Goal: Task Accomplishment & Management: Manage account settings

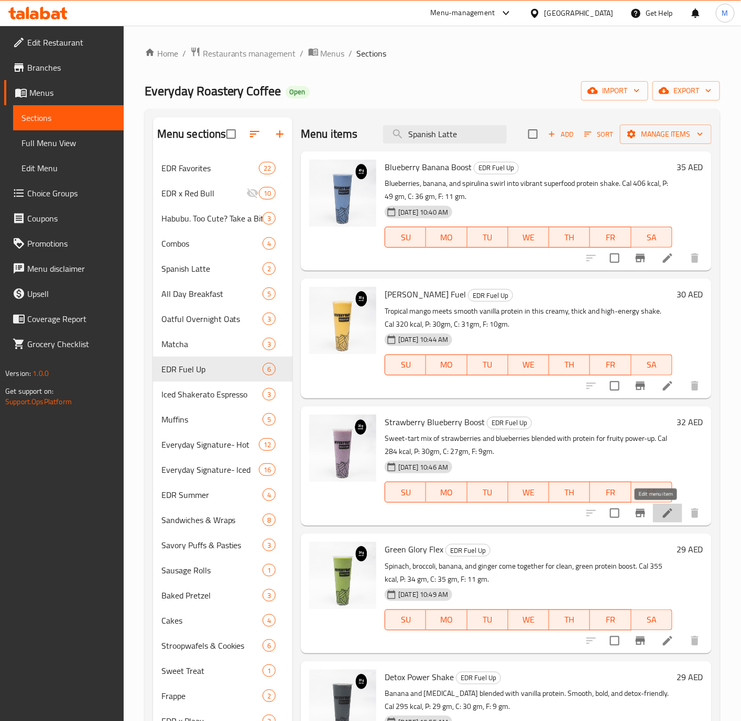
click at [661, 514] on icon at bounding box center [667, 513] width 13 height 13
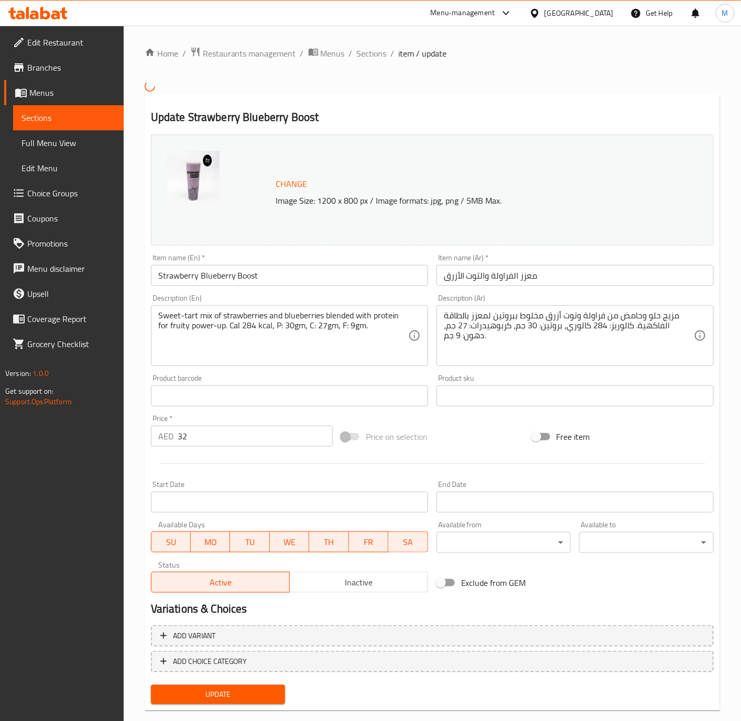
click at [366, 52] on span "Sections" at bounding box center [372, 53] width 30 height 13
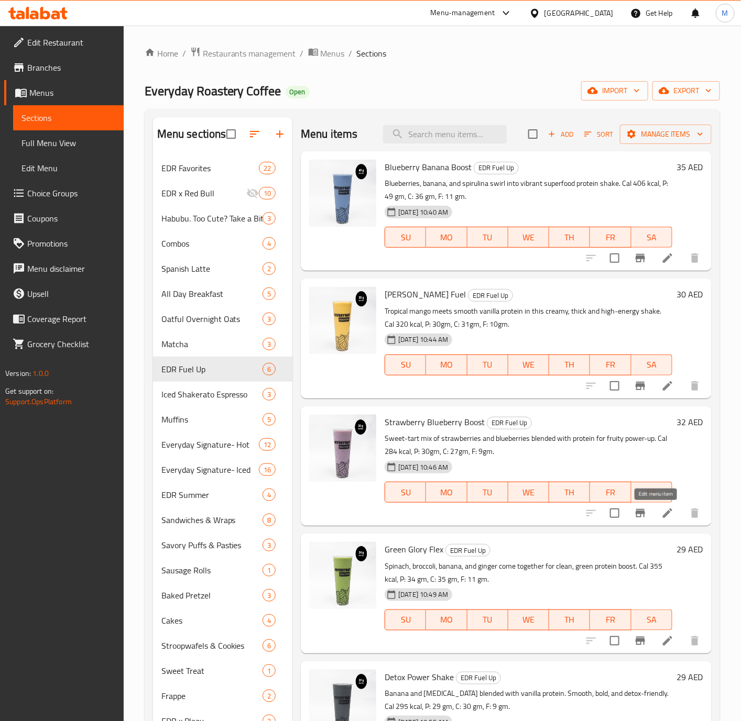
click at [663, 514] on icon at bounding box center [667, 513] width 9 height 9
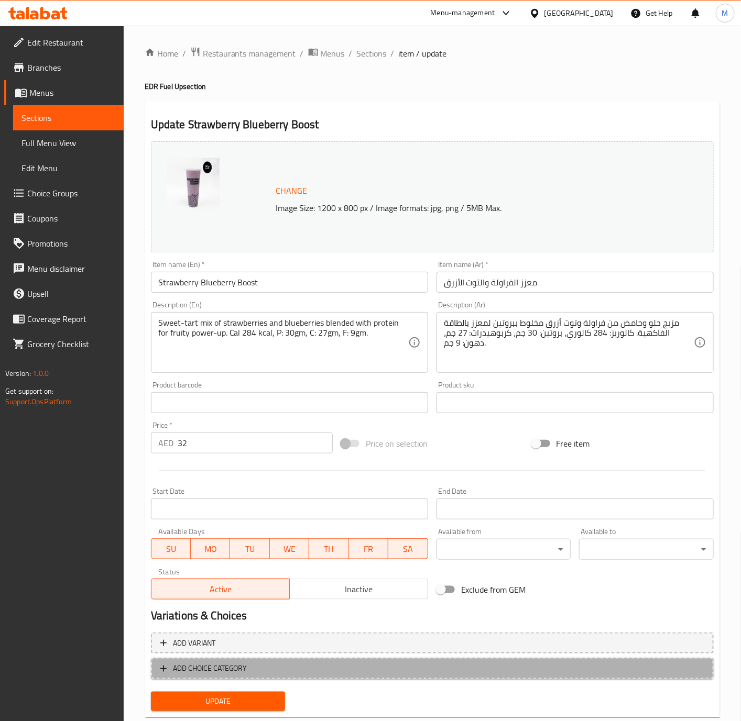
click at [350, 661] on button "ADD CHOICE CATEGORY" at bounding box center [432, 668] width 563 height 21
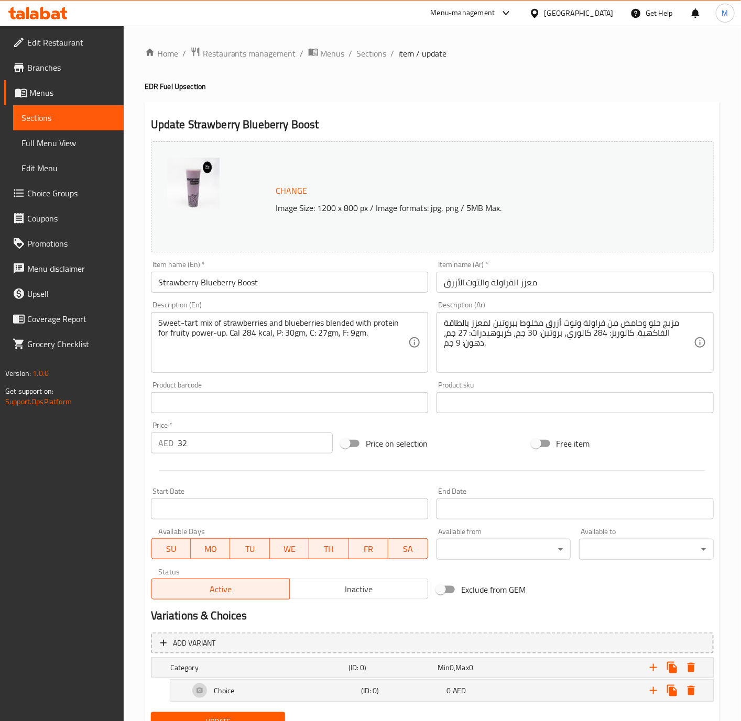
scroll to position [47, 0]
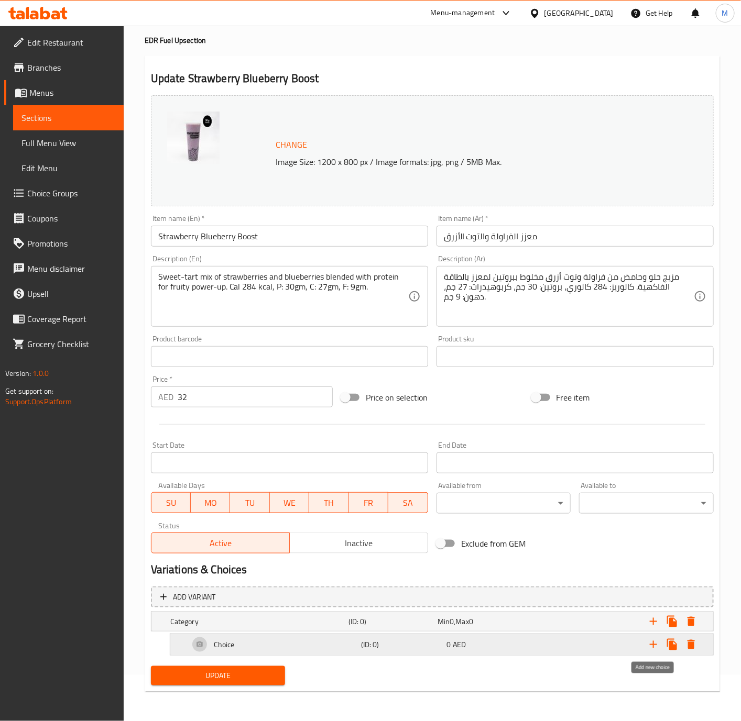
click at [654, 645] on icon "Expand" at bounding box center [653, 645] width 13 height 13
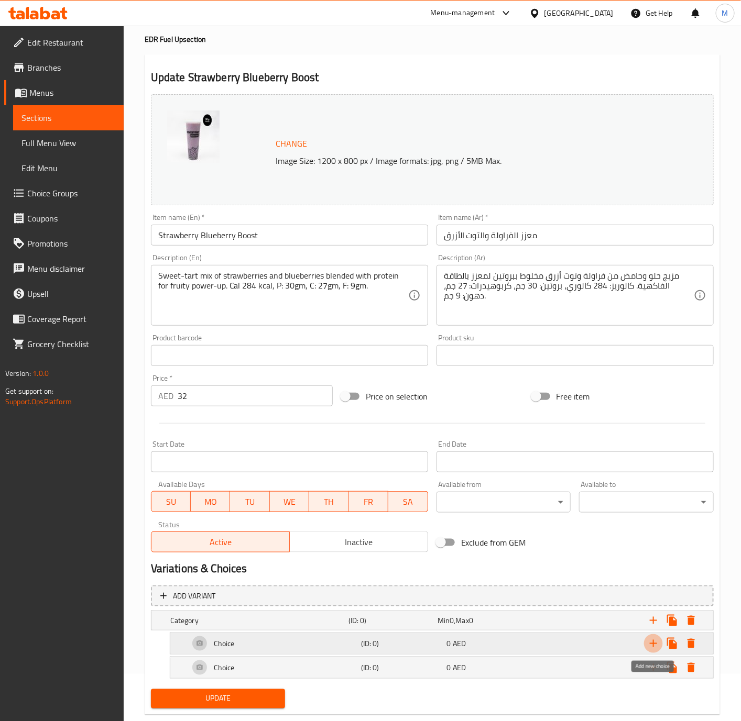
click at [654, 645] on icon "Expand" at bounding box center [653, 644] width 13 height 13
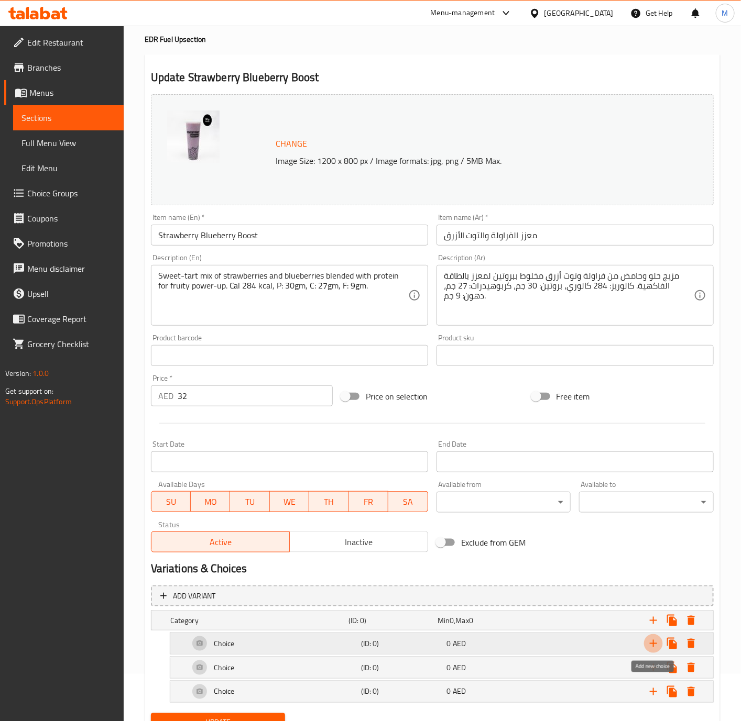
click at [654, 645] on icon "Expand" at bounding box center [653, 644] width 13 height 13
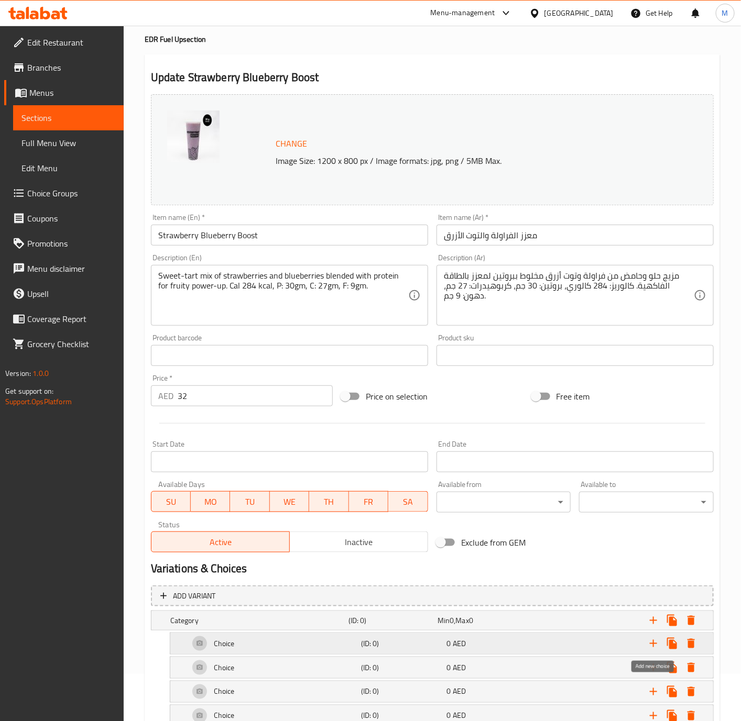
click at [654, 645] on icon "Expand" at bounding box center [653, 644] width 13 height 13
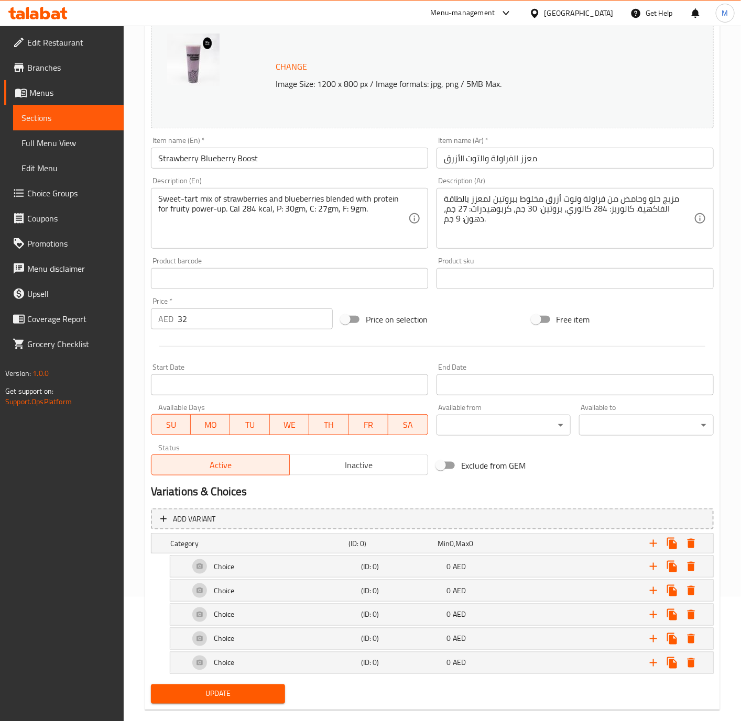
scroll to position [145, 0]
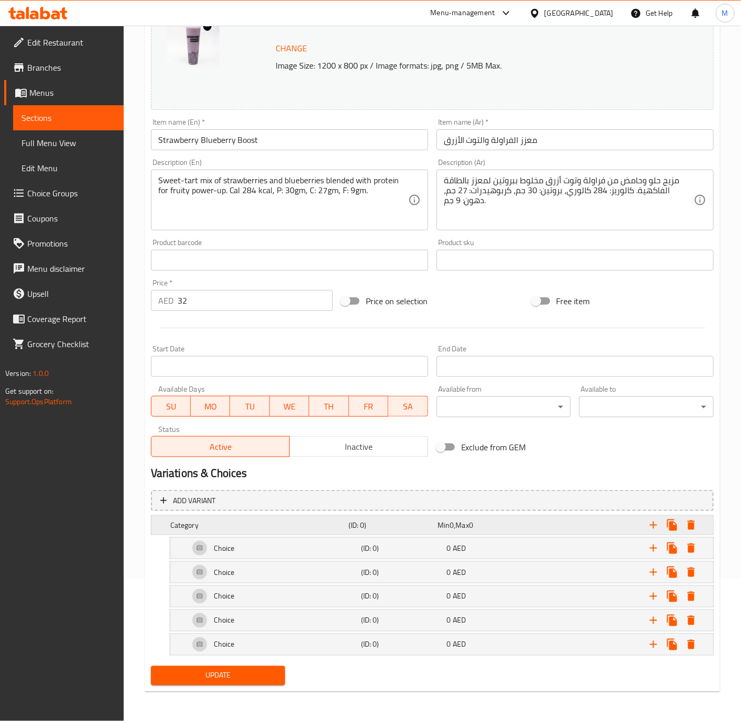
click at [253, 525] on h5 "Category" at bounding box center [257, 525] width 174 height 10
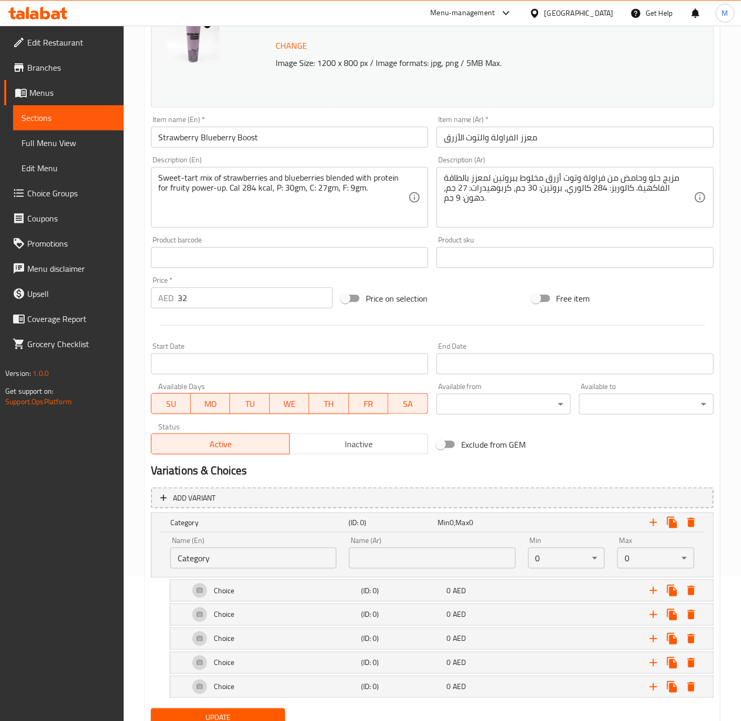
click at [277, 560] on input "Category" at bounding box center [253, 558] width 166 height 21
paste input "Your Choice of Milk"
type input "Your Choice of Milk:"
type input "إختيارك من الحليب:"
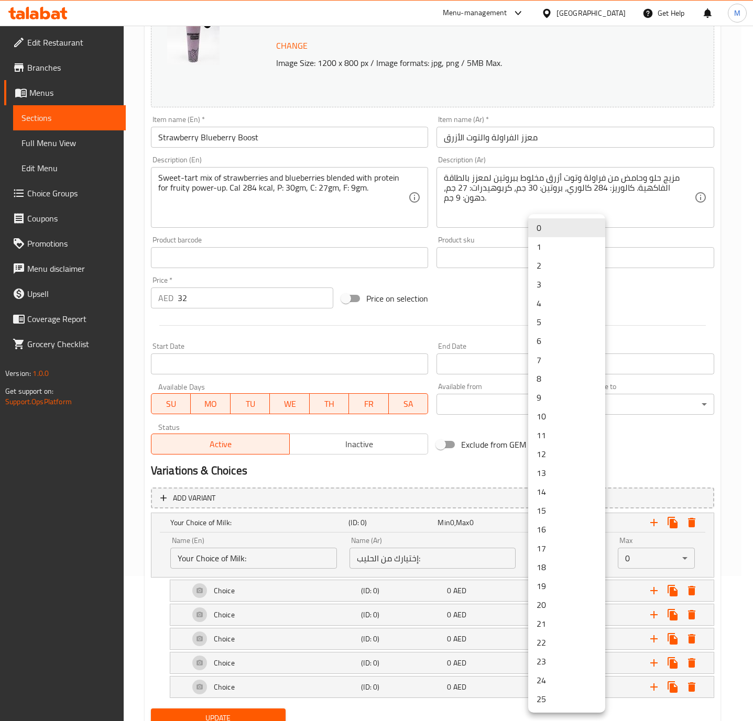
click at [552, 560] on body "​ Menu-management [GEOGRAPHIC_DATA] Get Help M Edit Restaurant Branches Menus S…" at bounding box center [376, 229] width 753 height 696
click at [555, 244] on li "1" at bounding box center [566, 246] width 77 height 19
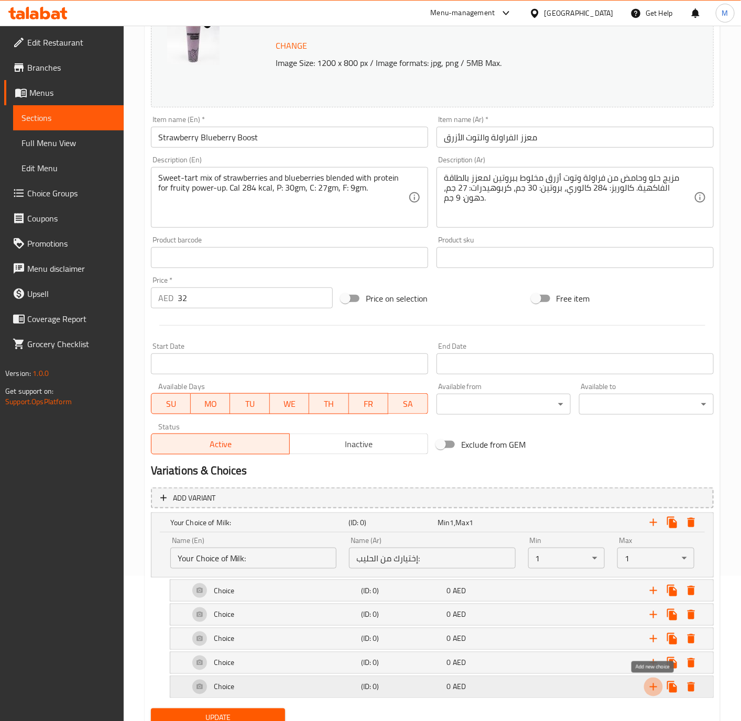
click at [655, 685] on icon "Expand" at bounding box center [653, 687] width 13 height 13
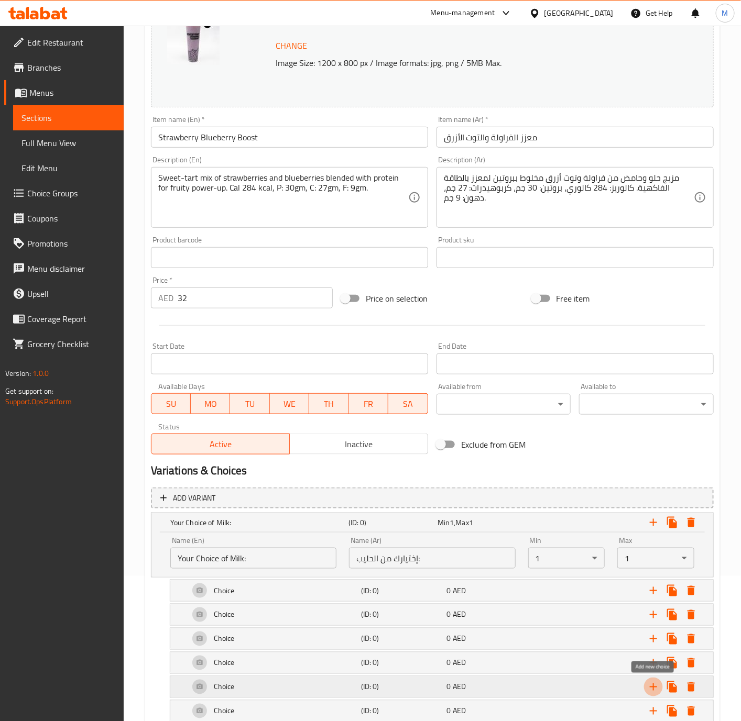
click at [655, 685] on icon "Expand" at bounding box center [653, 687] width 13 height 13
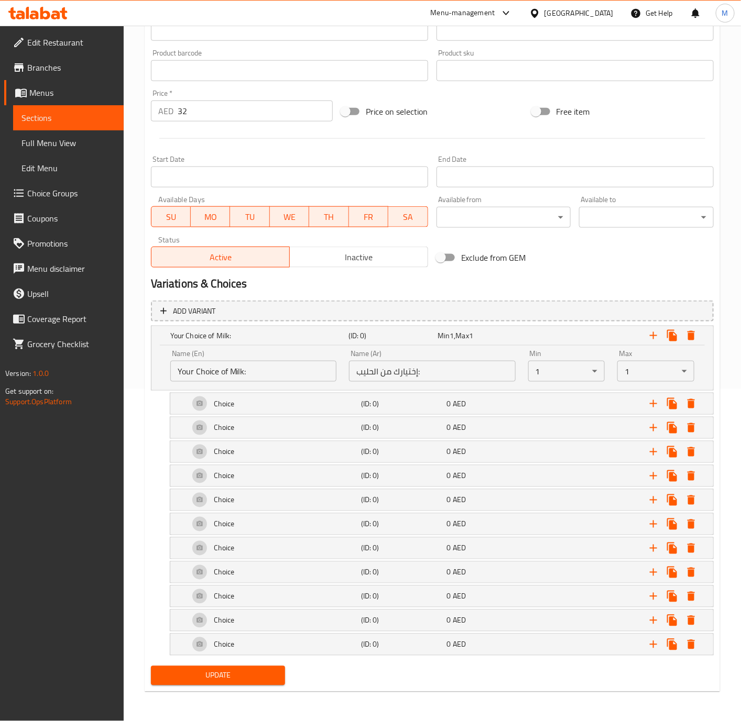
scroll to position [338, 0]
click at [226, 399] on h5 "Choice" at bounding box center [224, 404] width 21 height 10
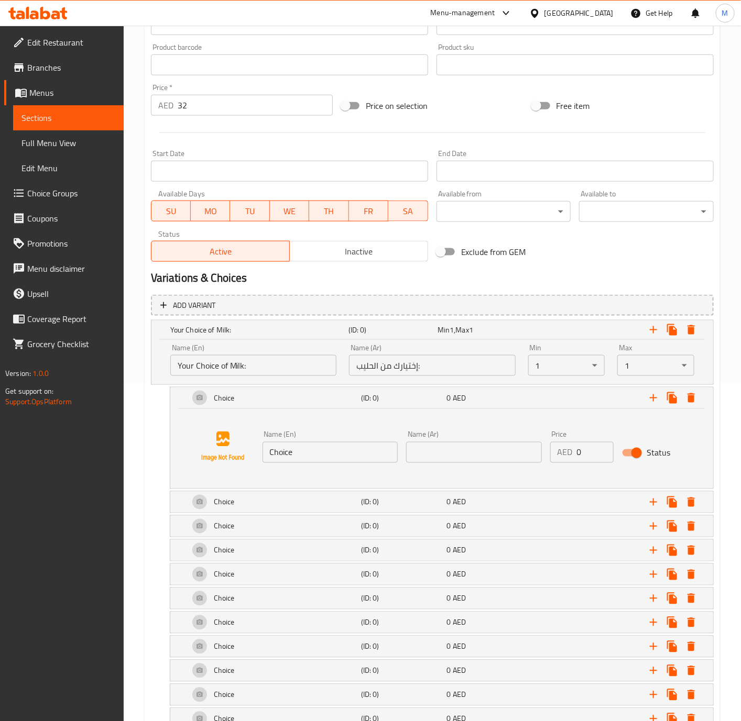
click at [313, 451] on input "Choice" at bounding box center [330, 452] width 136 height 21
paste input "Regular"
type input "Regular"
click at [440, 453] on input "text" at bounding box center [474, 452] width 136 height 21
type input "عادي"
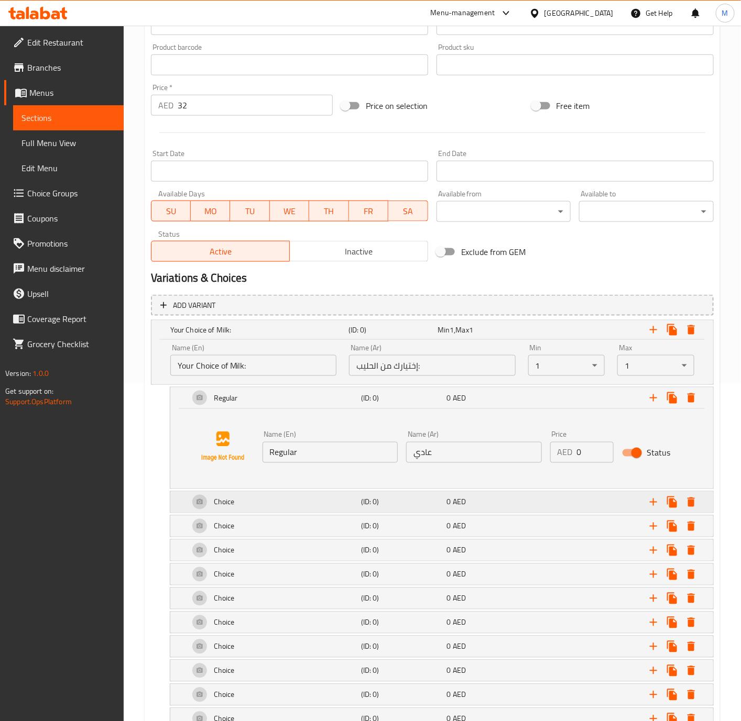
click at [290, 337] on div "Choice" at bounding box center [257, 330] width 178 height 15
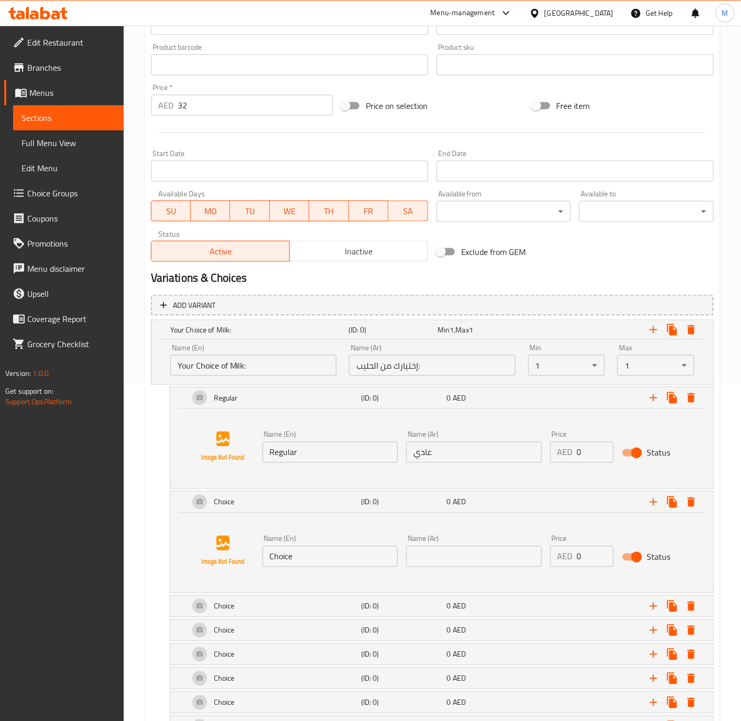
click at [310, 554] on input "Choice" at bounding box center [330, 556] width 136 height 21
paste input "Low Fat Milk"
type input "Low Fat Milk"
click at [481, 566] on input "text" at bounding box center [474, 556] width 136 height 21
type input "حليب قليل الدسم"
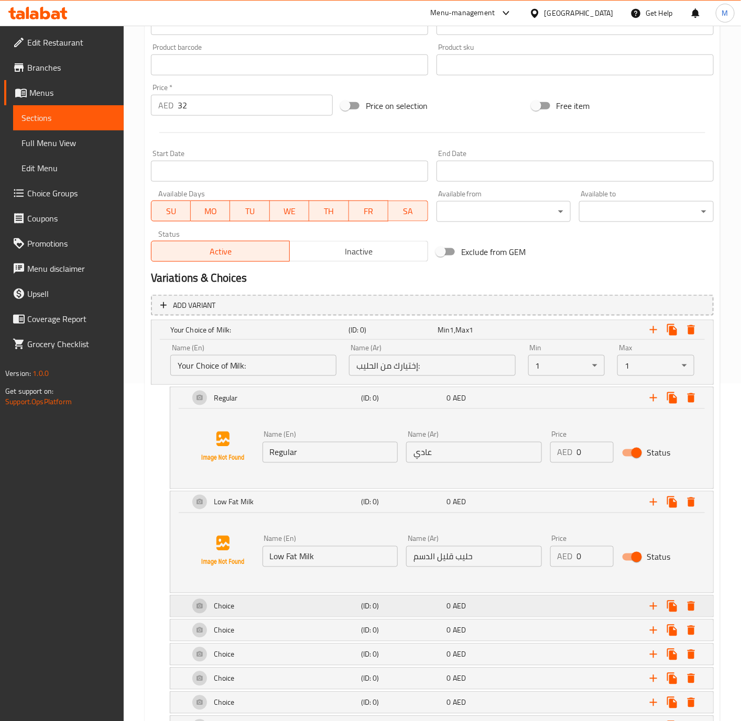
click at [398, 337] on div "(ID: 0)" at bounding box center [390, 330] width 89 height 15
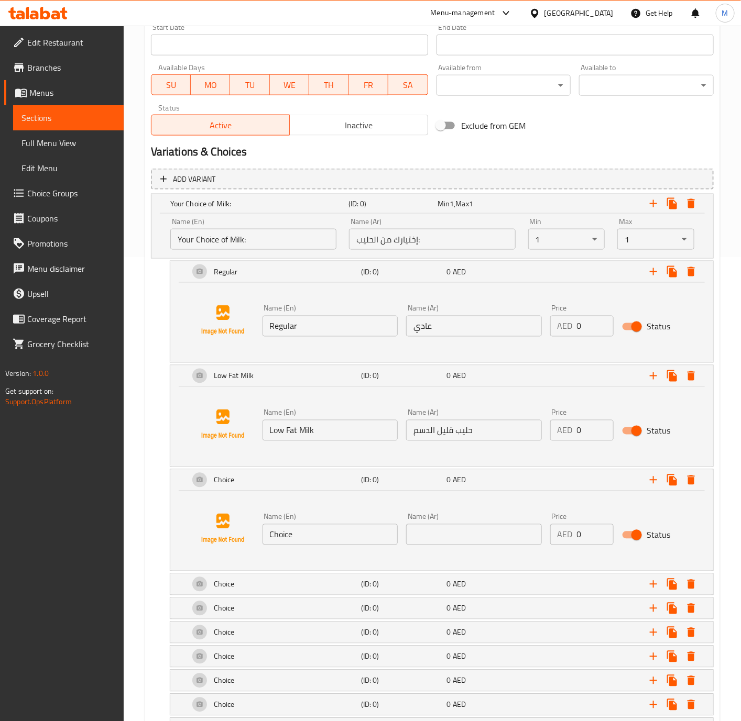
scroll to position [479, 0]
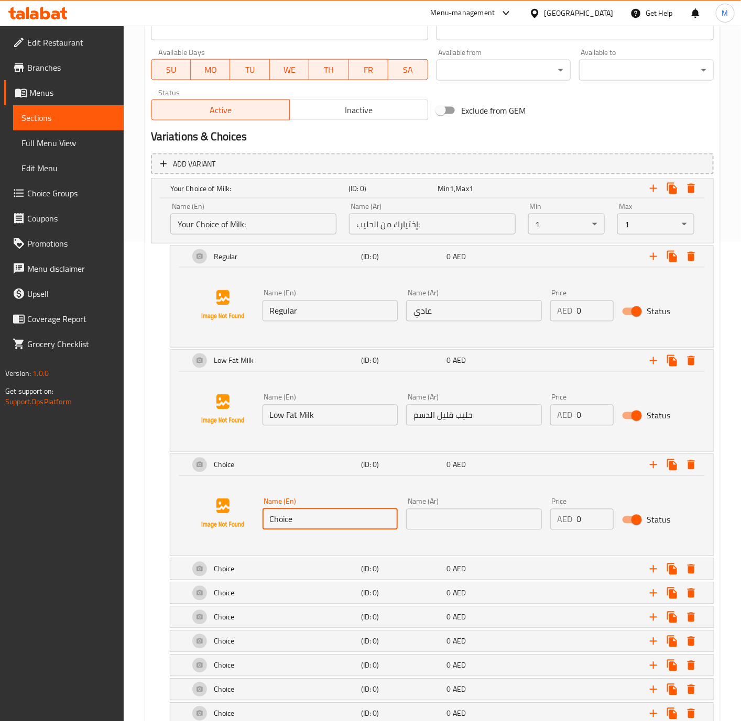
click at [343, 519] on input "Choice" at bounding box center [330, 519] width 136 height 21
paste input "Lactose Fre"
type input "Lactose Free"
click at [461, 525] on input "text" at bounding box center [474, 519] width 136 height 21
type input "خالي من اللاكتوز"
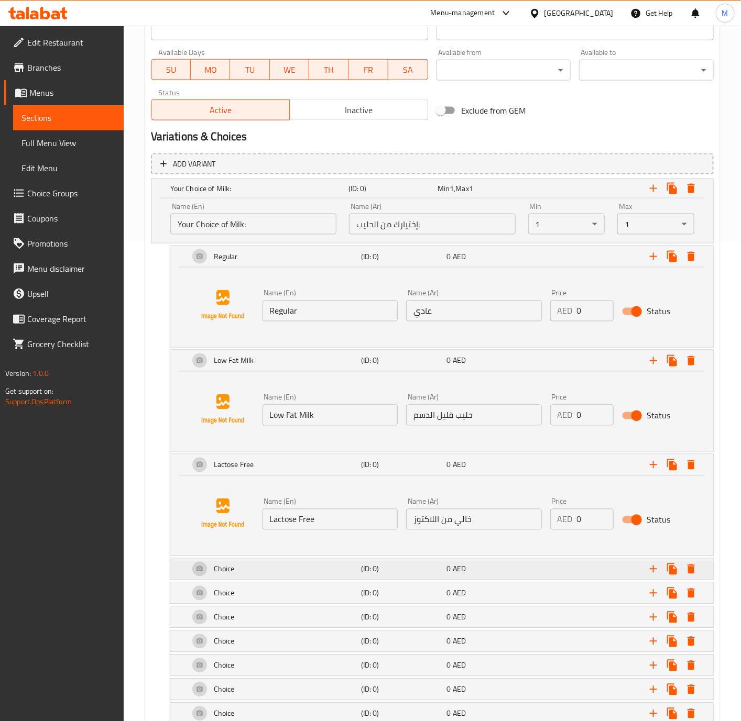
click at [340, 196] on div "Choice" at bounding box center [257, 188] width 178 height 15
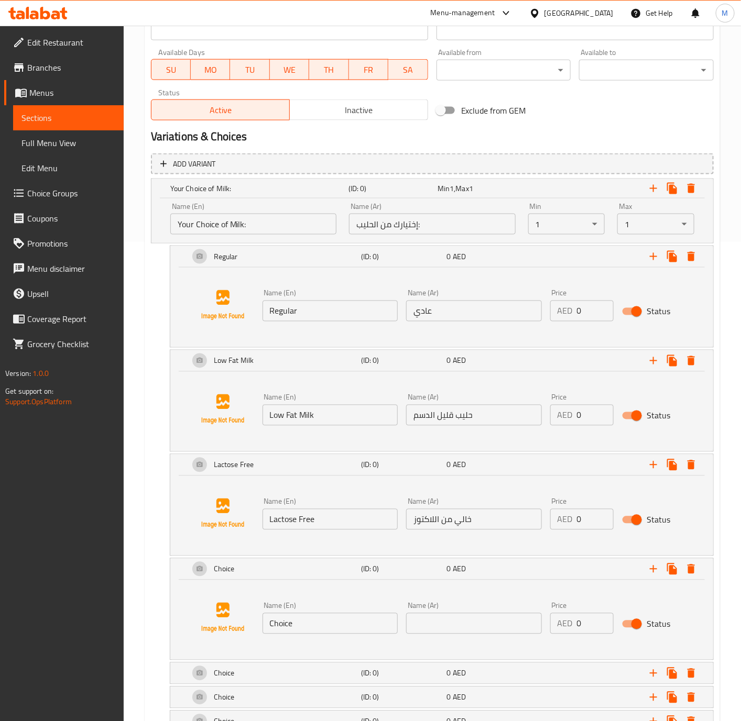
scroll to position [659, 0]
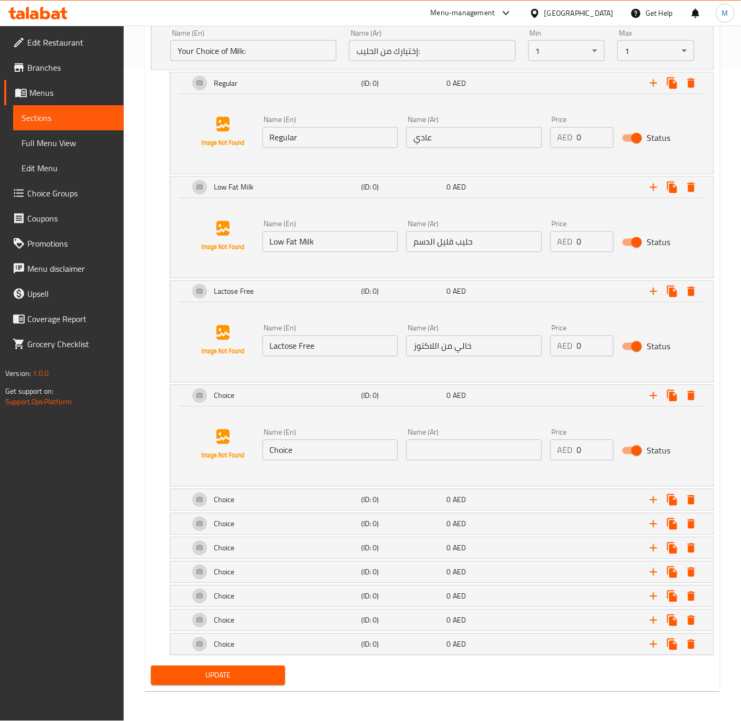
click at [338, 448] on input "Choice" at bounding box center [330, 450] width 136 height 21
paste input "Almond Milk"
type input "Almond Milk"
click at [475, 446] on input "text" at bounding box center [474, 450] width 136 height 21
type input "حليب اللوز"
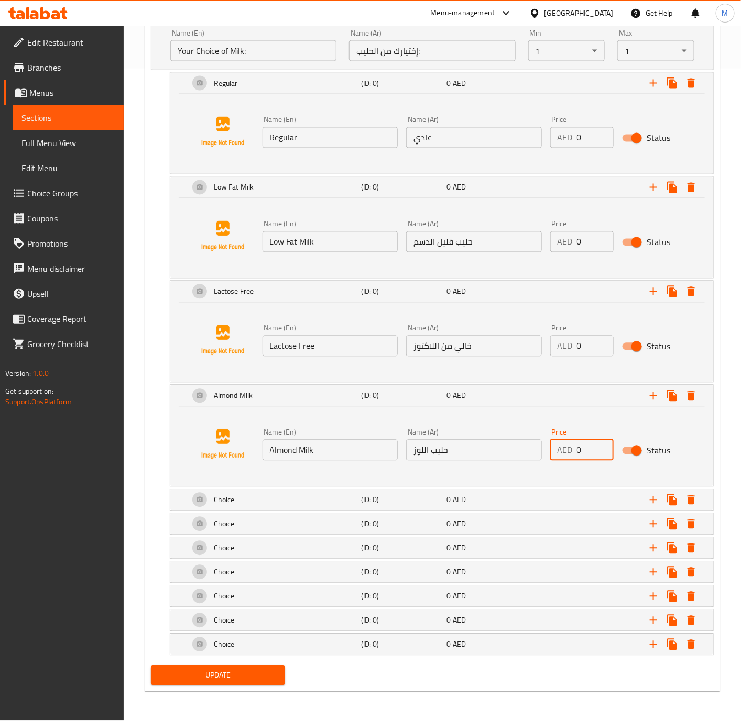
drag, startPoint x: 586, startPoint y: 451, endPoint x: 576, endPoint y: 450, distance: 10.5
click at [577, 450] on input "0" at bounding box center [595, 450] width 37 height 21
type input "5"
click at [280, 23] on div "Choice" at bounding box center [257, 15] width 178 height 15
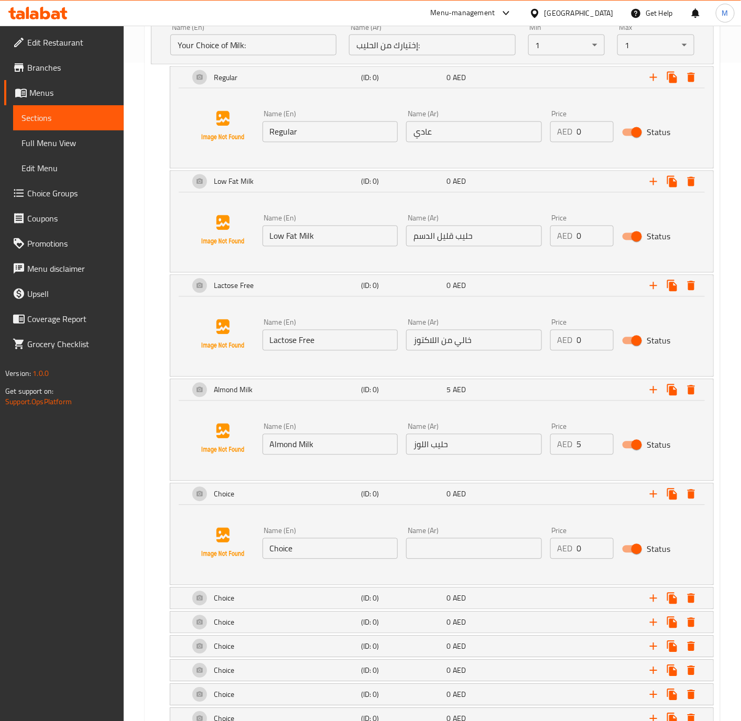
click at [316, 549] on input "Choice" at bounding box center [330, 549] width 136 height 21
paste input "Oat Milk"
type input "Oat Milk"
drag, startPoint x: 590, startPoint y: 550, endPoint x: 566, endPoint y: 552, distance: 24.1
click at [566, 552] on div "AED 0 Price" at bounding box center [581, 549] width 63 height 21
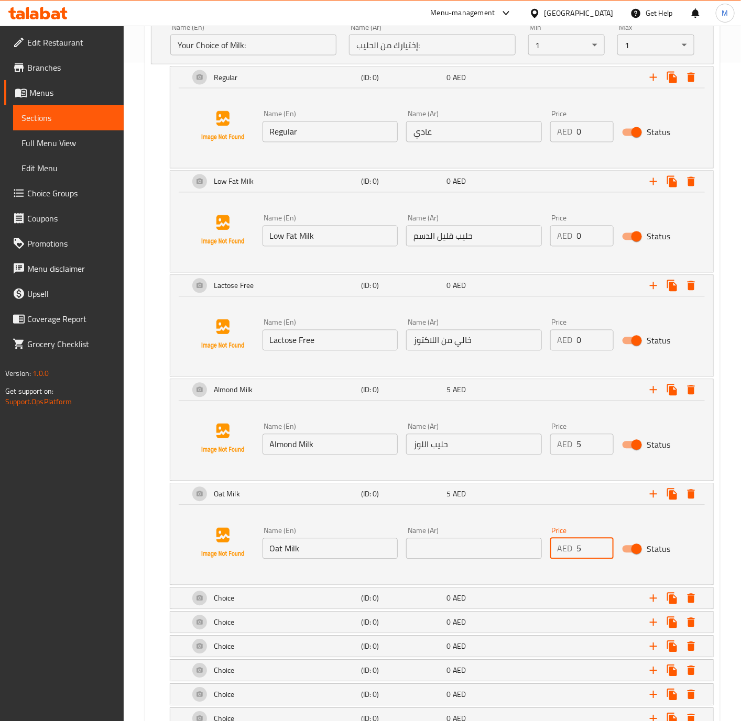
type input "5"
click at [504, 550] on input "text" at bounding box center [474, 549] width 136 height 21
type input "حليب الشوفان"
click at [520, 15] on div "0 AED" at bounding box center [479, 9] width 85 height 10
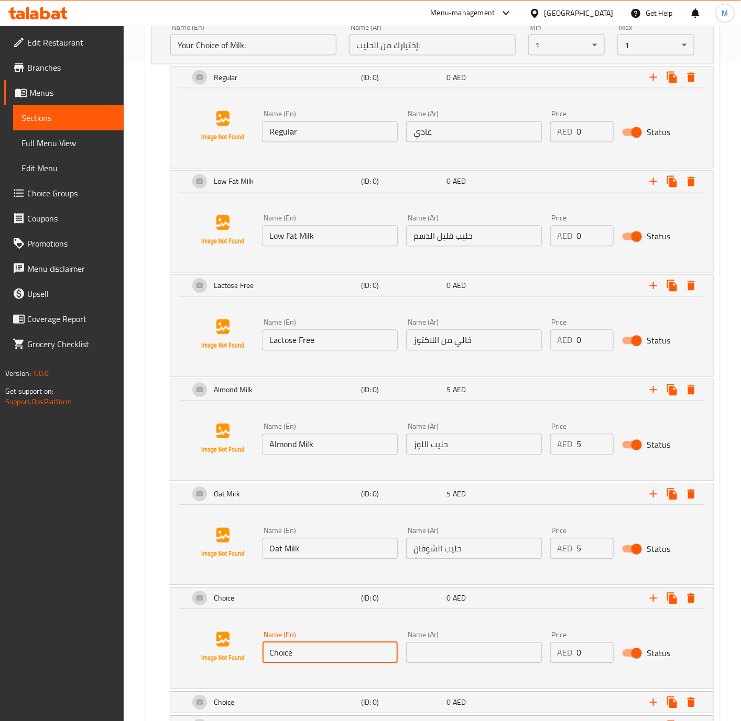
click at [304, 659] on input "Choice" at bounding box center [330, 653] width 136 height 21
paste input "oconut Milk"
type input "Coconut Milk"
click at [437, 646] on input "text" at bounding box center [474, 653] width 136 height 21
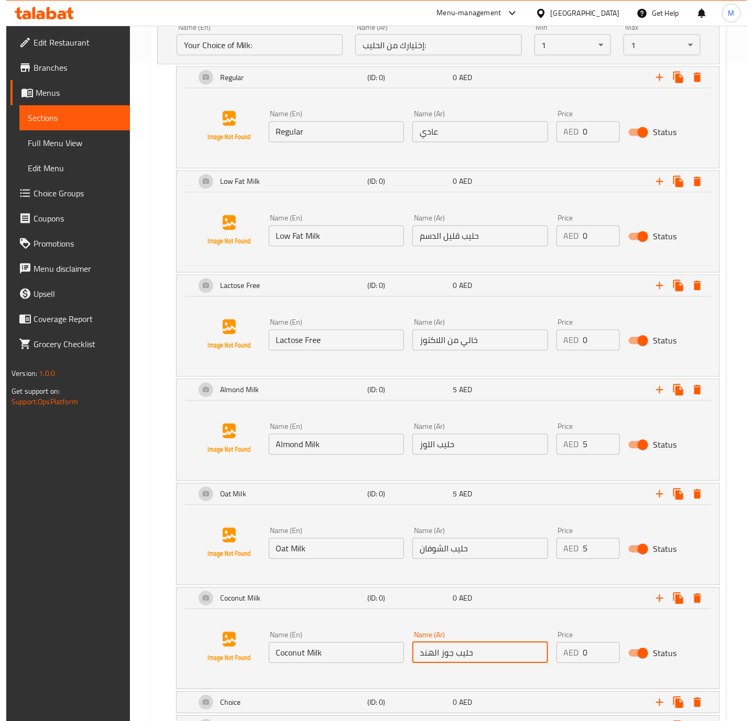
scroll to position [819, 0]
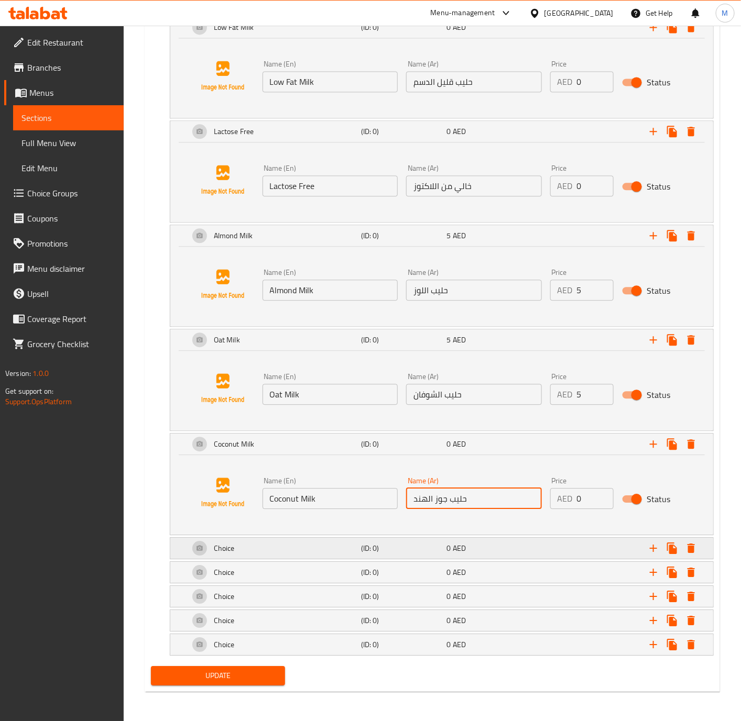
type input "حليب جوز الهند"
click at [695, 549] on icon "Expand" at bounding box center [691, 548] width 13 height 13
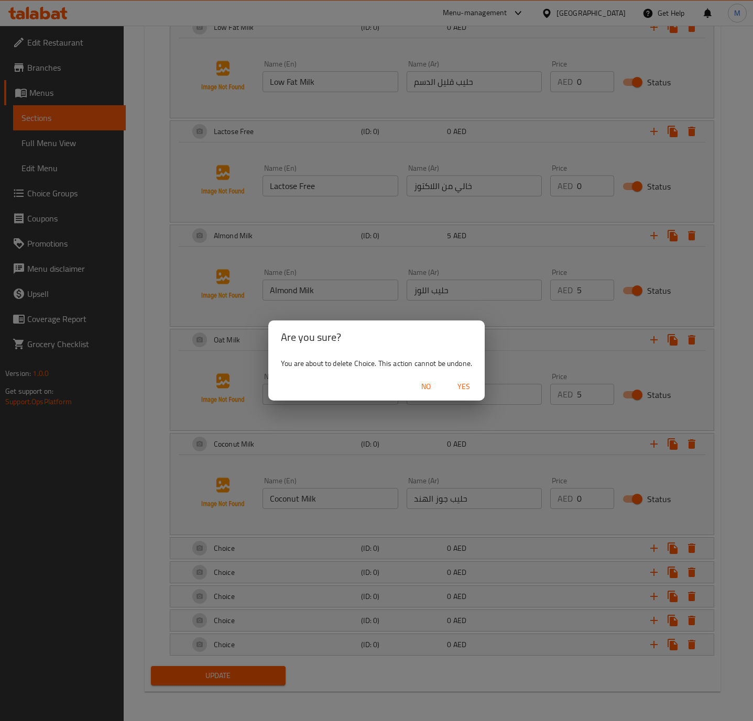
click at [472, 389] on span "Yes" at bounding box center [463, 386] width 25 height 13
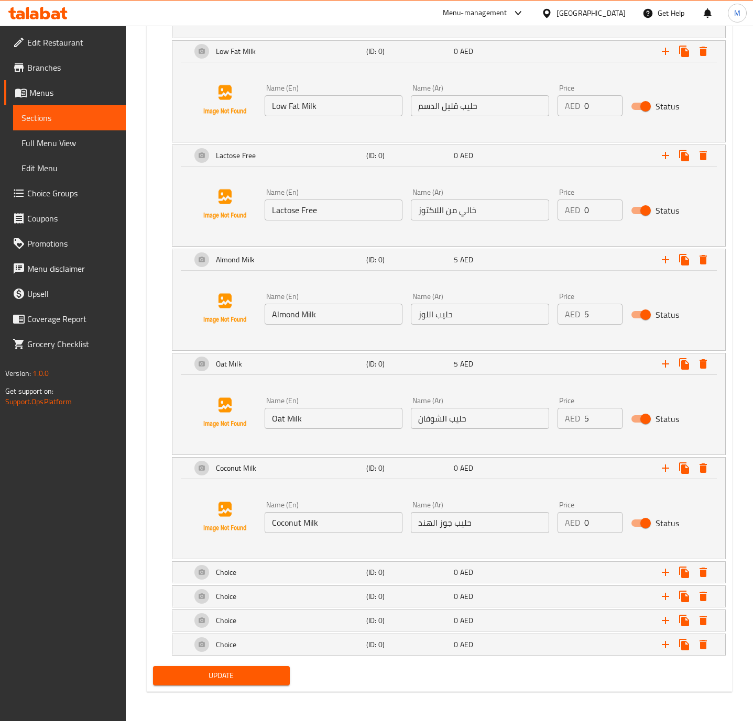
scroll to position [794, 0]
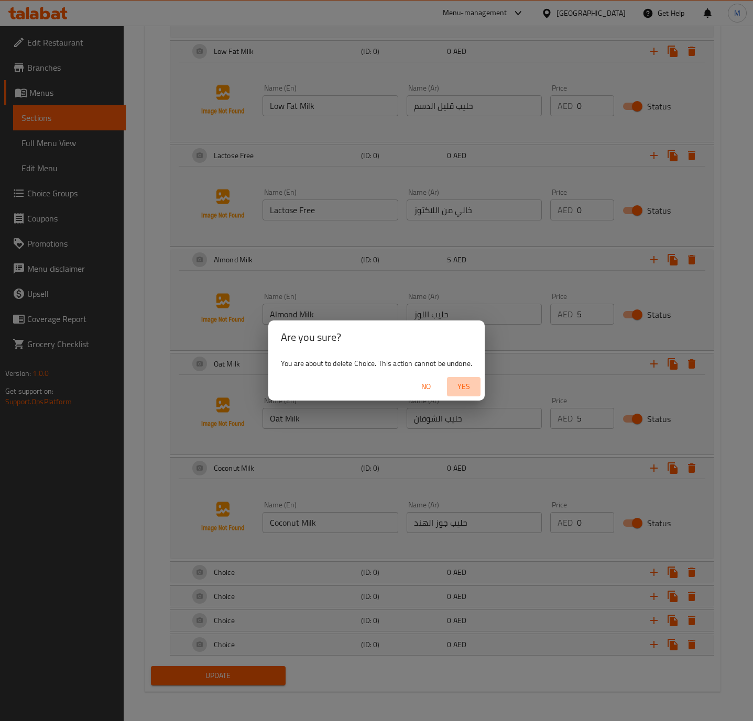
click at [465, 383] on span "Yes" at bounding box center [463, 386] width 25 height 13
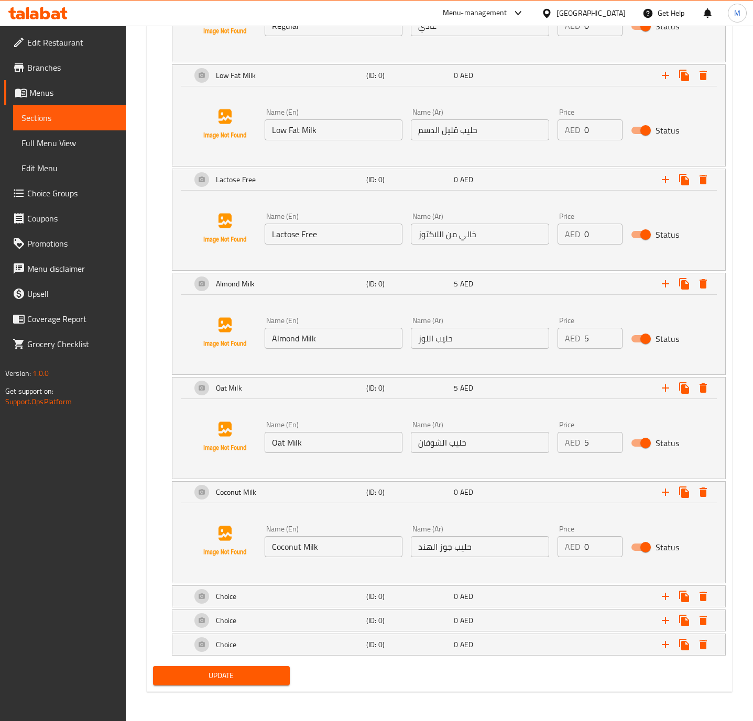
scroll to position [769, 0]
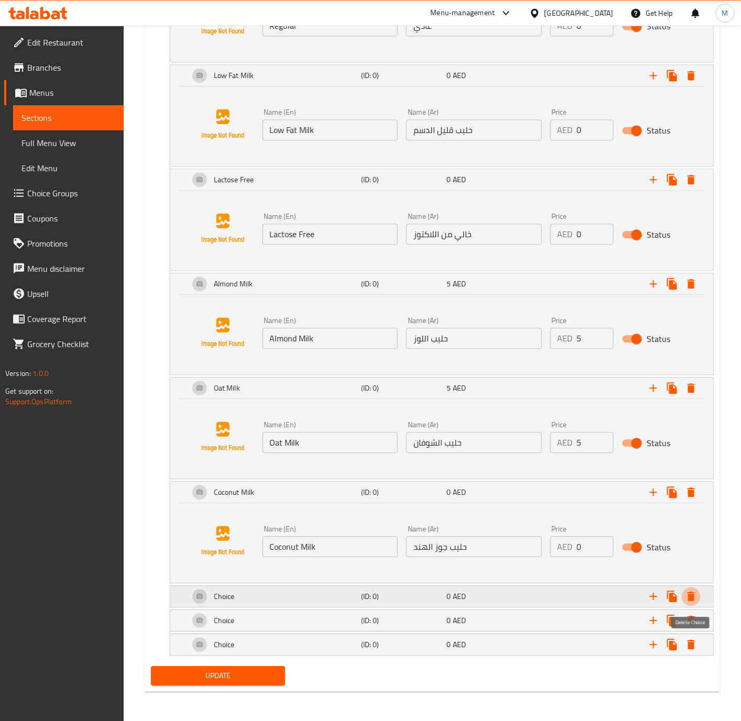
click at [694, 597] on icon "Expand" at bounding box center [690, 596] width 7 height 9
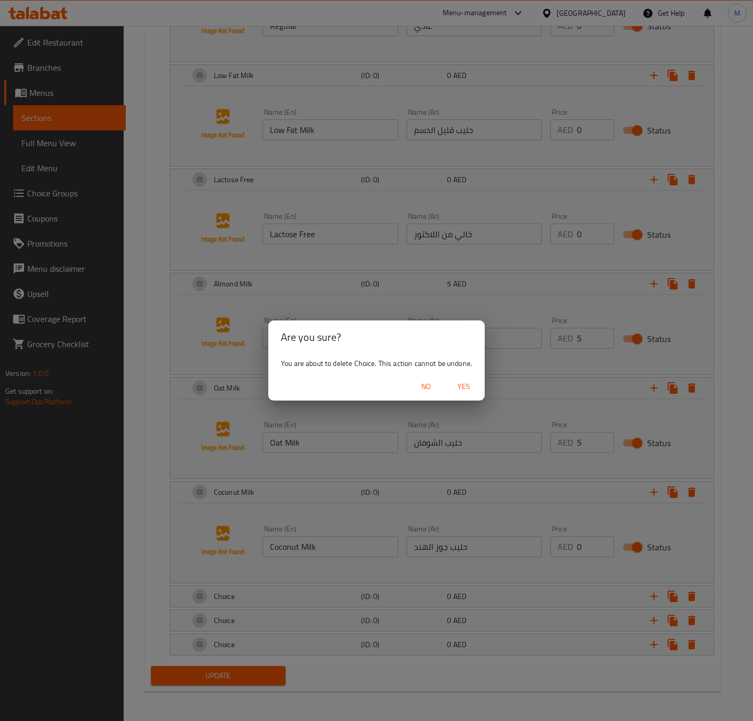
click at [459, 380] on span "Yes" at bounding box center [463, 386] width 25 height 13
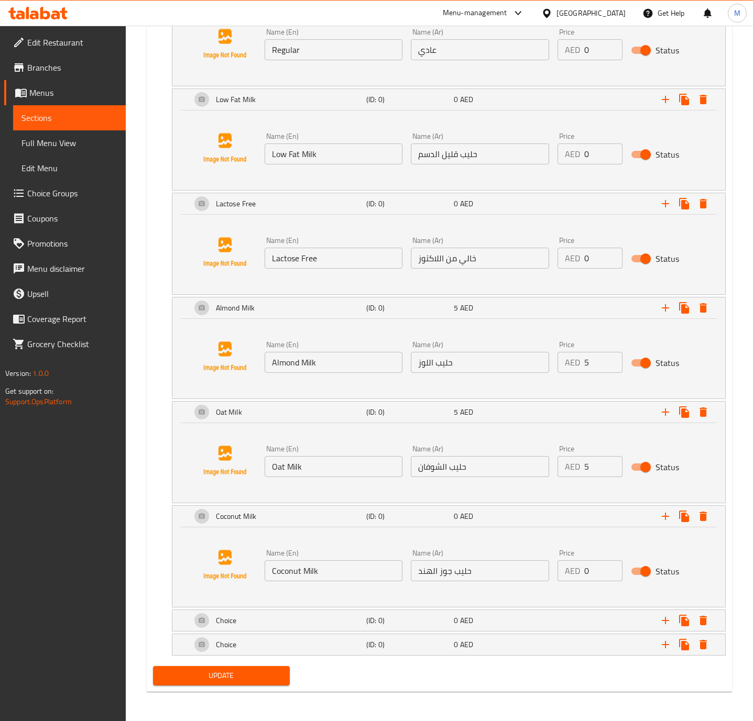
scroll to position [745, 0]
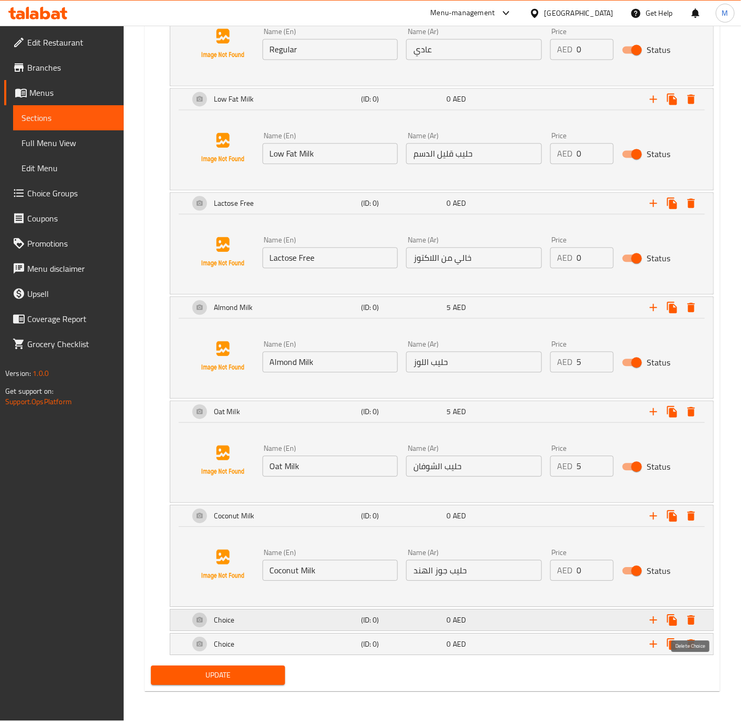
click at [690, 623] on icon "Expand" at bounding box center [690, 620] width 7 height 9
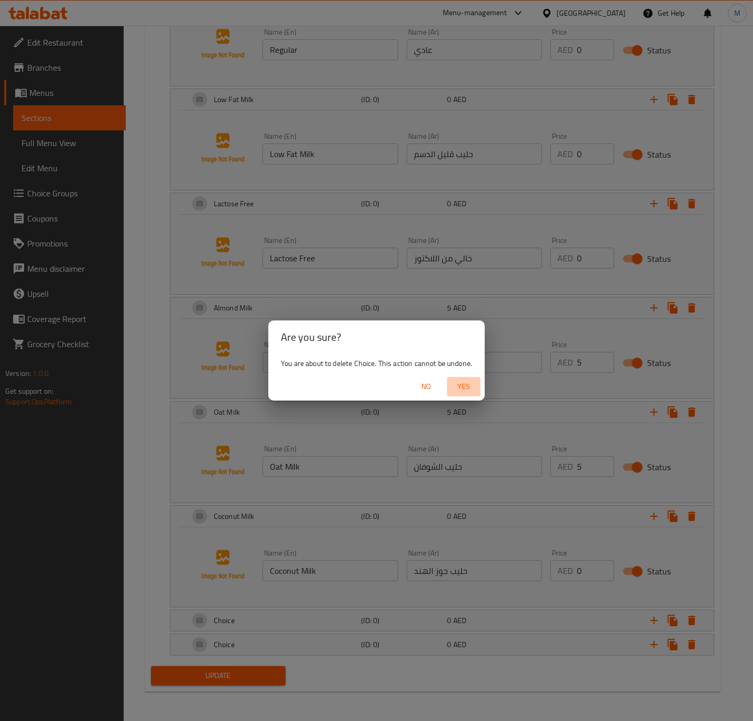
click at [463, 389] on span "Yes" at bounding box center [463, 386] width 25 height 13
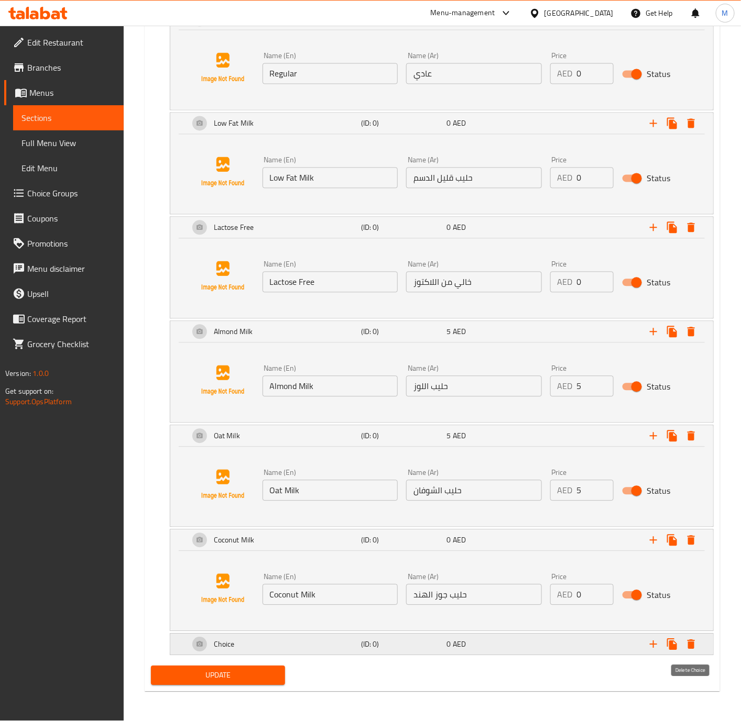
click at [692, 645] on icon "Expand" at bounding box center [690, 644] width 7 height 9
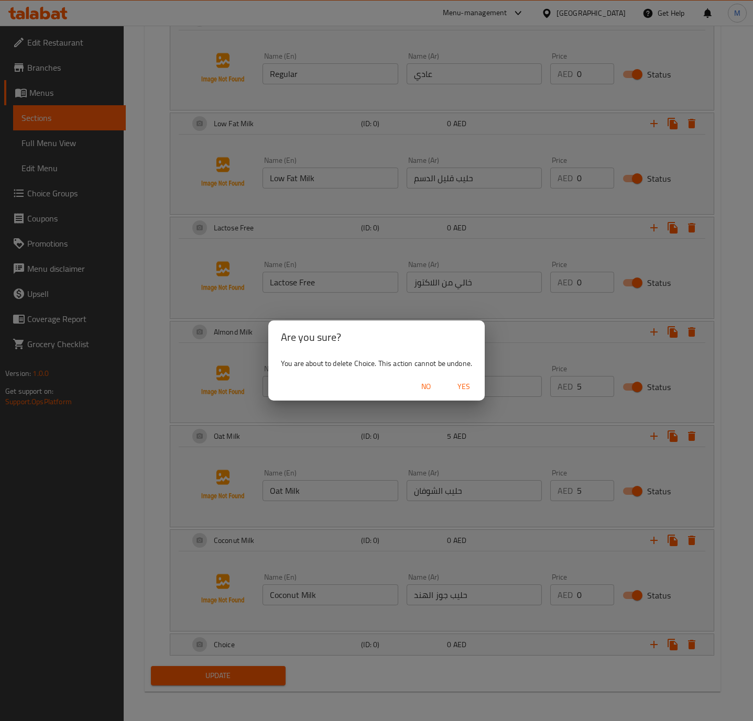
click at [465, 388] on span "Yes" at bounding box center [463, 386] width 25 height 13
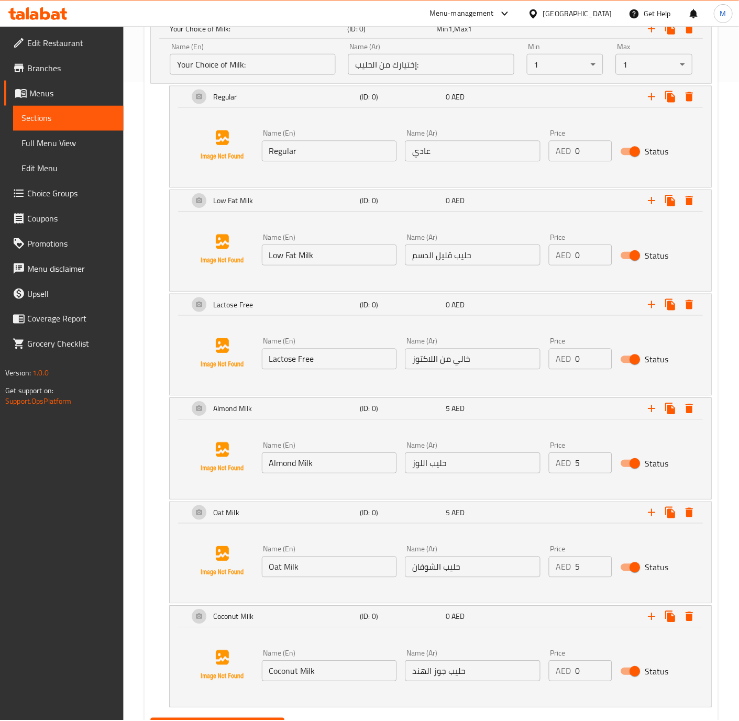
scroll to position [696, 0]
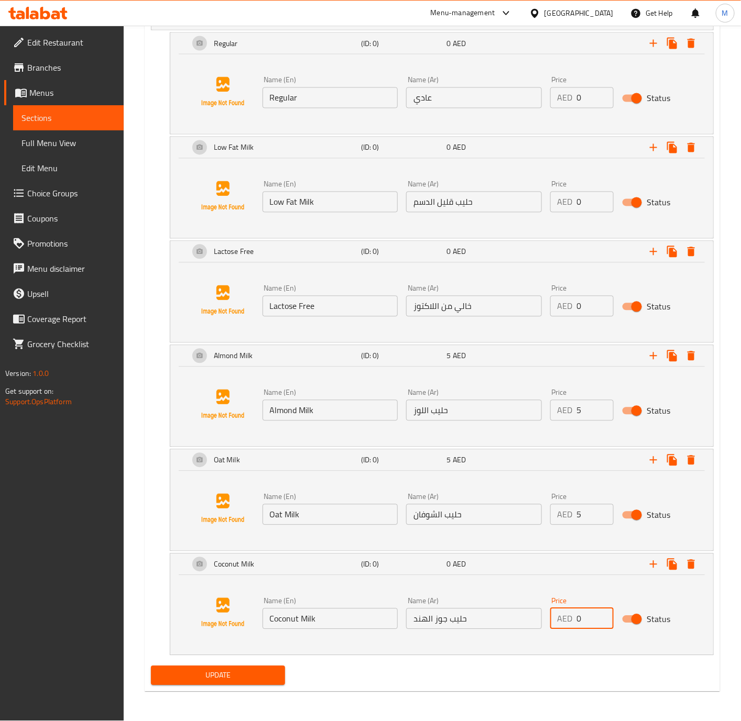
drag, startPoint x: 590, startPoint y: 619, endPoint x: 566, endPoint y: 619, distance: 23.6
click at [566, 619] on div "AED 0 Price" at bounding box center [581, 619] width 63 height 21
type input "5"
click at [651, 565] on icon "Expand" at bounding box center [653, 564] width 13 height 13
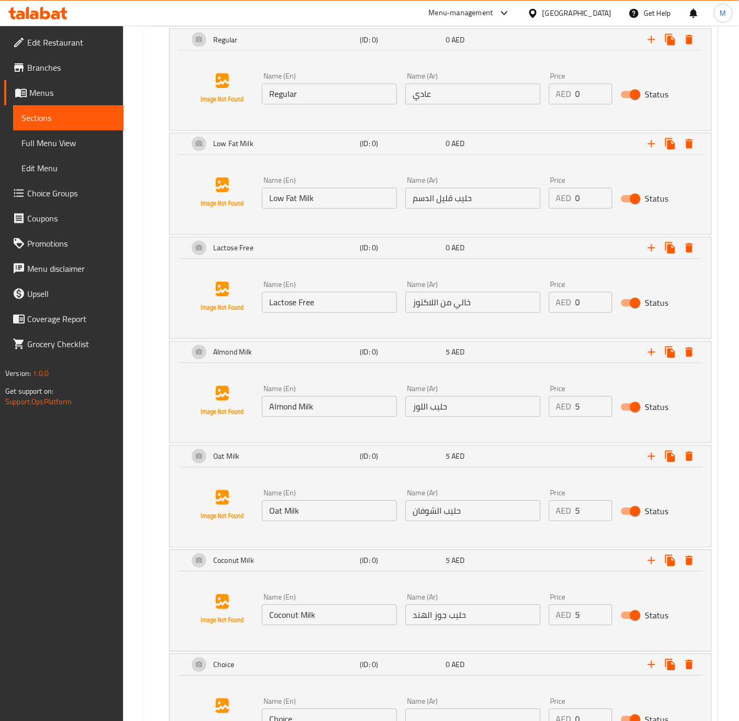
scroll to position [800, 0]
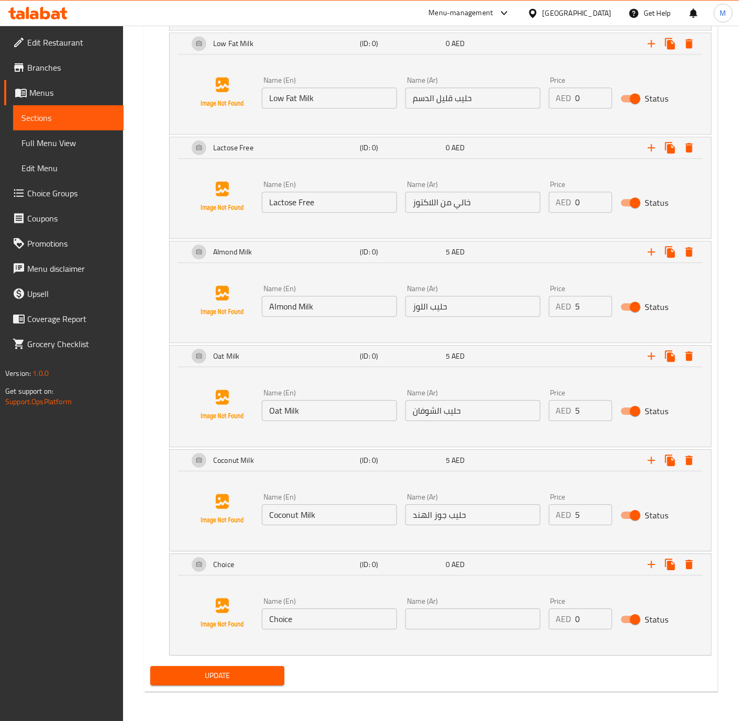
click at [363, 624] on input "Choice" at bounding box center [329, 619] width 135 height 21
paste input "No Milk"
type input "No Milk"
click at [443, 621] on input "text" at bounding box center [472, 619] width 135 height 21
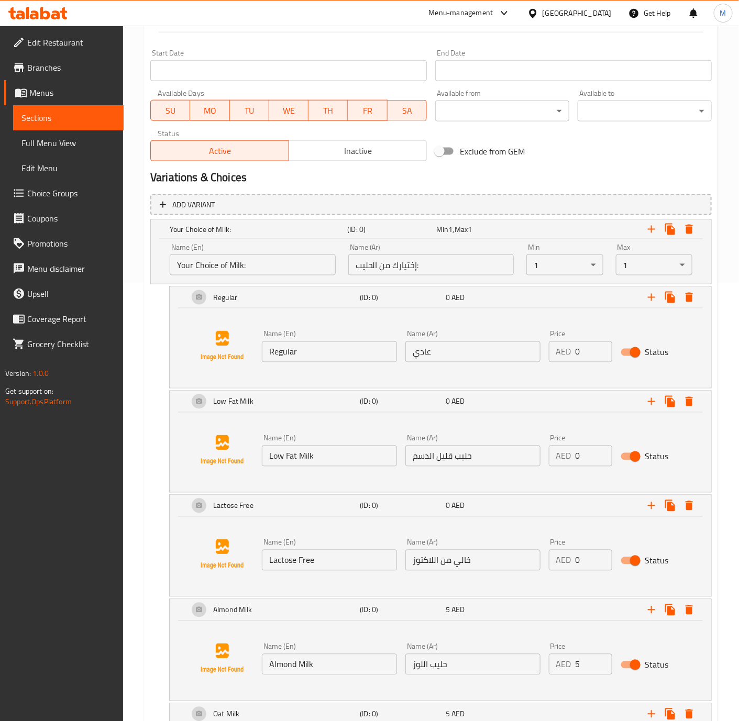
scroll to position [437, 0]
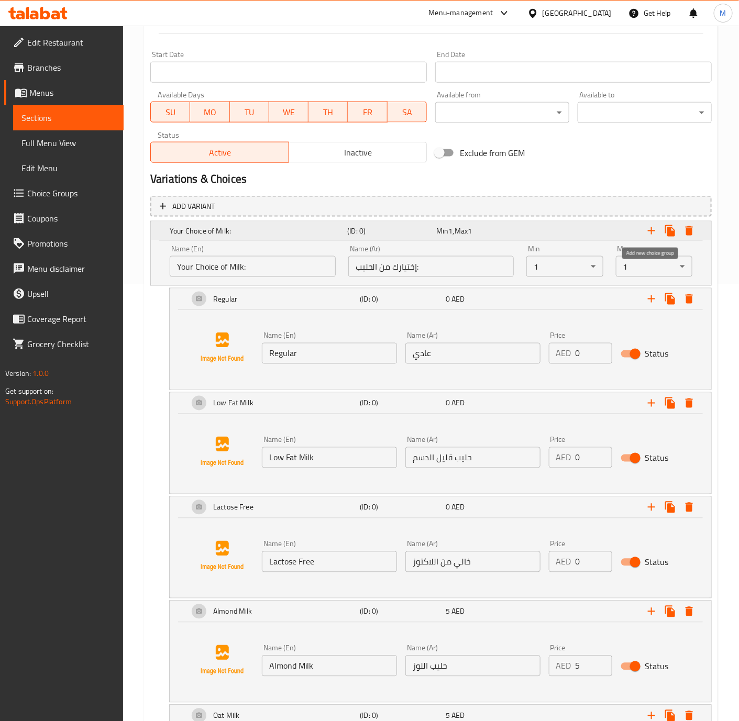
type input "بدون حليب"
click at [651, 233] on icon "Expand" at bounding box center [651, 231] width 13 height 13
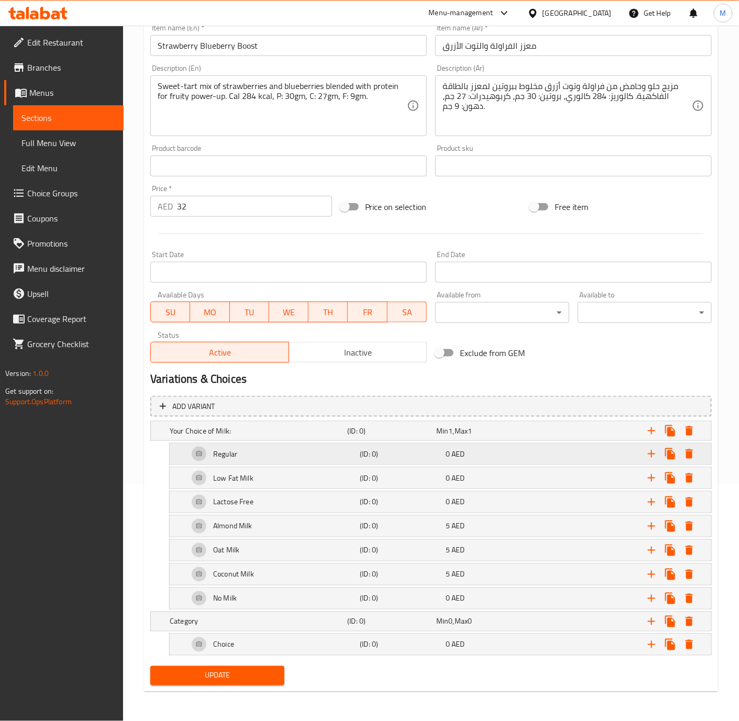
scroll to position [242, 0]
click at [648, 640] on icon "Expand" at bounding box center [651, 645] width 13 height 13
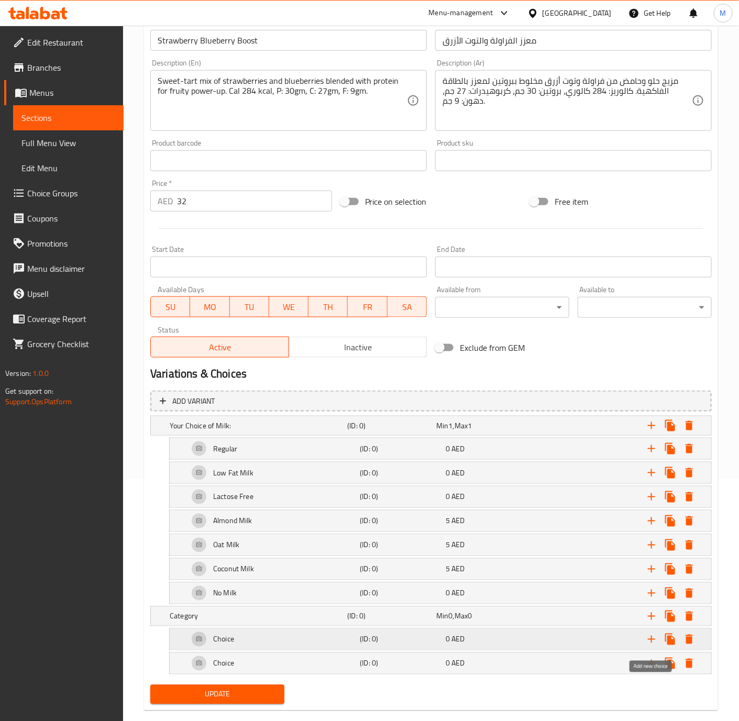
click at [651, 643] on icon "Expand" at bounding box center [651, 639] width 7 height 7
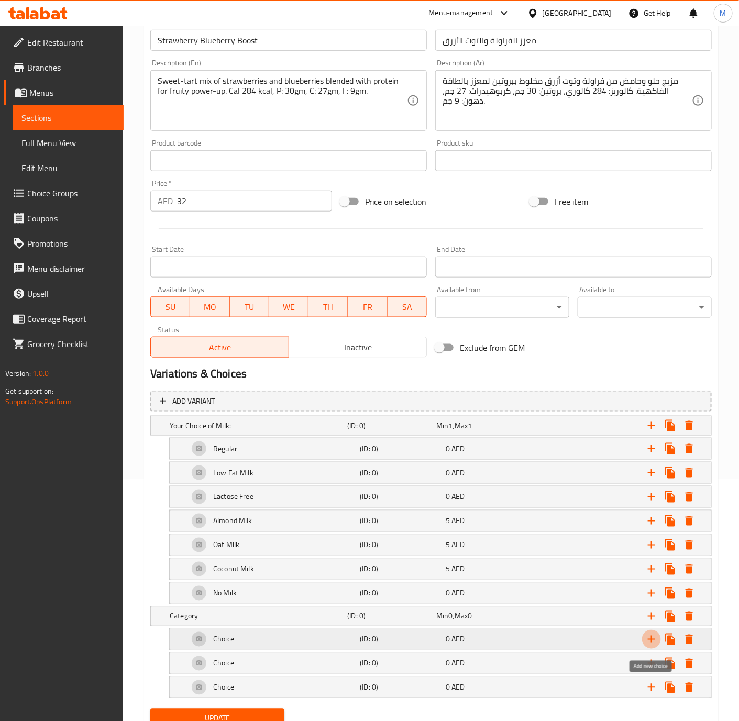
click at [651, 643] on icon "Expand" at bounding box center [651, 639] width 7 height 7
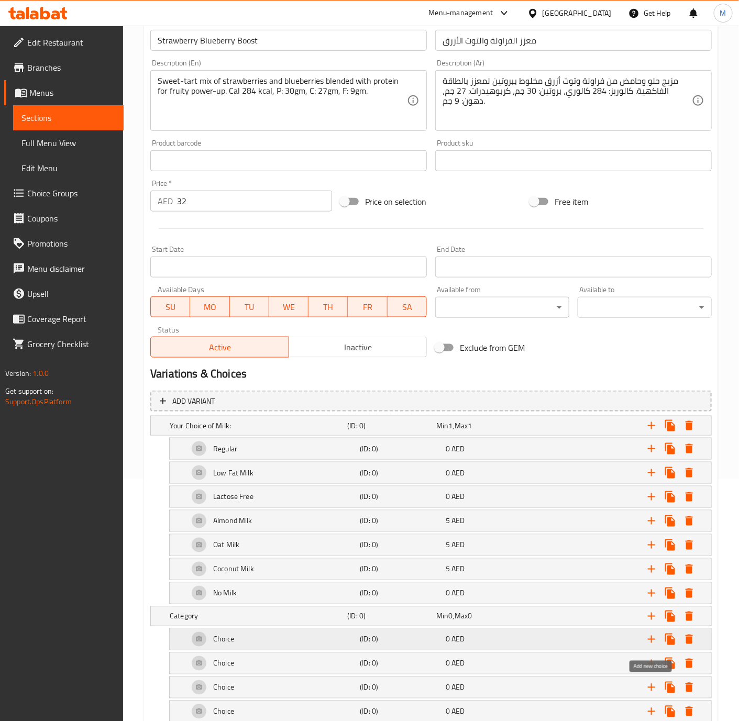
click at [651, 643] on icon "Expand" at bounding box center [651, 639] width 7 height 7
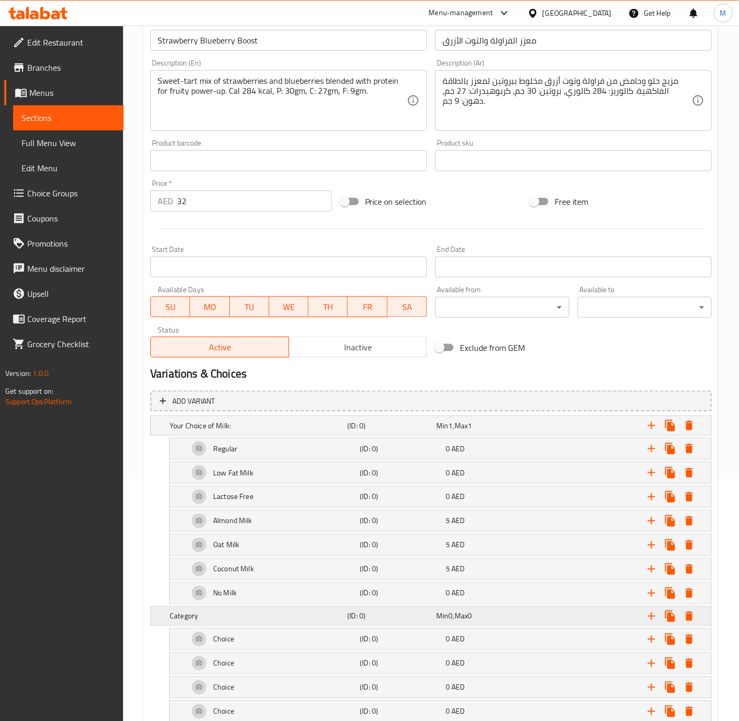
click at [328, 431] on h5 "Category" at bounding box center [256, 426] width 173 height 10
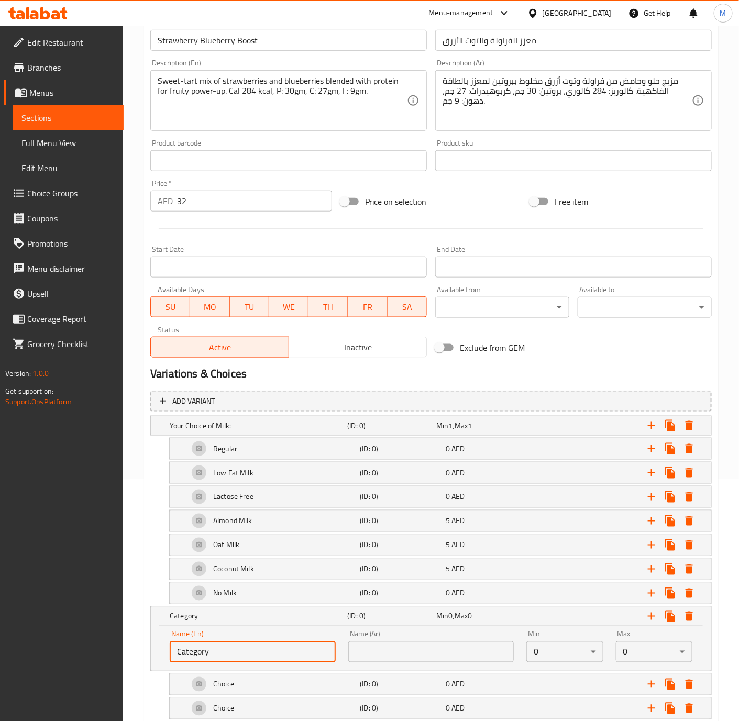
click at [242, 650] on input "Category" at bounding box center [253, 652] width 166 height 21
paste input "hoice of Add Ons"
type input "Choice of Add Ons:"
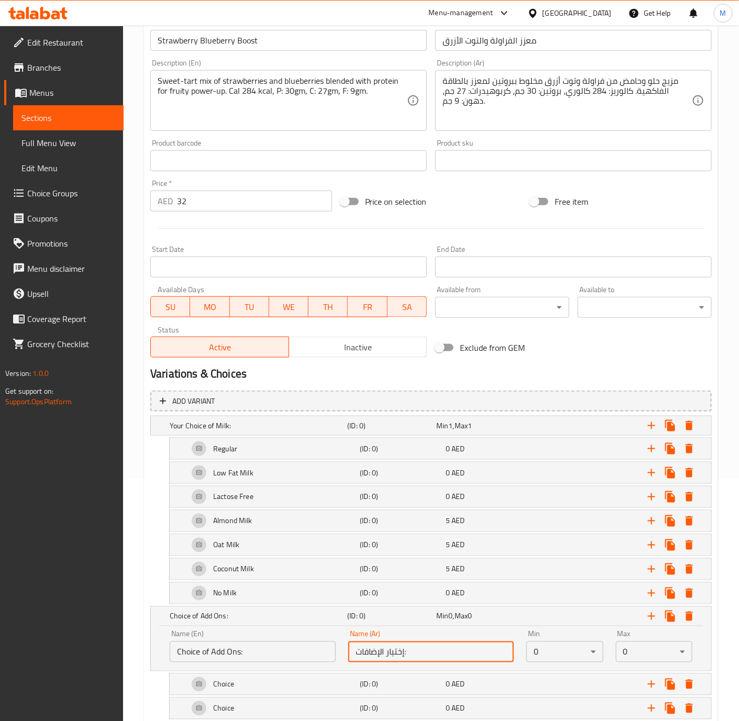
type input "إختيار الإضافات:"
click at [637, 479] on body "​ Menu-management [GEOGRAPHIC_DATA] Get Help M Edit Restaurant Branches Menus S…" at bounding box center [369, 132] width 739 height 696
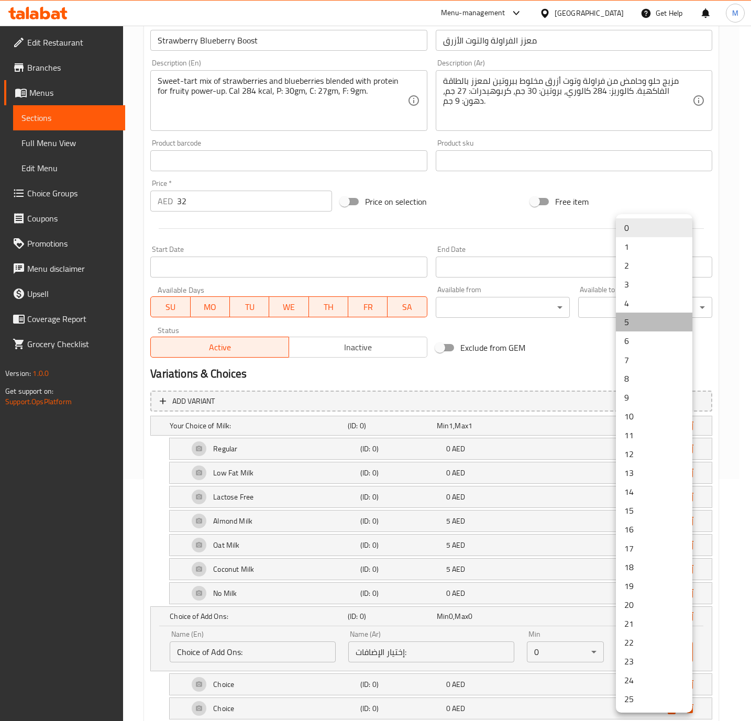
click at [634, 322] on li "5" at bounding box center [654, 322] width 76 height 19
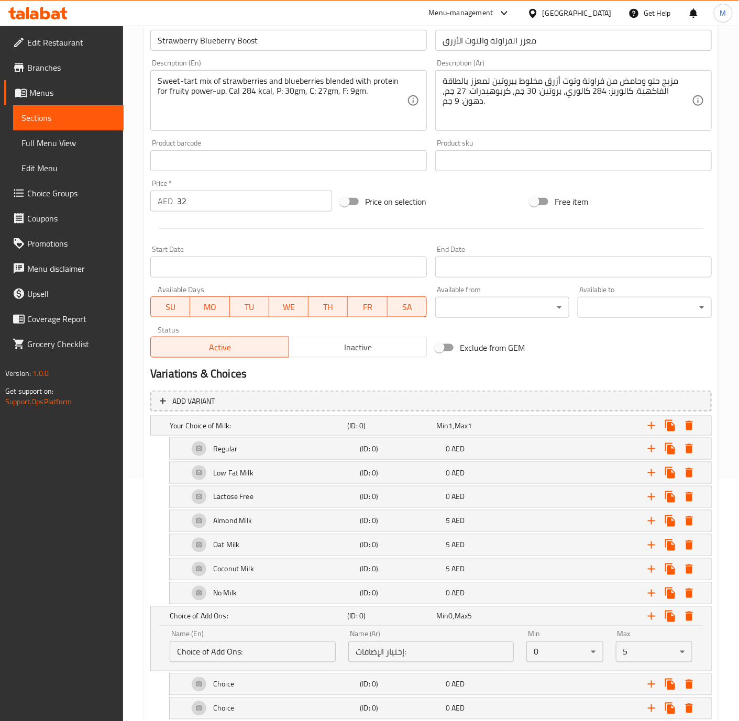
click at [640, 479] on body "​ Menu-management [GEOGRAPHIC_DATA] Get Help M Edit Restaurant Branches Menus S…" at bounding box center [369, 132] width 739 height 696
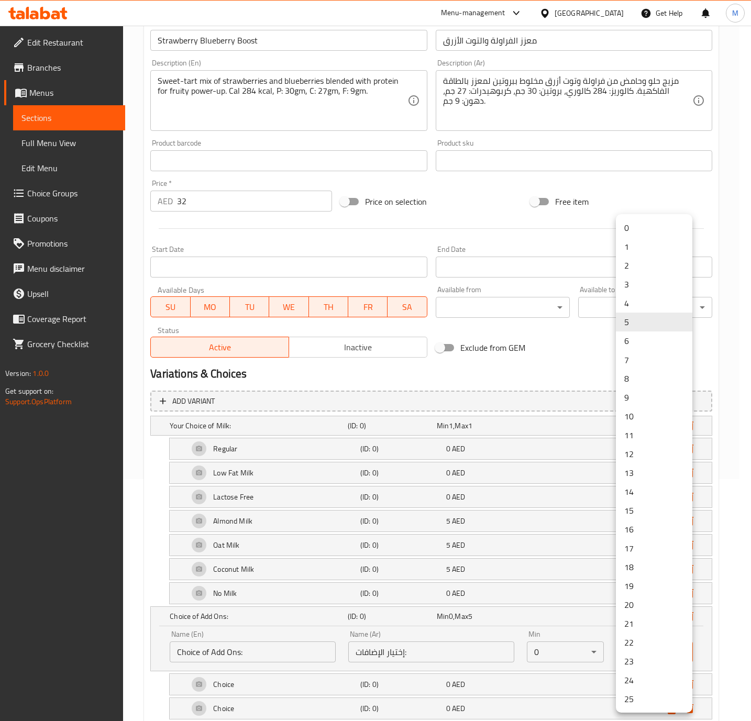
click at [633, 233] on li "0" at bounding box center [654, 227] width 76 height 19
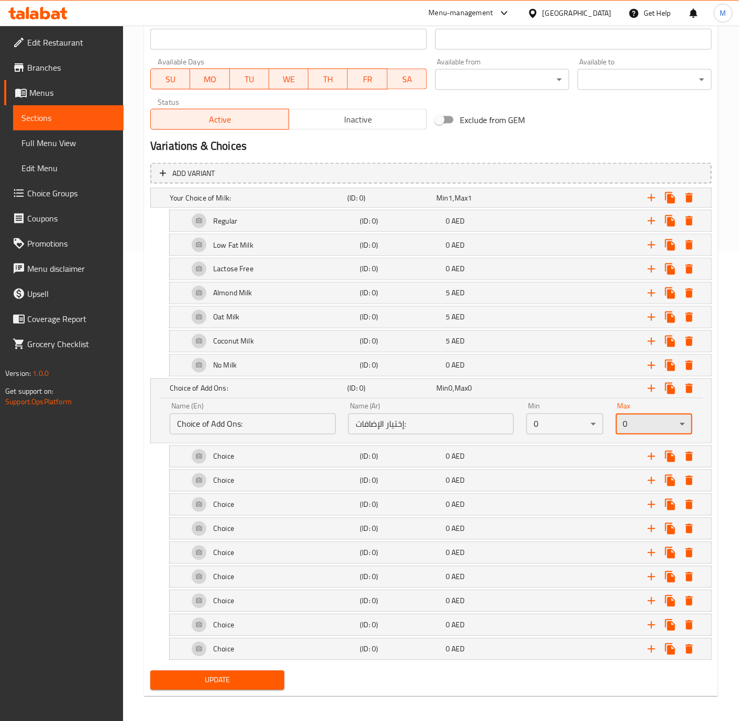
scroll to position [475, 0]
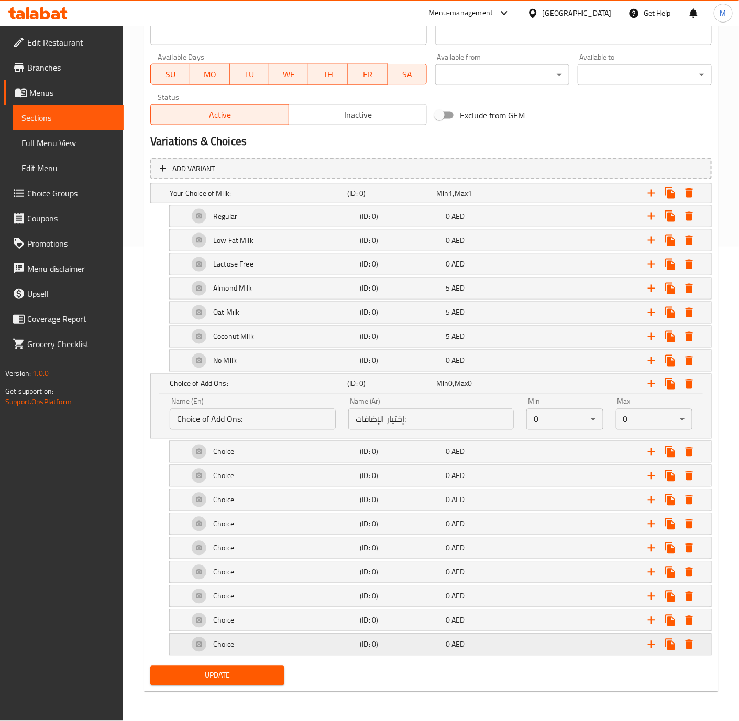
click at [313, 201] on div "Choice" at bounding box center [257, 193] width 178 height 15
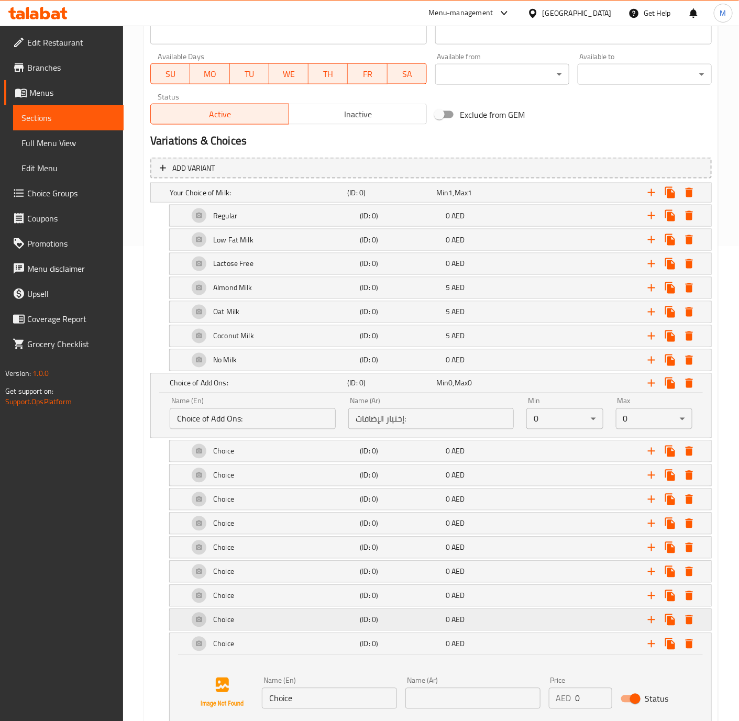
click at [303, 200] on div "Choice" at bounding box center [257, 192] width 178 height 15
click at [292, 200] on div "Choice" at bounding box center [257, 192] width 178 height 15
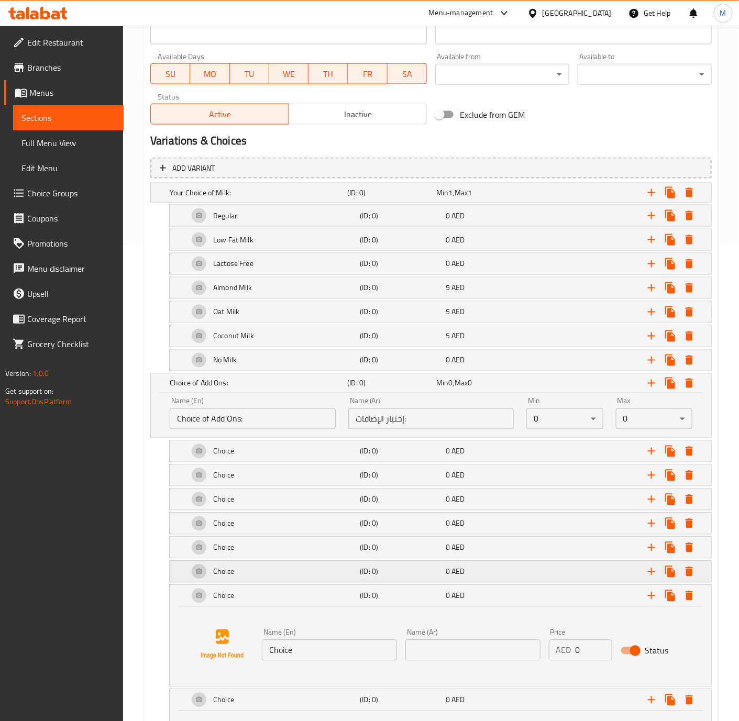
click at [277, 200] on div "Choice" at bounding box center [257, 192] width 178 height 15
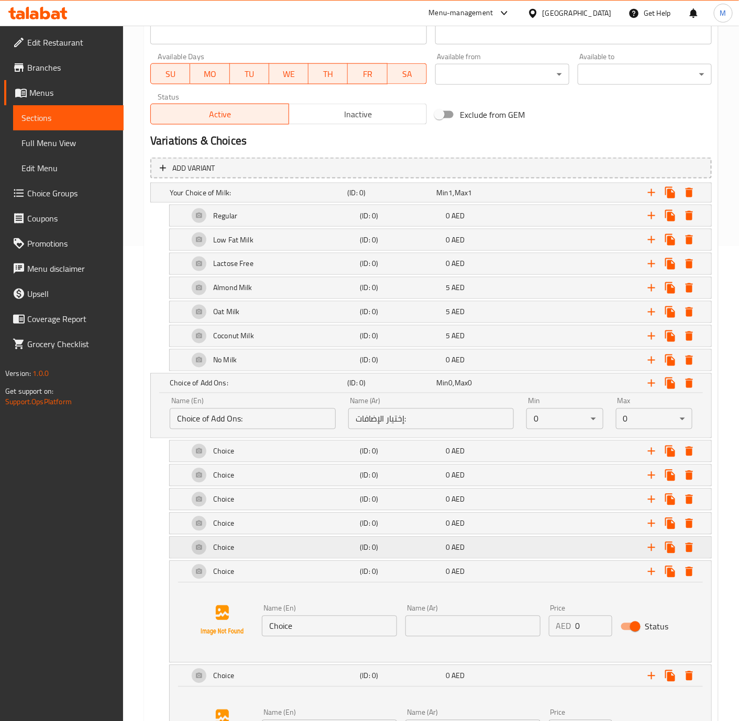
click at [277, 200] on div "Choice" at bounding box center [257, 192] width 178 height 15
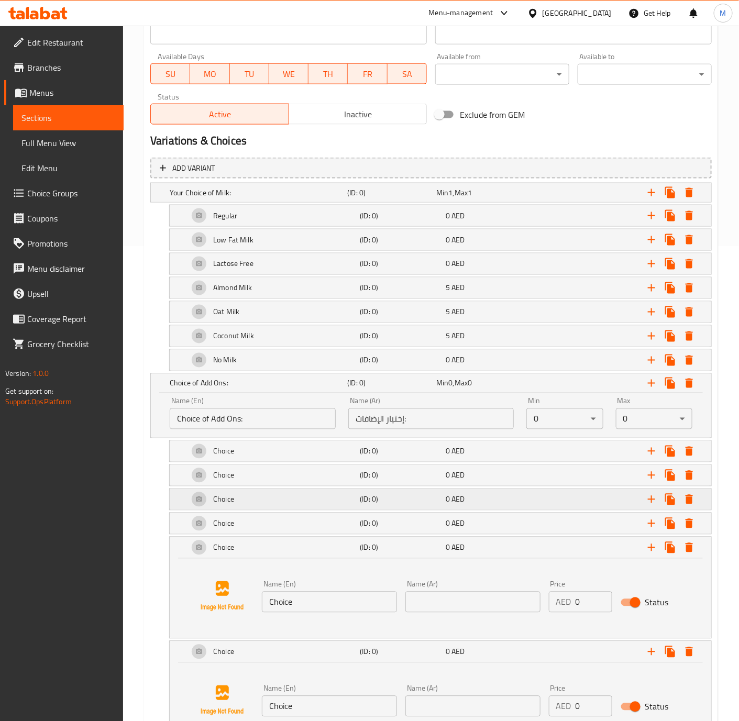
click at [270, 200] on div "Choice" at bounding box center [257, 192] width 178 height 15
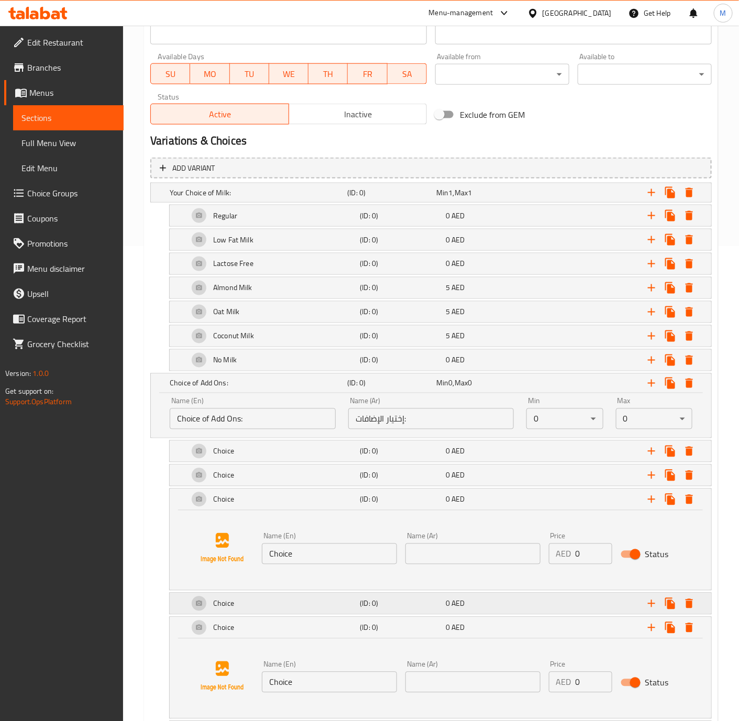
click at [260, 200] on div "Choice" at bounding box center [257, 192] width 178 height 15
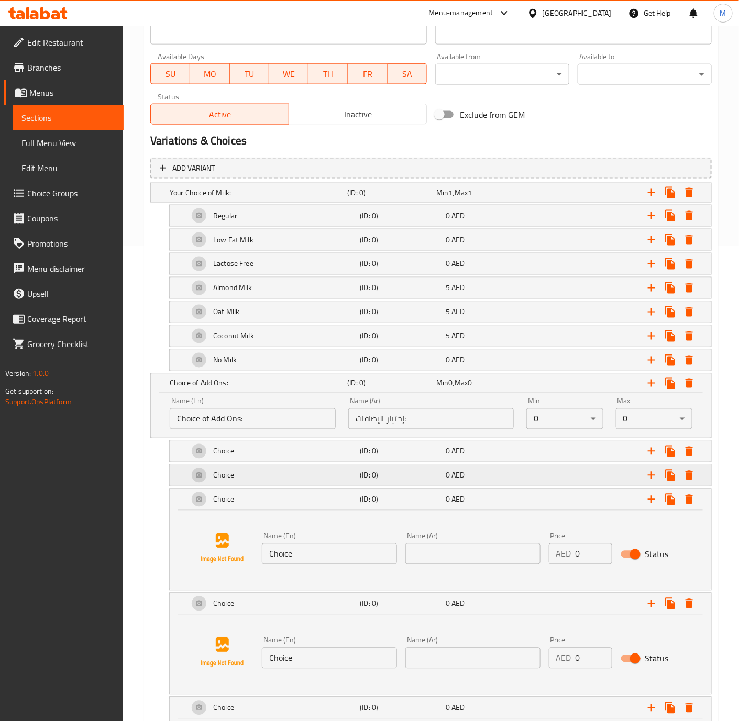
click at [259, 200] on div "Choice" at bounding box center [257, 192] width 178 height 15
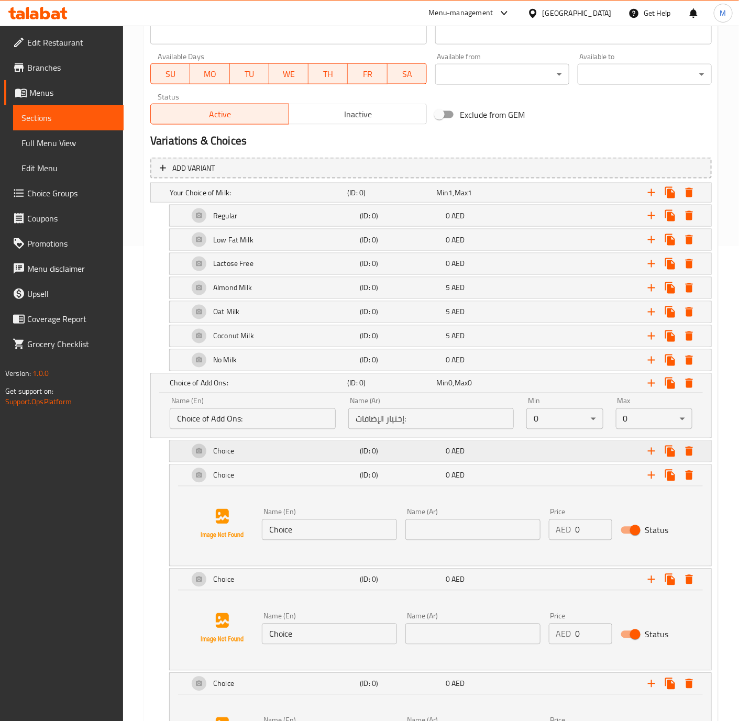
click at [261, 200] on div "Choice" at bounding box center [257, 192] width 178 height 15
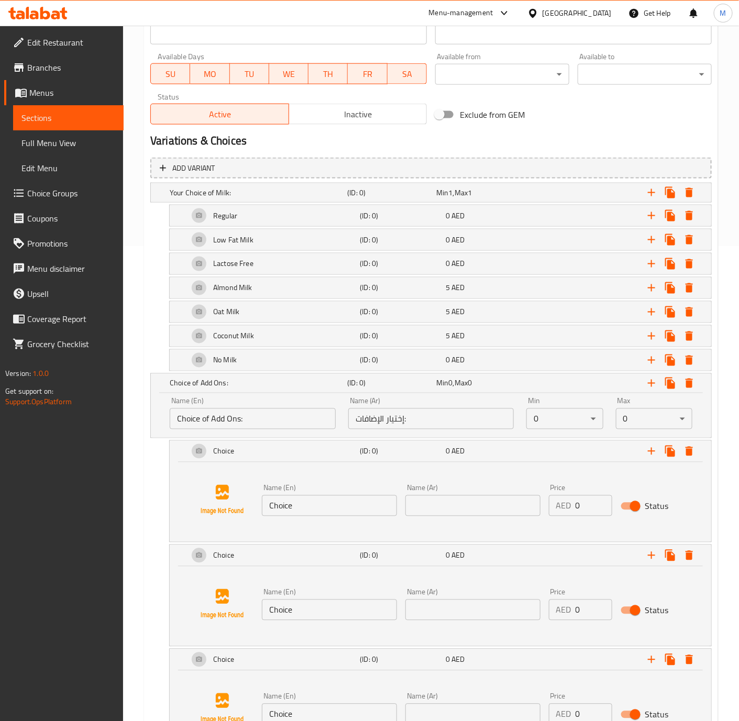
click at [315, 511] on input "Choice" at bounding box center [329, 506] width 135 height 21
paste input "Extra Protein Powder 25g Scoop"
type input "Extra Protein Powder 25g Scoop"
click at [314, 618] on input "Choice" at bounding box center [329, 610] width 135 height 21
paste input "Extra Peanut Butter"
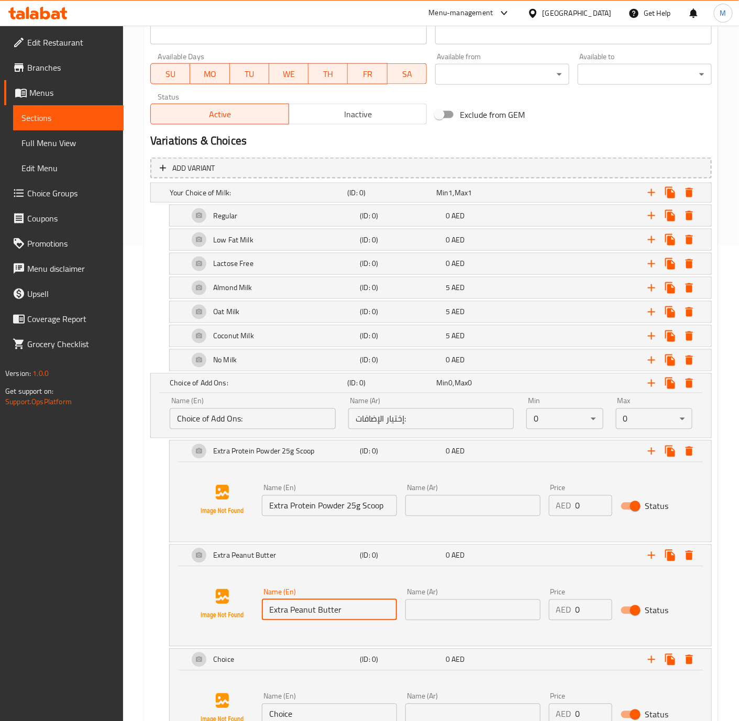
type input "Extra Peanut Butter"
click at [326, 709] on input "Choice" at bounding box center [329, 714] width 135 height 21
paste input "Extra Blueberries 20g"
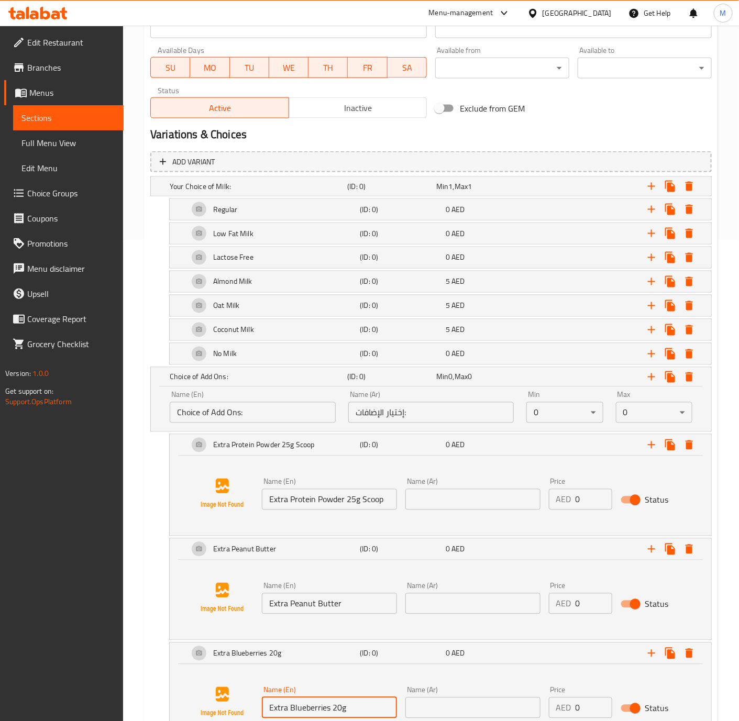
type input "Extra Blueberries 20g"
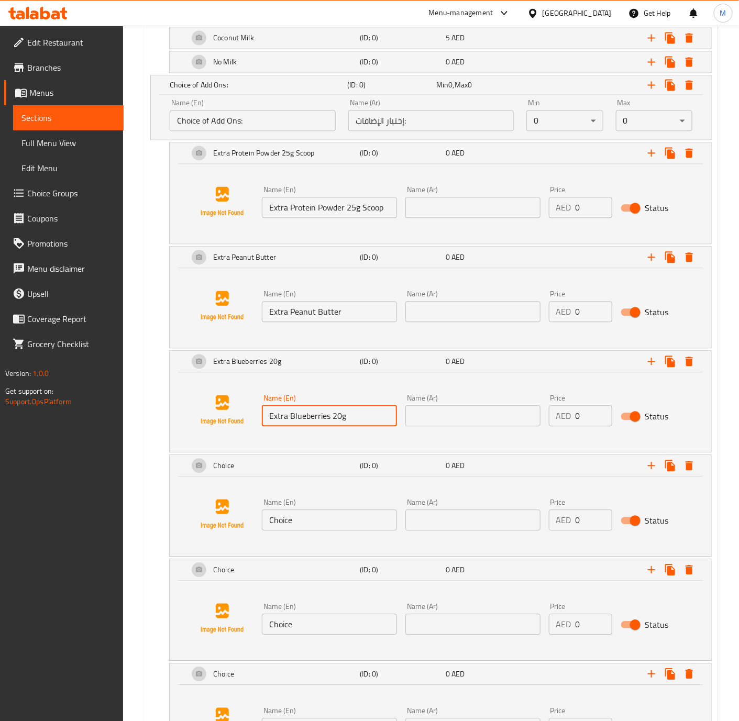
scroll to position [822, 0]
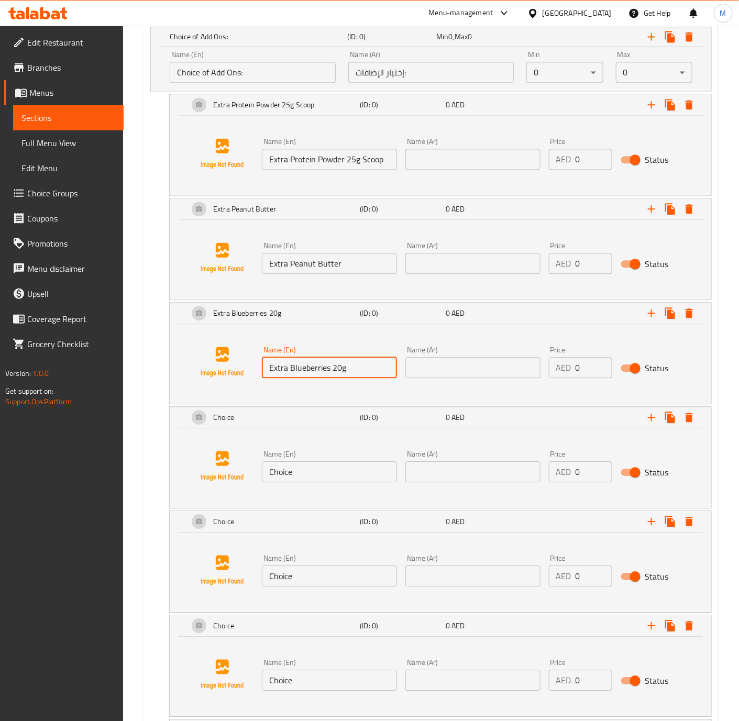
click at [316, 478] on input "Choice" at bounding box center [329, 472] width 135 height 21
paste input "Extra Strawberries 20g"
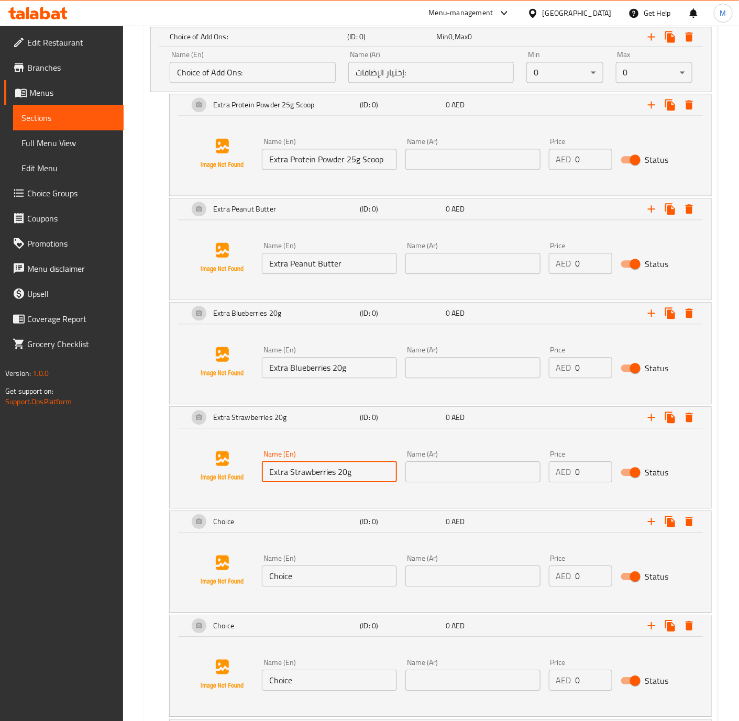
type input "Extra Strawberries 20g"
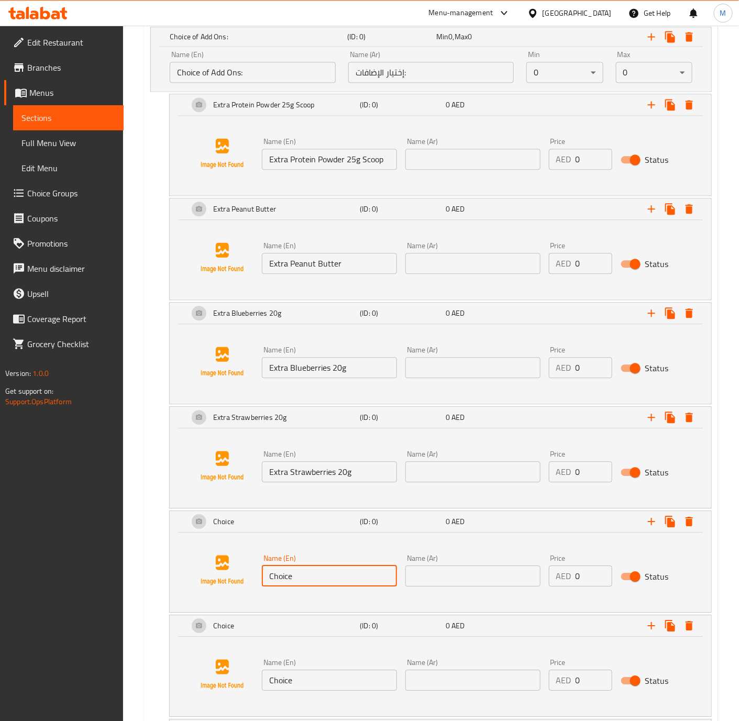
click at [313, 582] on input "Choice" at bounding box center [329, 576] width 135 height 21
paste input "Extra Mango Chunks 20g"
type input "Extra Mango Chunks 20g"
click at [322, 681] on input "Choice" at bounding box center [329, 680] width 135 height 21
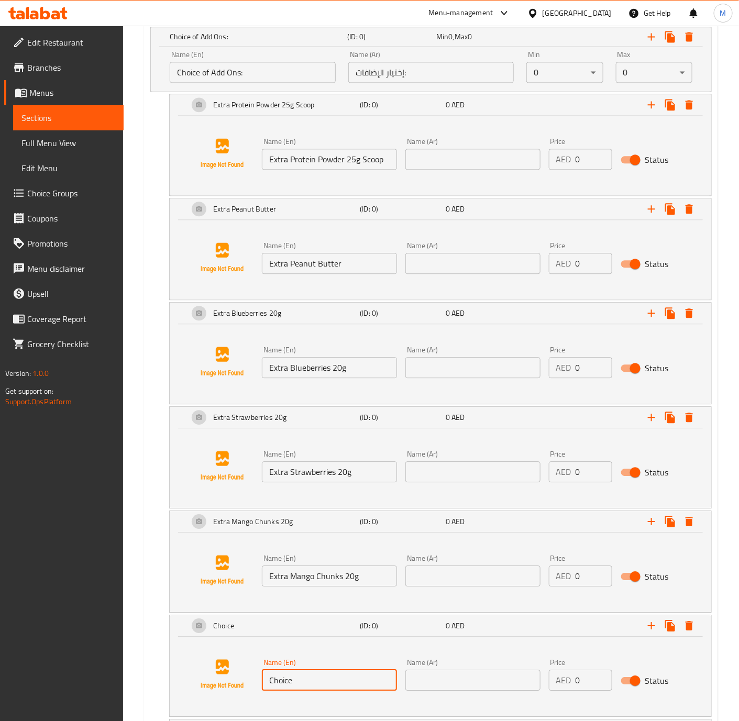
paste input "Extra Banana 20g"
type input "Extra Banana 20g"
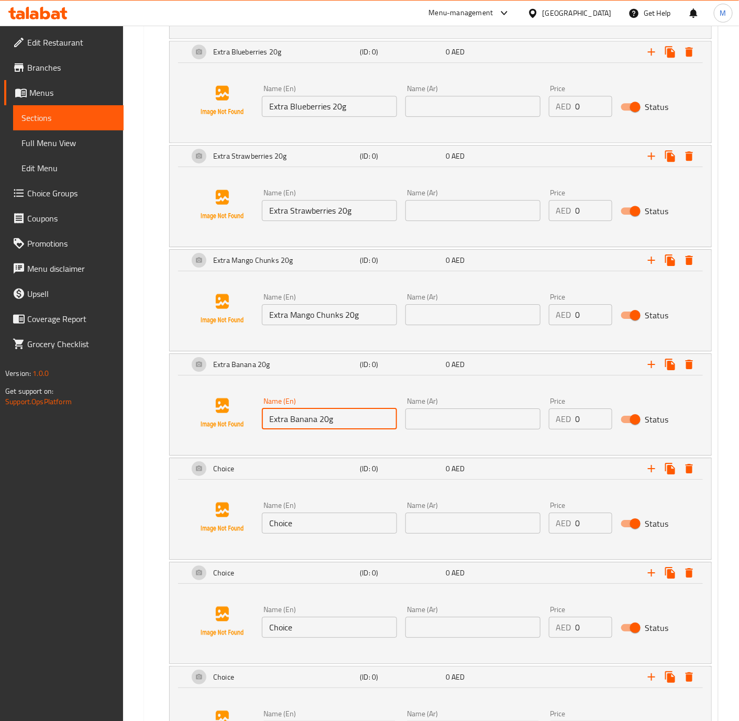
scroll to position [1105, 0]
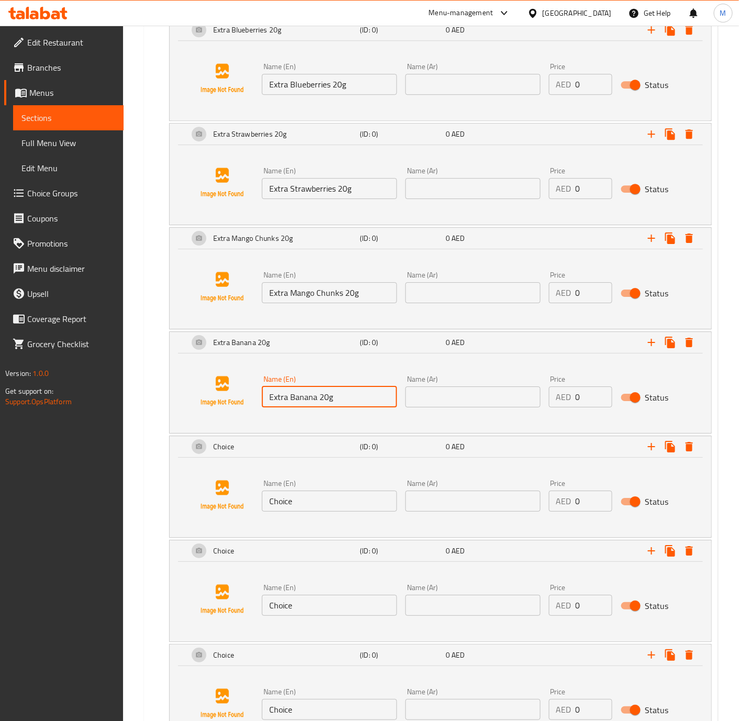
click at [313, 512] on input "Choice" at bounding box center [329, 501] width 135 height 21
paste input "Extra Blue Spirulina 5g"
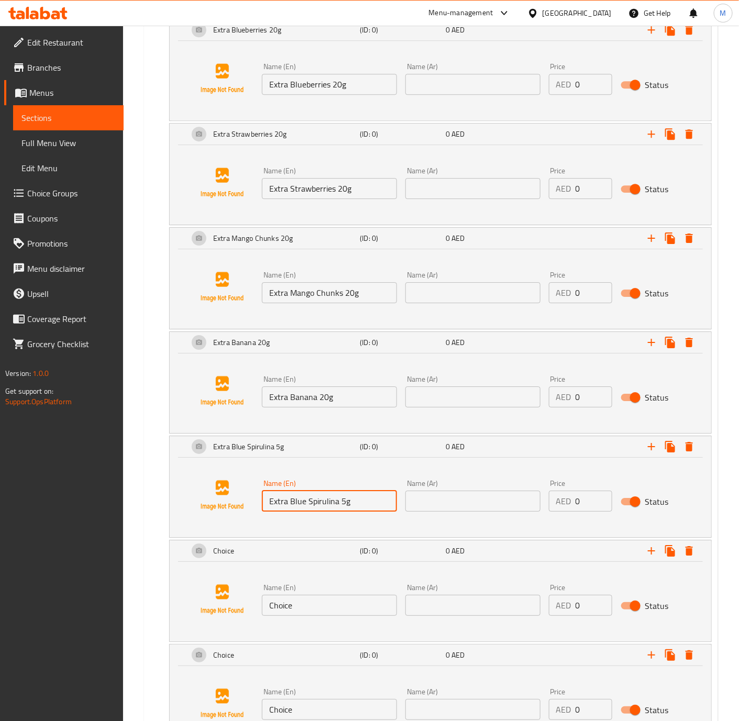
type input "Extra Blue Spirulina 5g"
click at [324, 608] on input "Choice" at bounding box center [329, 605] width 135 height 21
paste input "Extra [MEDICAL_DATA] 5g"
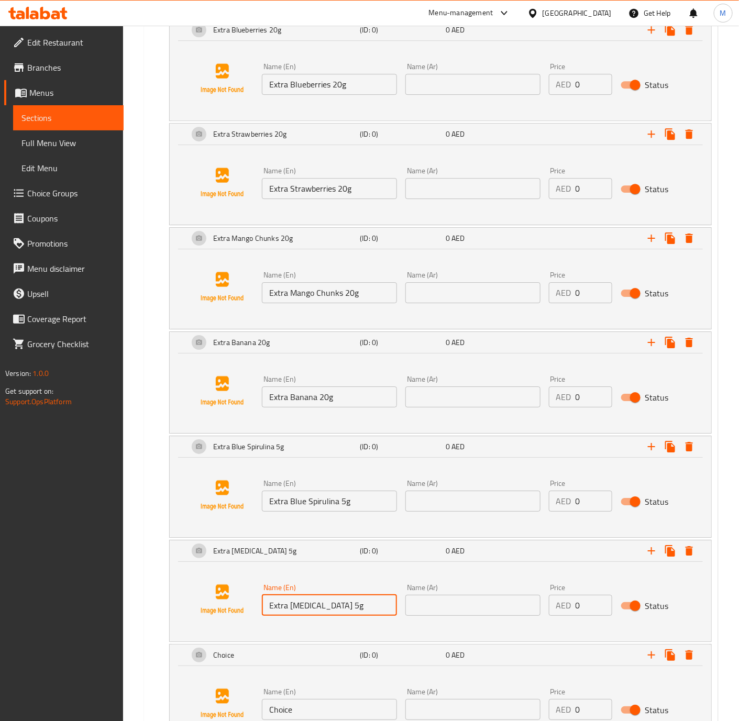
type input "Extra [MEDICAL_DATA] 5g"
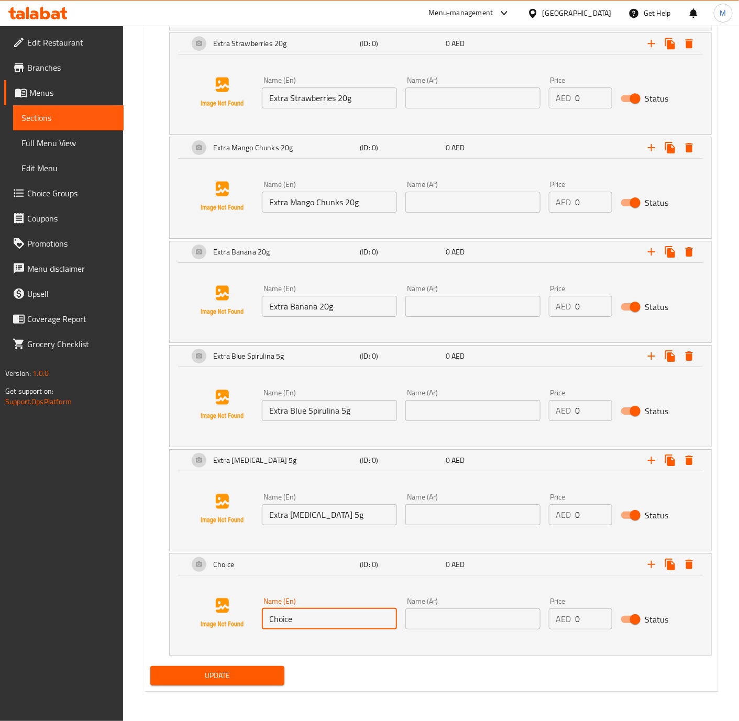
click at [301, 621] on input "Choice" at bounding box center [329, 619] width 135 height 21
paste input "Extra Single Espresso"
type input "Extra Single Espresso"
click at [447, 624] on input "text" at bounding box center [472, 619] width 135 height 21
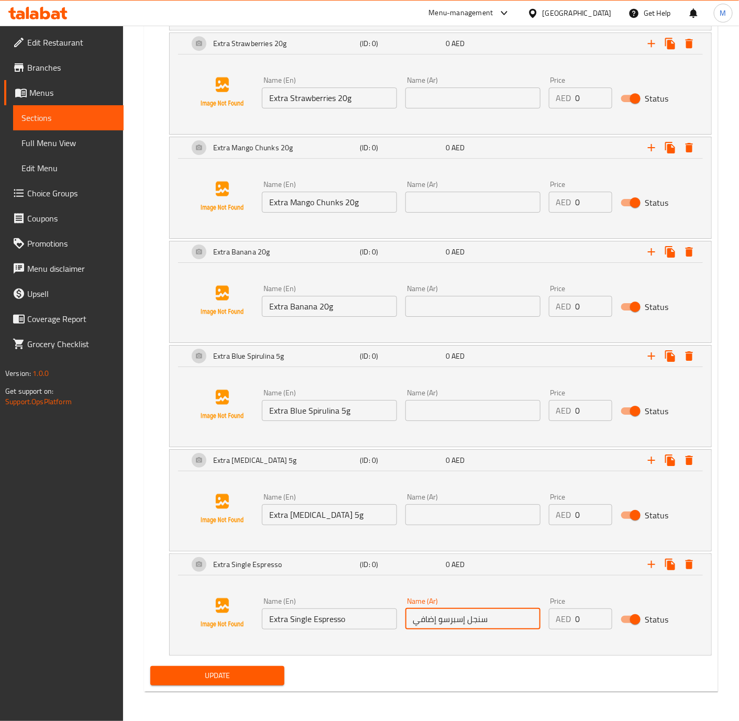
type input "سنجل إسبرسو إضافي"
click at [354, 522] on input "Extra [MEDICAL_DATA] 5g" at bounding box center [329, 514] width 135 height 21
click at [479, 511] on input "text" at bounding box center [472, 514] width 135 height 21
paste input "فحم نشط إضافي 5 جرام"
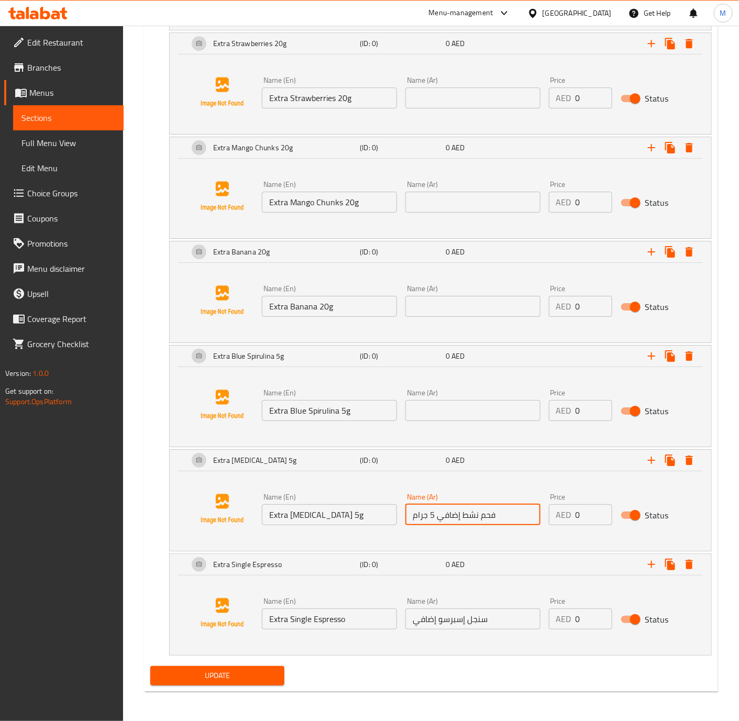
type input "فحم نشط إضافي 5 جرام"
click at [360, 413] on input "Extra Blue Spirulina 5g" at bounding box center [329, 410] width 135 height 21
click at [456, 403] on input "text" at bounding box center [472, 410] width 135 height 21
paste input "سبيرولينا زرقاء إضافية 5 جرام"
type input "سبيرولينا زرقاء إضافية 5 جرام"
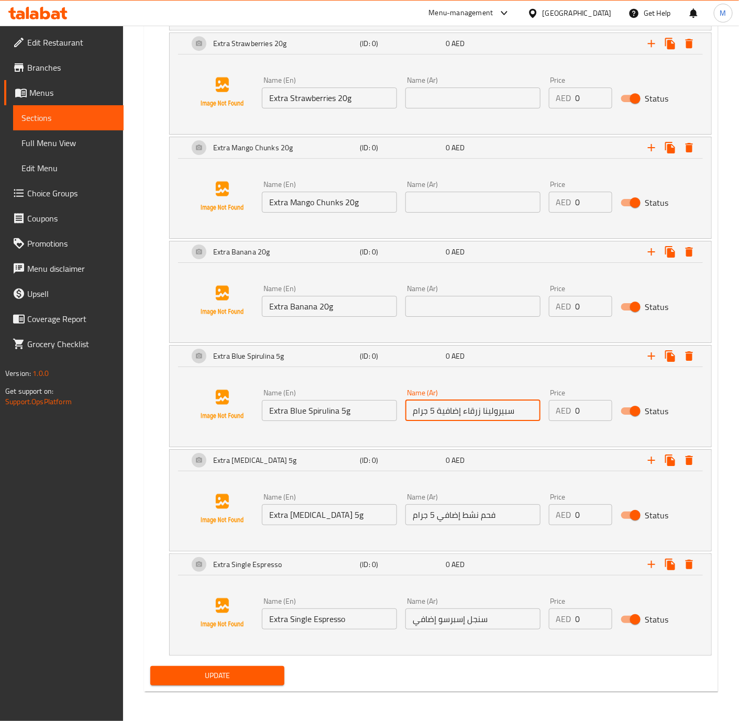
click at [346, 308] on input "Extra Banana 20g" at bounding box center [329, 306] width 135 height 21
click at [471, 305] on input "text" at bounding box center [472, 306] width 135 height 21
paste input "موز إضافي 20 جرام"
type input "موز إضافي 20 جرام"
click at [360, 203] on input "Extra Mango Chunks 20g" at bounding box center [329, 202] width 135 height 21
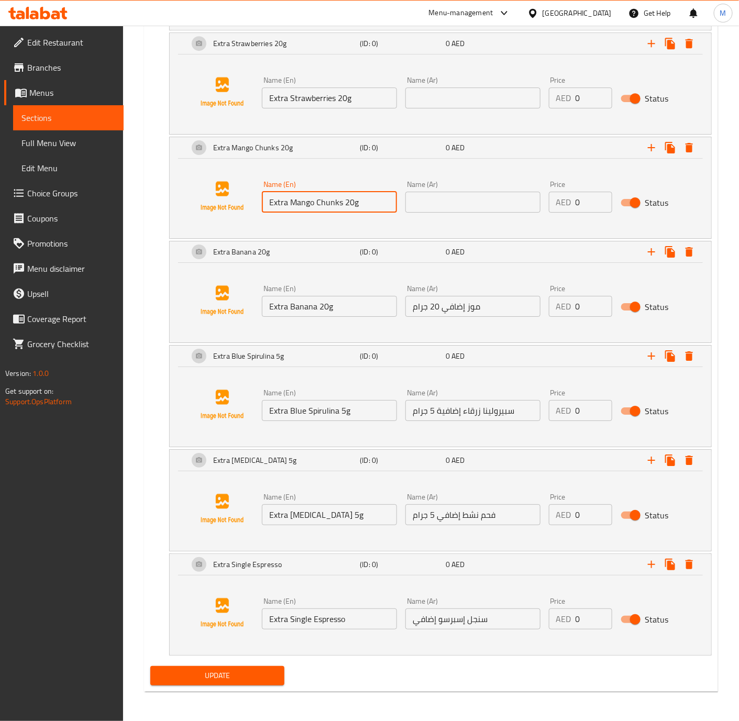
click at [468, 201] on input "text" at bounding box center [472, 202] width 135 height 21
paste input "قطع مانجو إضافية 20 جرام"
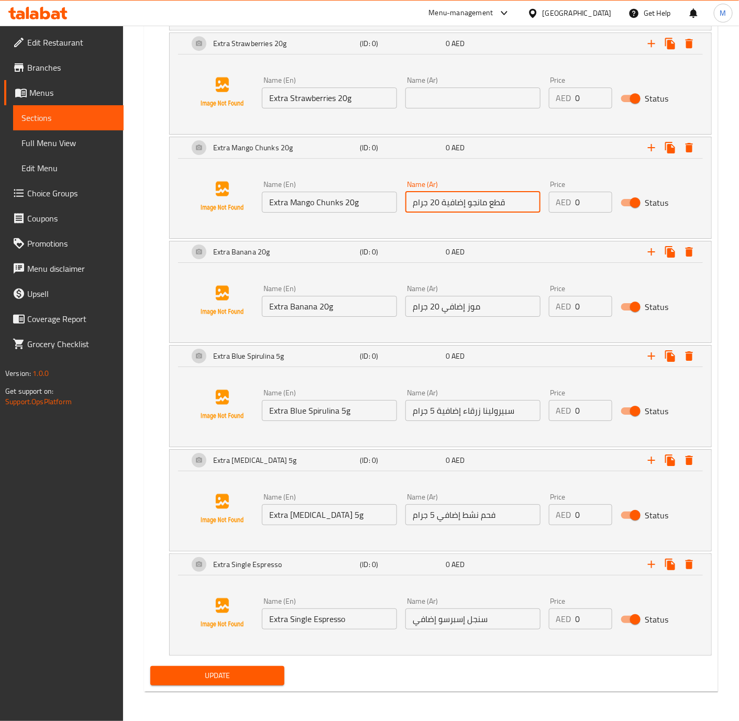
type input "قطع مانجو إضافية 20 جرام"
click at [349, 99] on input "Extra Strawberries 20g" at bounding box center [329, 97] width 135 height 21
click at [470, 90] on input "text" at bounding box center [472, 97] width 135 height 21
paste input "فراولة إضافية 20 جرام"
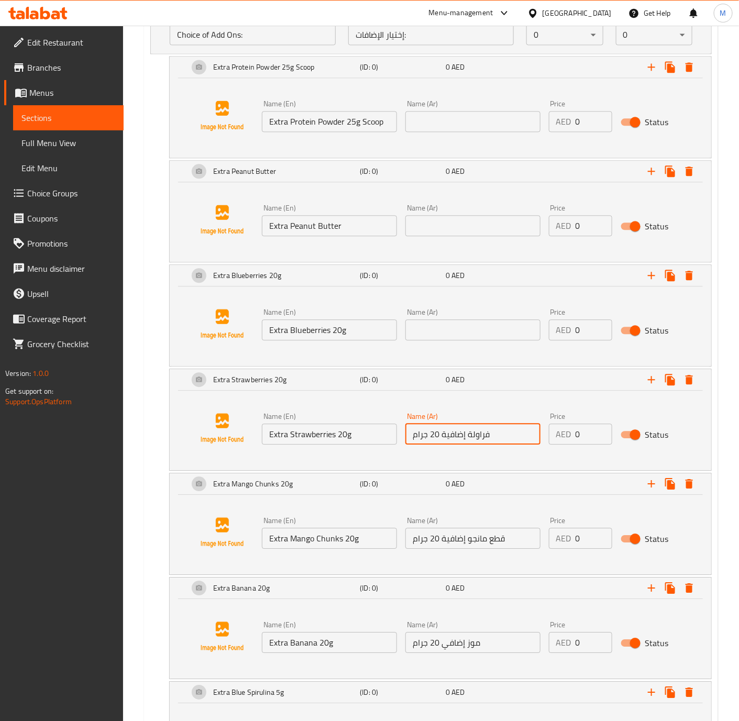
scroll to position [857, 0]
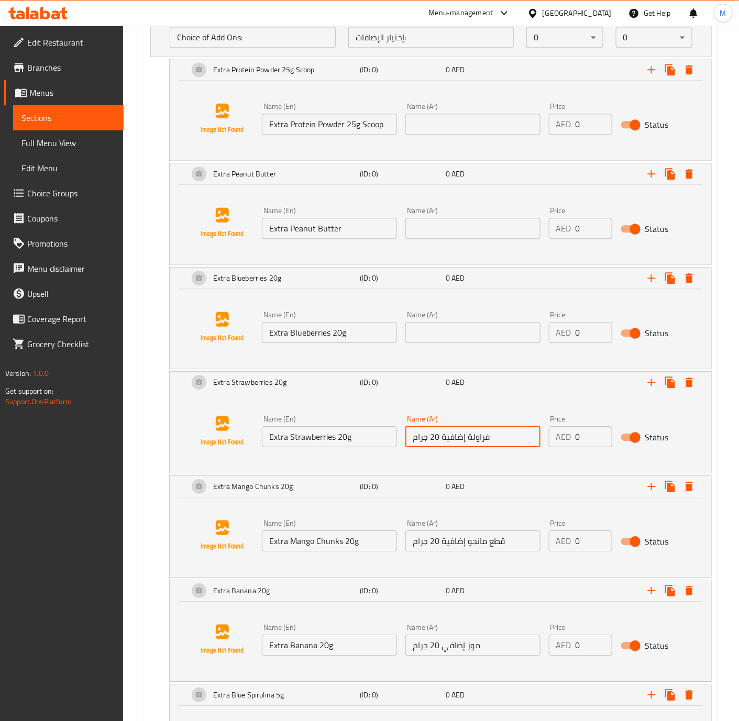
type input "فراولة إضافية 20 جرام"
click at [368, 343] on input "Extra Blueberries 20g" at bounding box center [329, 332] width 135 height 21
click at [458, 338] on input "text" at bounding box center [472, 332] width 135 height 21
paste input "توت أزرق إضافي 20 جرام"
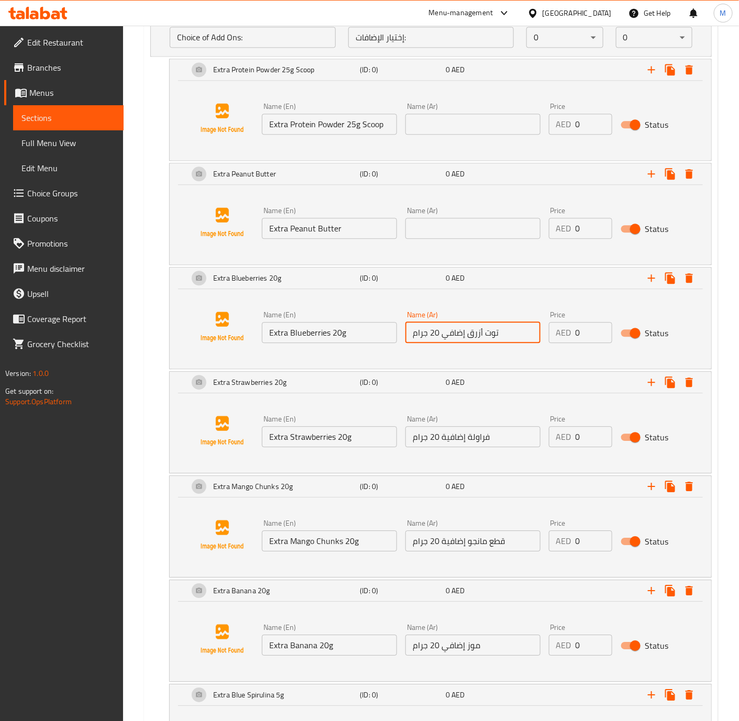
type input "توت أزرق إضافي 20 جرام"
click at [354, 233] on input "Extra Peanut Butter" at bounding box center [329, 228] width 135 height 21
click at [483, 236] on input "text" at bounding box center [472, 228] width 135 height 21
type input "زبدة فول سوداني إضافية"
click at [324, 135] on input "Extra Protein Powder 25g Scoop" at bounding box center [329, 124] width 135 height 21
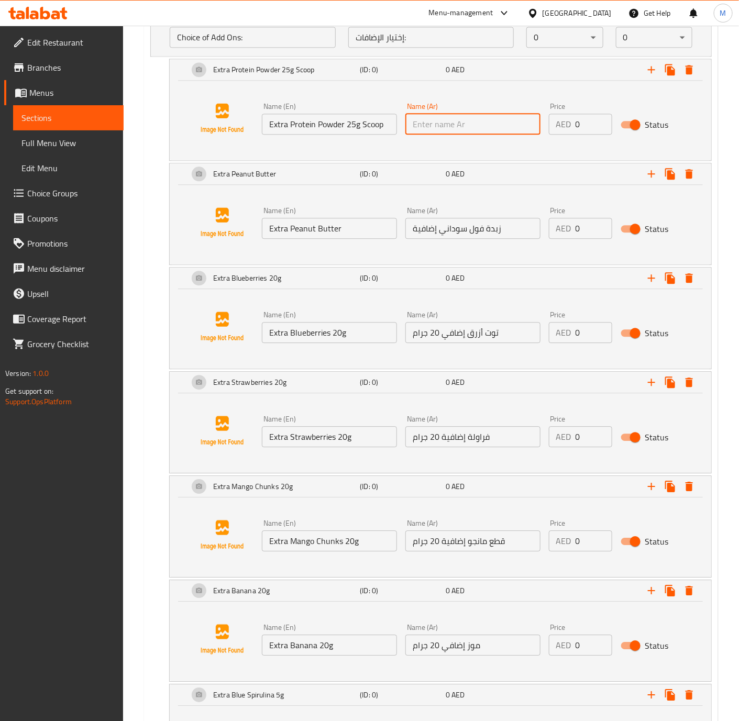
click at [501, 135] on input "text" at bounding box center [472, 124] width 135 height 21
paste input "مسحوق بروتين إضافي 25 جرام"
type input "ملعقة مسحوق بروتين إضافي 25 جرام"
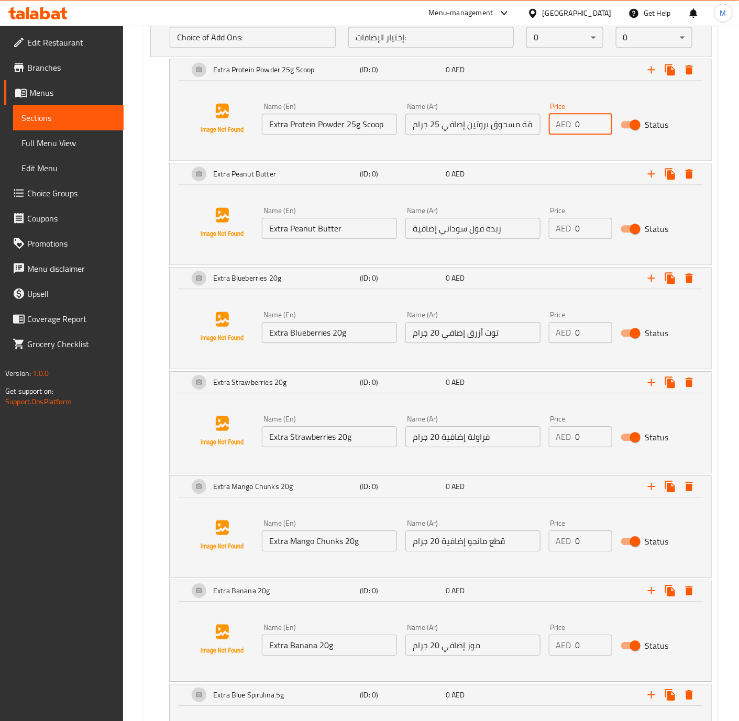
drag, startPoint x: 576, startPoint y: 129, endPoint x: 563, endPoint y: 129, distance: 12.6
click at [563, 129] on div "AED 0 Price" at bounding box center [580, 124] width 63 height 21
type input "11"
drag, startPoint x: 579, startPoint y: 235, endPoint x: 557, endPoint y: 236, distance: 22.0
click at [558, 236] on div "AED 0 Price" at bounding box center [580, 228] width 63 height 21
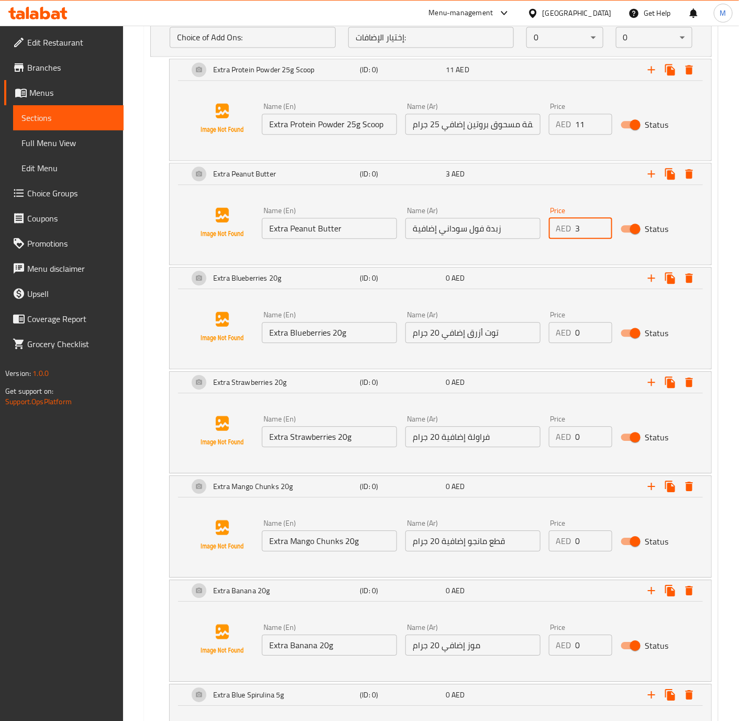
type input "3"
drag, startPoint x: 588, startPoint y: 333, endPoint x: 560, endPoint y: 333, distance: 28.3
click at [560, 333] on div "AED 0 Price" at bounding box center [580, 332] width 63 height 21
type input "6"
drag, startPoint x: 589, startPoint y: 442, endPoint x: 563, endPoint y: 441, distance: 26.8
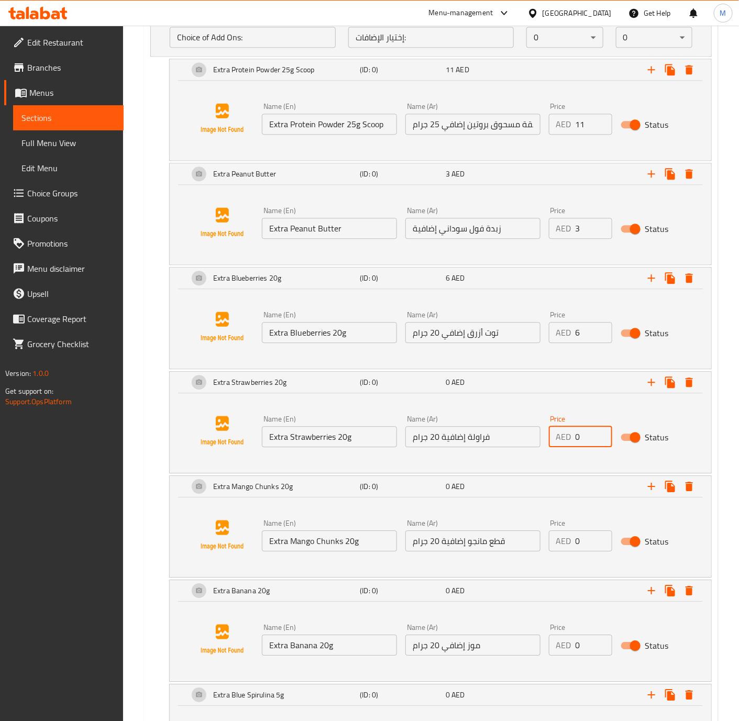
click at [565, 442] on div "AED 0 Price" at bounding box center [580, 436] width 63 height 21
type input "4"
drag, startPoint x: 586, startPoint y: 550, endPoint x: 568, endPoint y: 549, distance: 18.4
click at [569, 550] on div "AED 0 Price" at bounding box center [580, 541] width 63 height 21
type input "6"
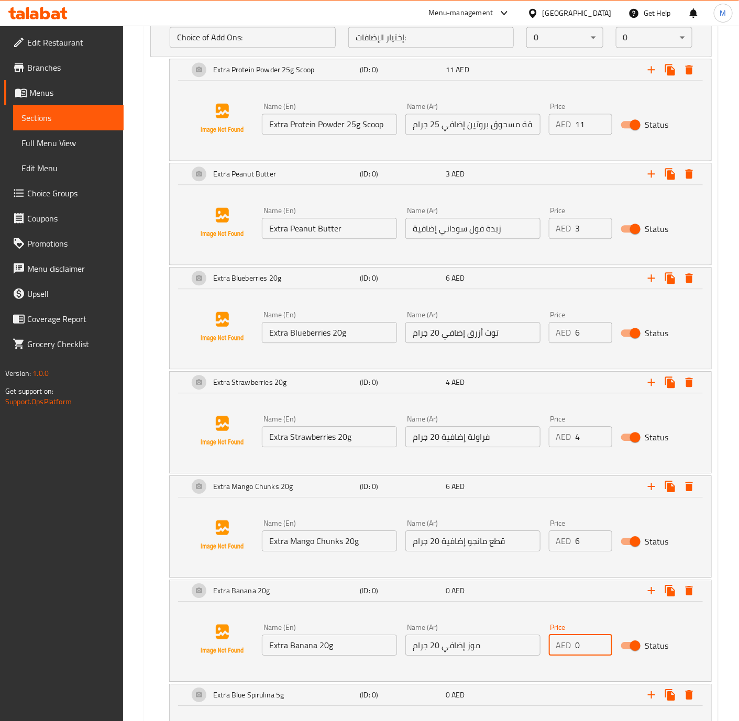
click at [566, 650] on div "AED 0 Price" at bounding box center [580, 645] width 63 height 21
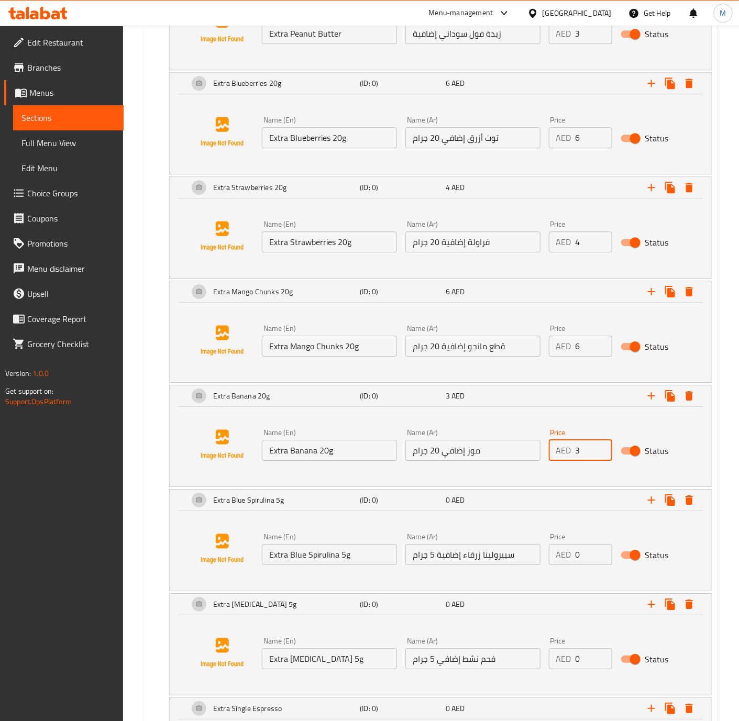
scroll to position [1062, 0]
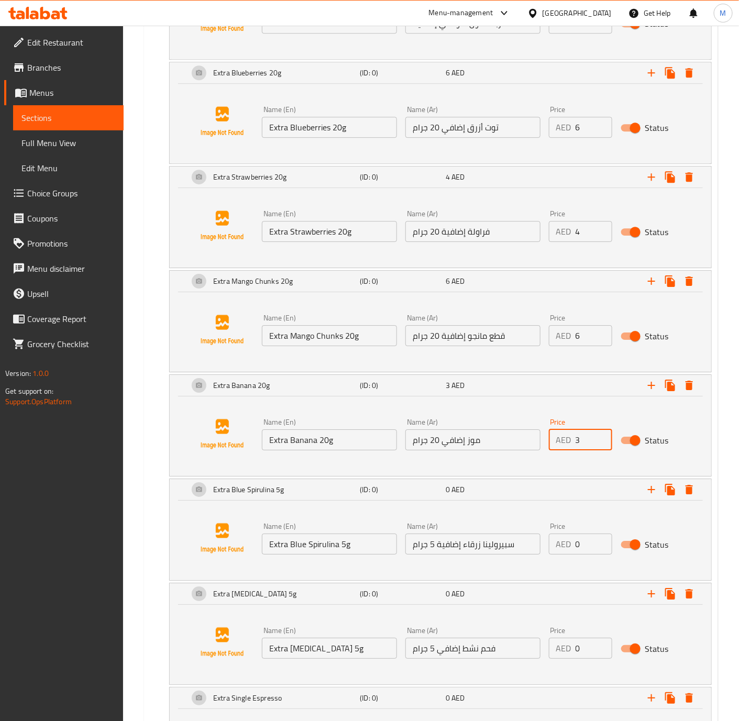
type input "3"
drag, startPoint x: 590, startPoint y: 553, endPoint x: 553, endPoint y: 549, distance: 36.9
click at [555, 550] on div "AED 0 Price" at bounding box center [580, 544] width 63 height 21
type input "8"
drag, startPoint x: 586, startPoint y: 654, endPoint x: 566, endPoint y: 651, distance: 20.6
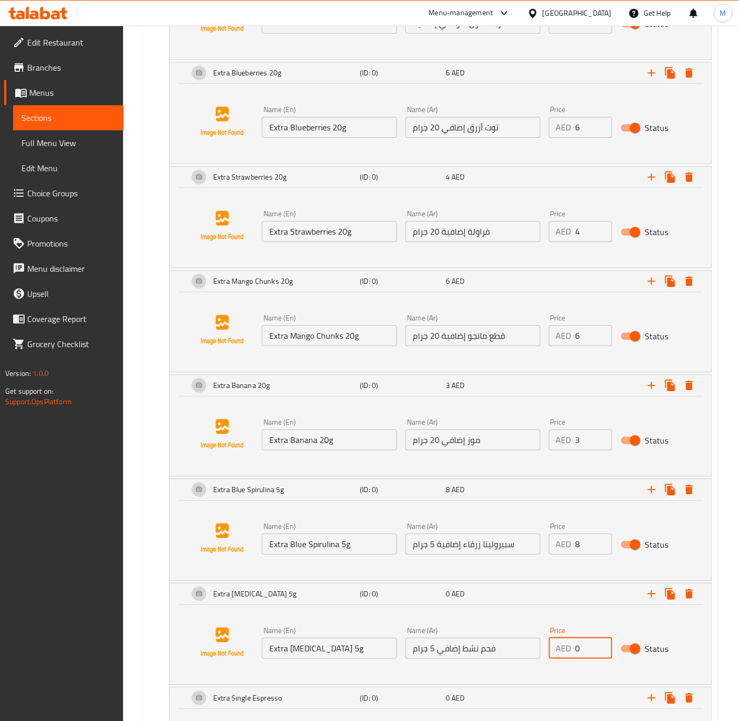
click at [566, 651] on div "AED 0 Price" at bounding box center [580, 648] width 63 height 21
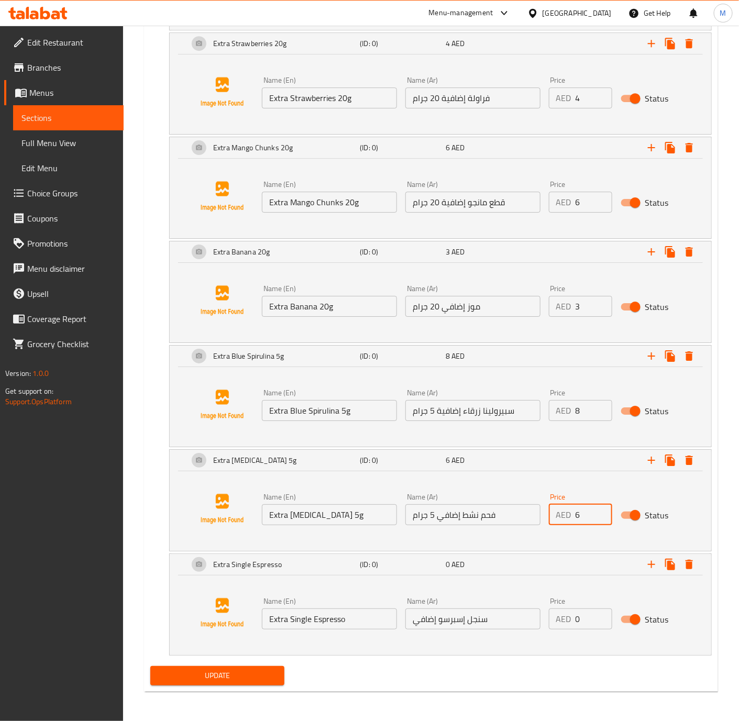
type input "6"
drag, startPoint x: 589, startPoint y: 624, endPoint x: 569, endPoint y: 620, distance: 20.9
click at [569, 621] on div "AED 0 Price" at bounding box center [580, 619] width 63 height 21
type input "3"
click at [241, 673] on span "Update" at bounding box center [217, 676] width 117 height 13
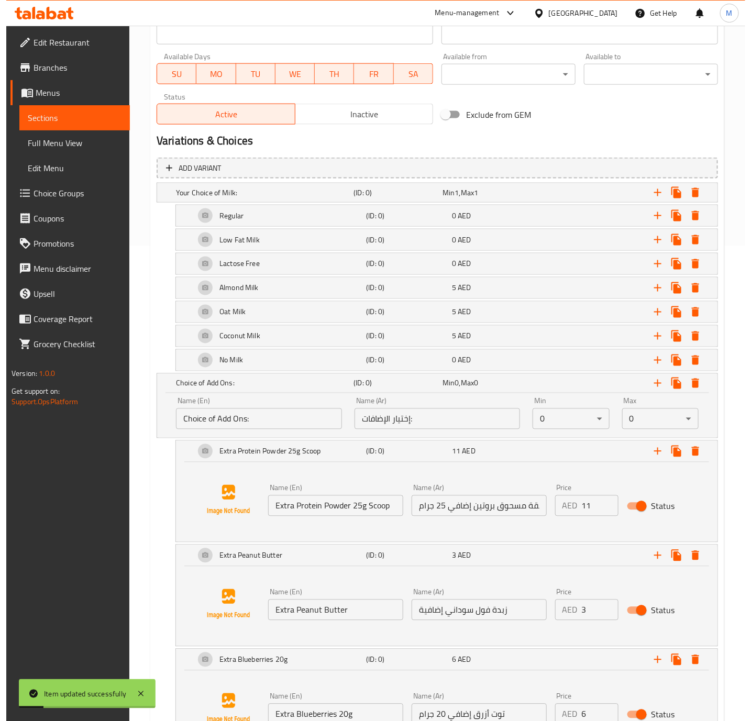
scroll to position [474, 0]
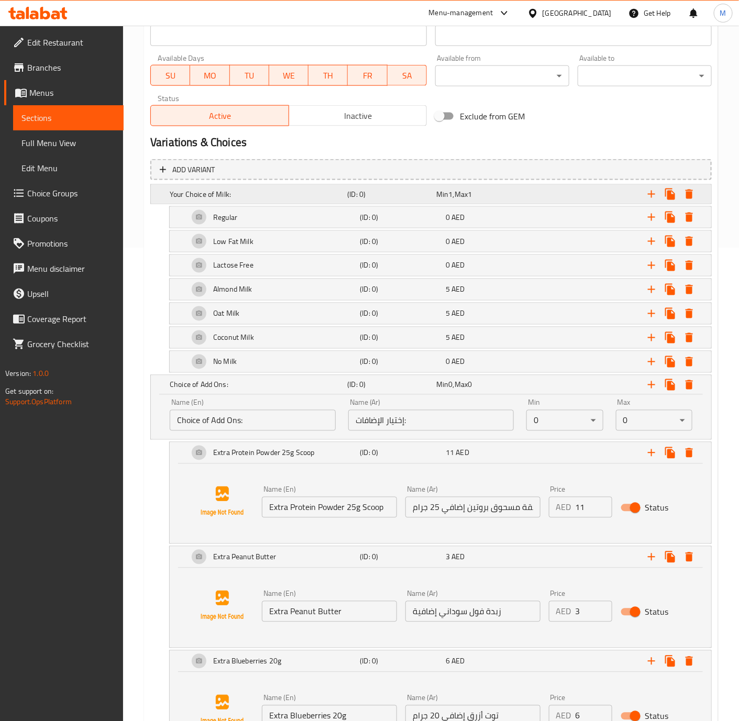
click at [464, 194] on span "Max" at bounding box center [461, 195] width 13 height 14
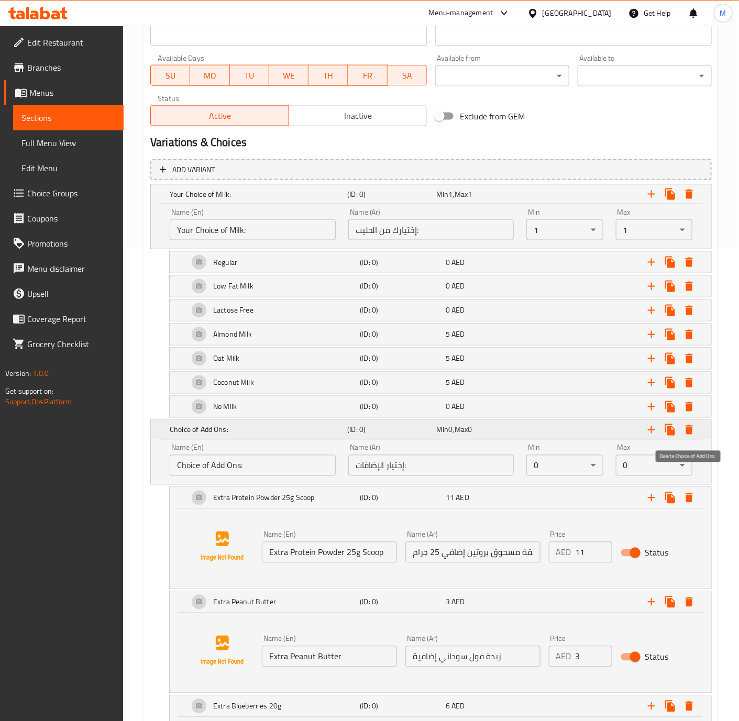
click at [689, 434] on icon "Expand" at bounding box center [689, 429] width 7 height 9
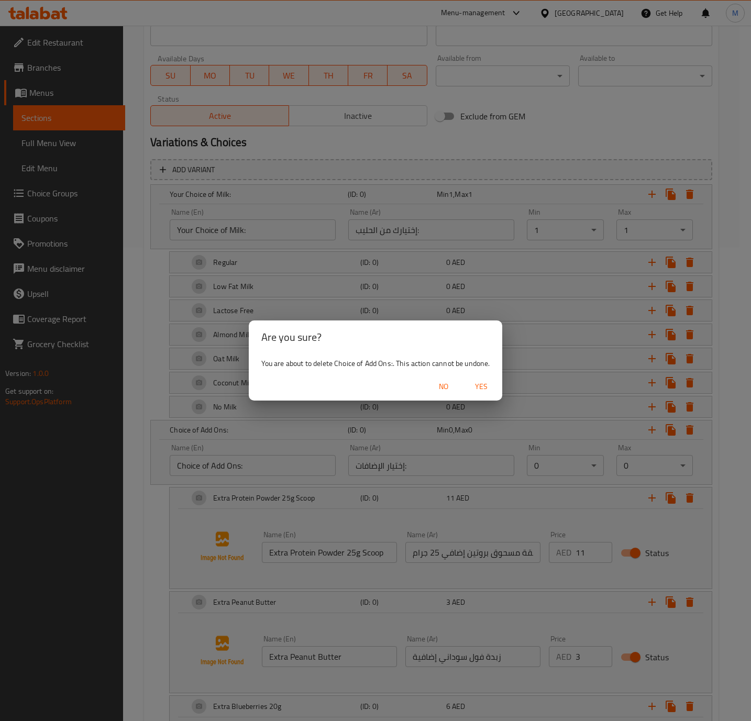
click at [480, 386] on span "Yes" at bounding box center [481, 386] width 25 height 13
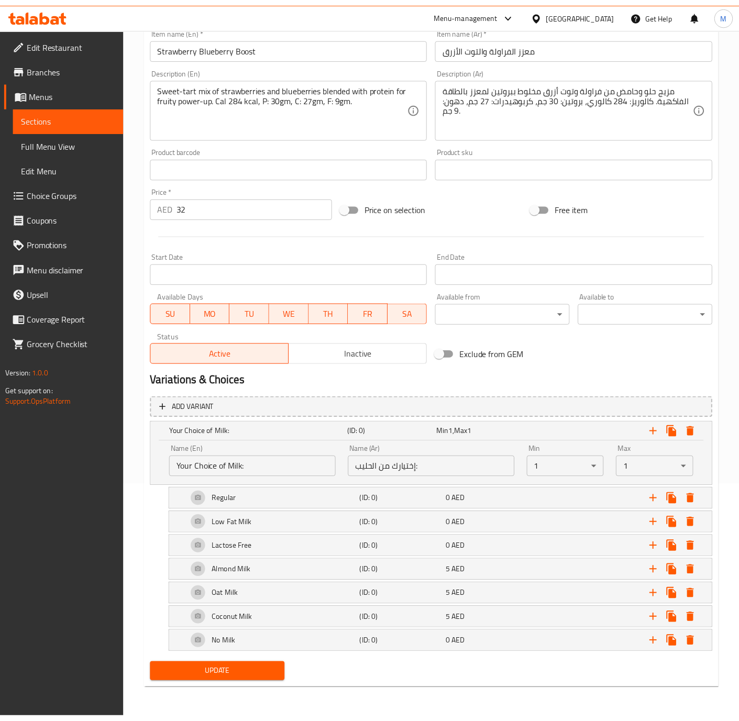
scroll to position [239, 0]
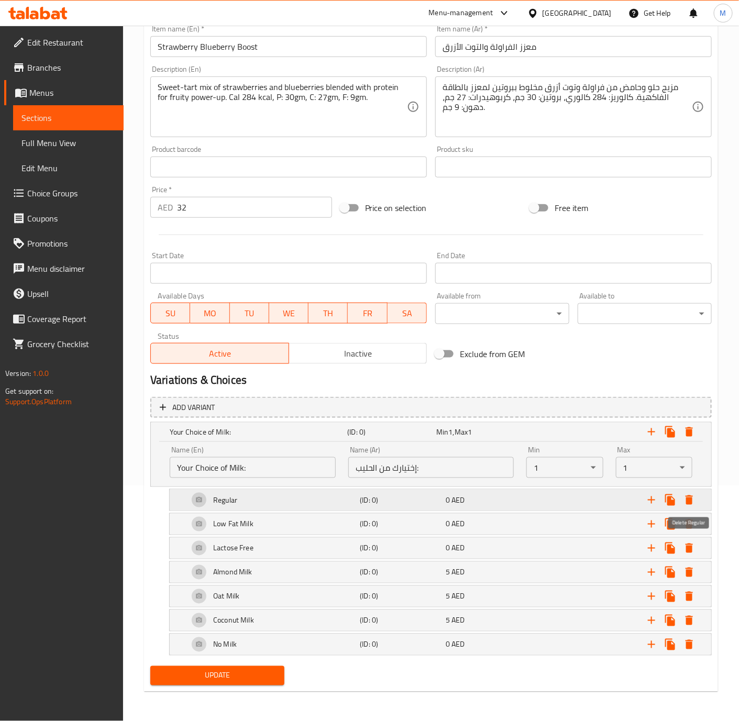
click at [692, 500] on icon "Expand" at bounding box center [689, 500] width 7 height 9
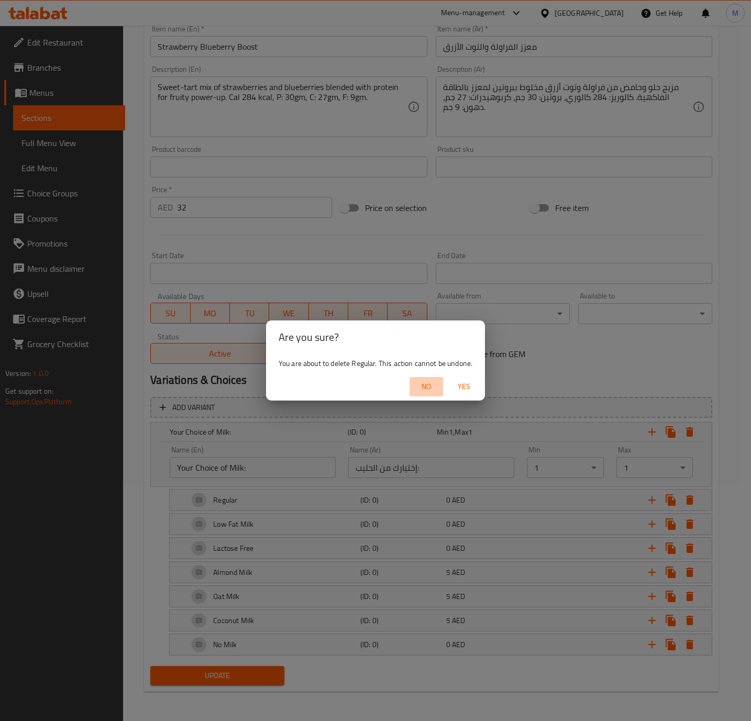
click at [429, 383] on span "No" at bounding box center [426, 386] width 25 height 13
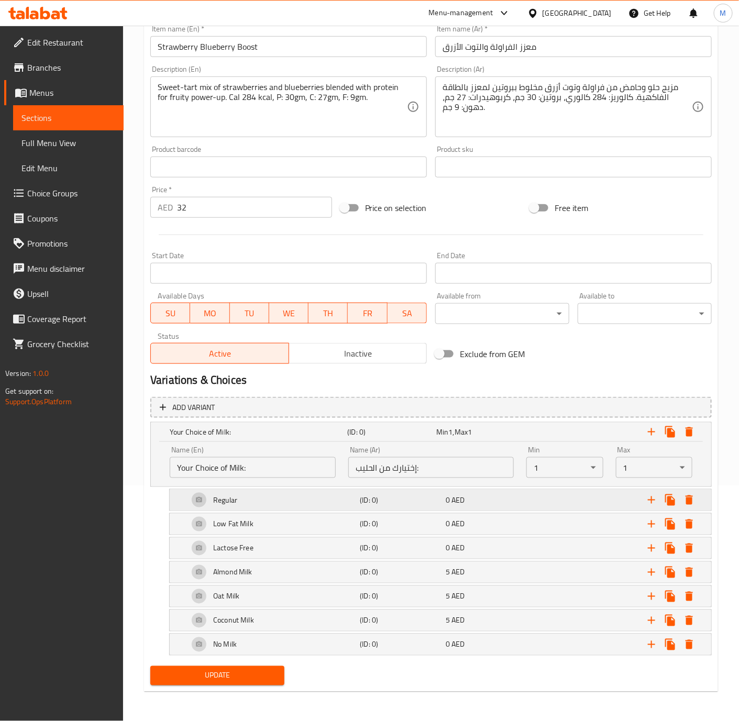
click at [302, 440] on div "Regular" at bounding box center [257, 432] width 178 height 15
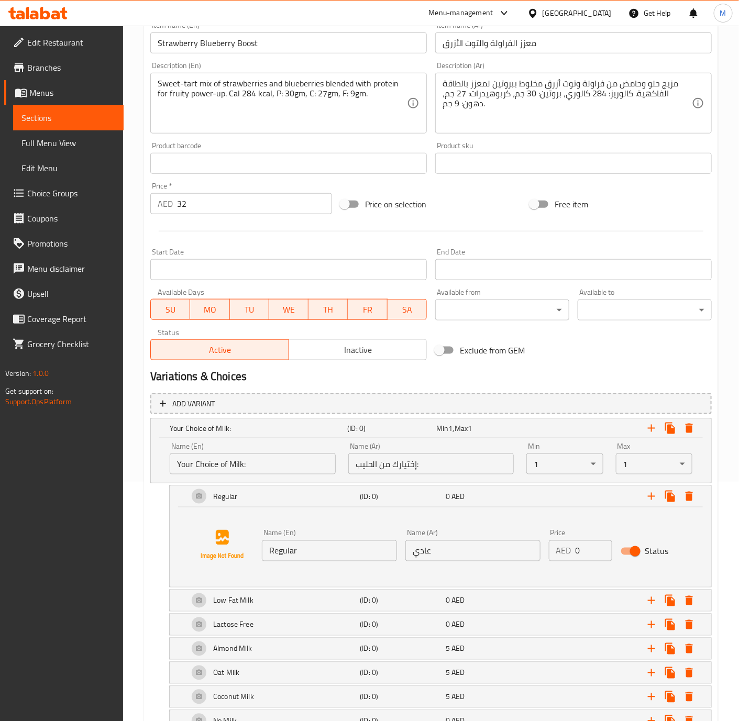
click at [332, 553] on input "Regular" at bounding box center [329, 551] width 135 height 21
paste input "Milk"
type input "Regular Milk"
click at [483, 555] on input "عادي" at bounding box center [472, 551] width 135 height 21
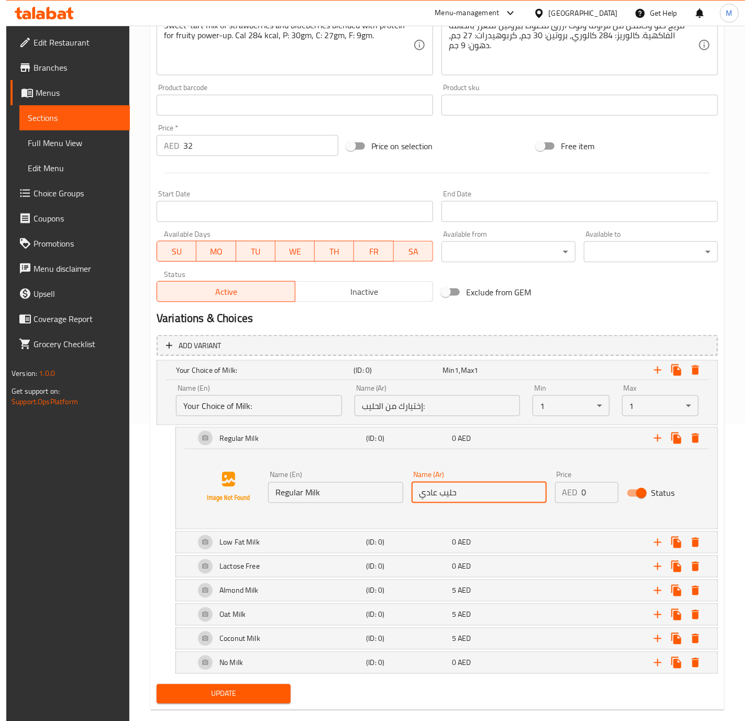
scroll to position [320, 0]
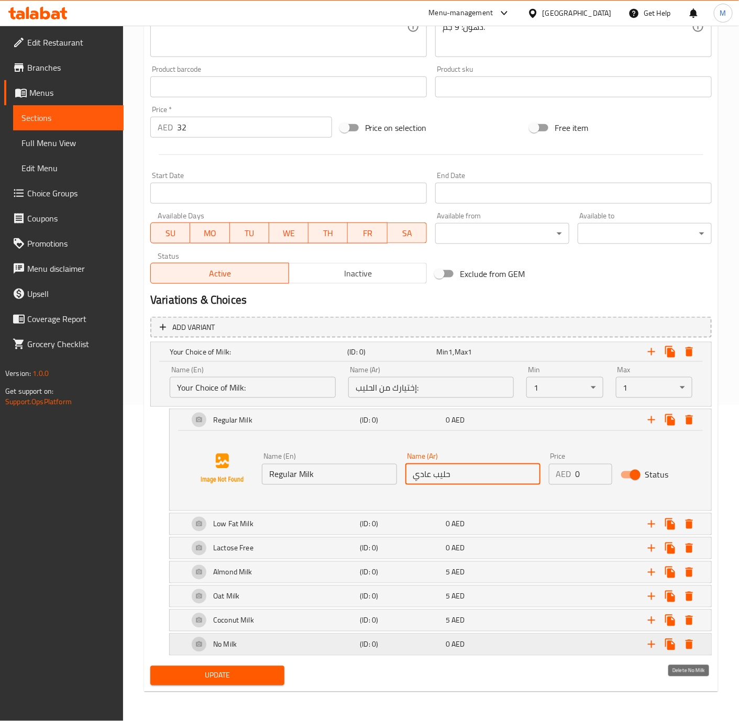
type input "حليب عادي"
click at [692, 648] on icon "Expand" at bounding box center [689, 644] width 7 height 9
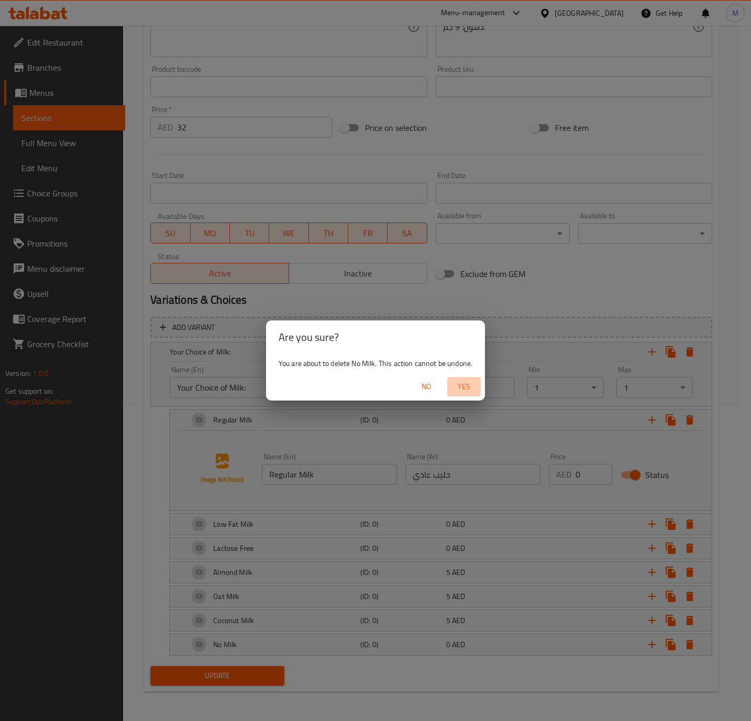
click at [465, 390] on span "Yes" at bounding box center [464, 386] width 25 height 13
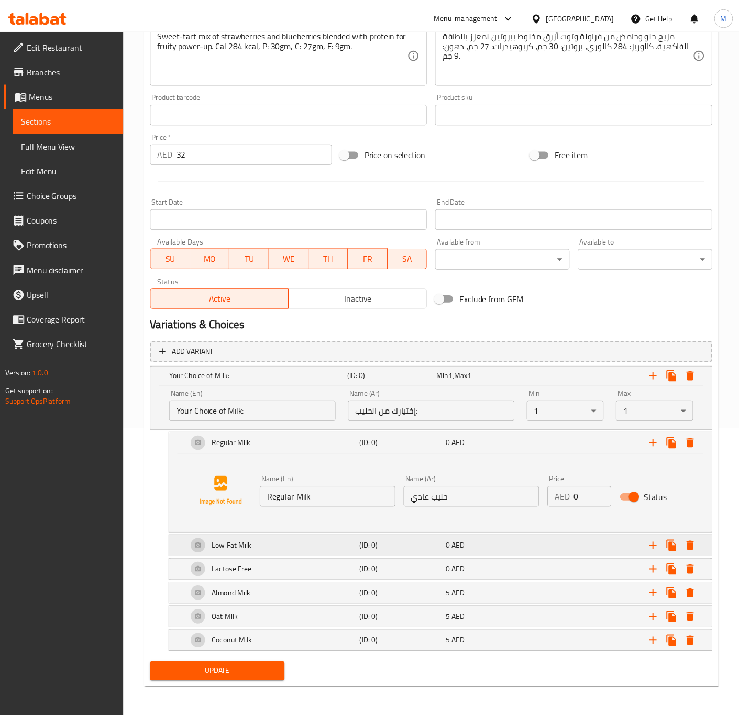
scroll to position [295, 0]
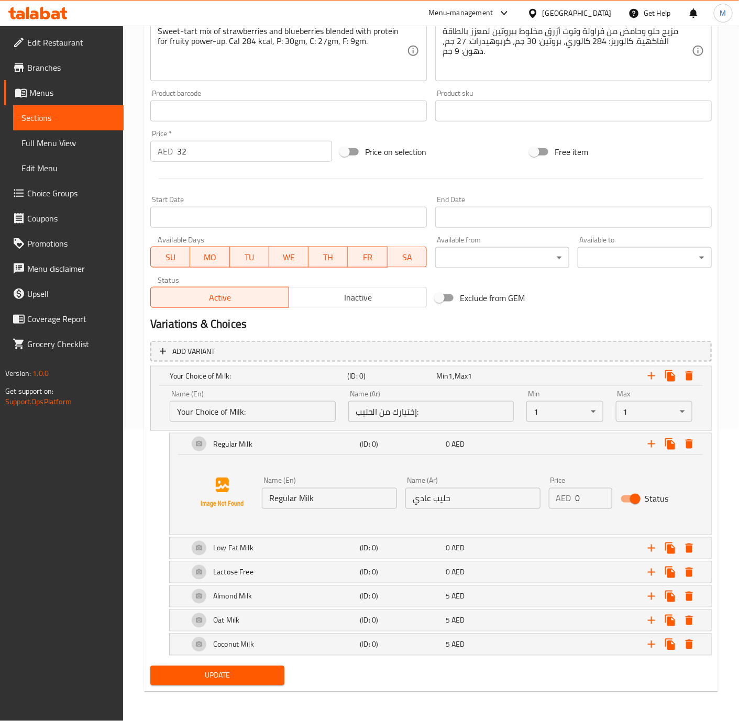
click at [250, 673] on span "Update" at bounding box center [217, 676] width 117 height 13
click at [650, 370] on icon "Expand" at bounding box center [651, 376] width 13 height 13
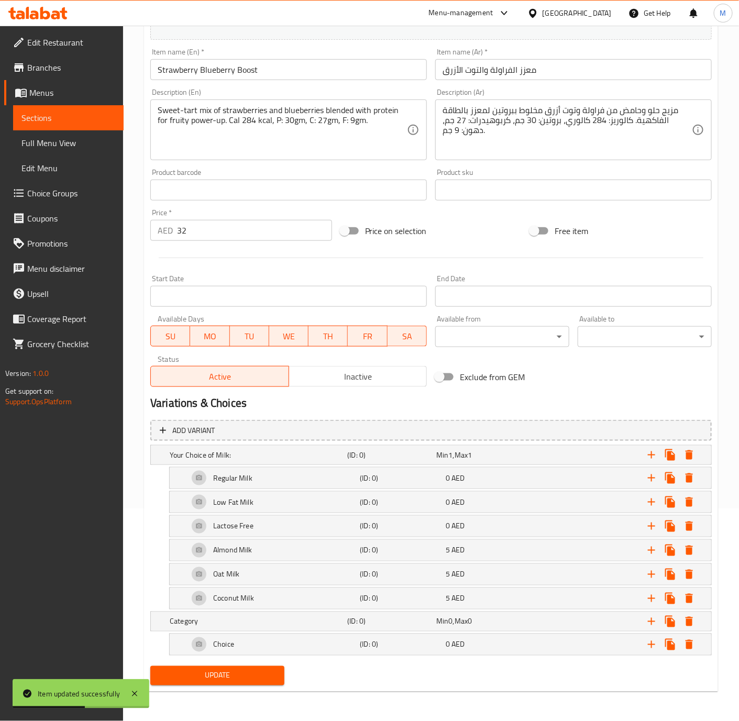
scroll to position [217, 0]
click at [410, 460] on h5 "(ID: 0)" at bounding box center [389, 455] width 85 height 10
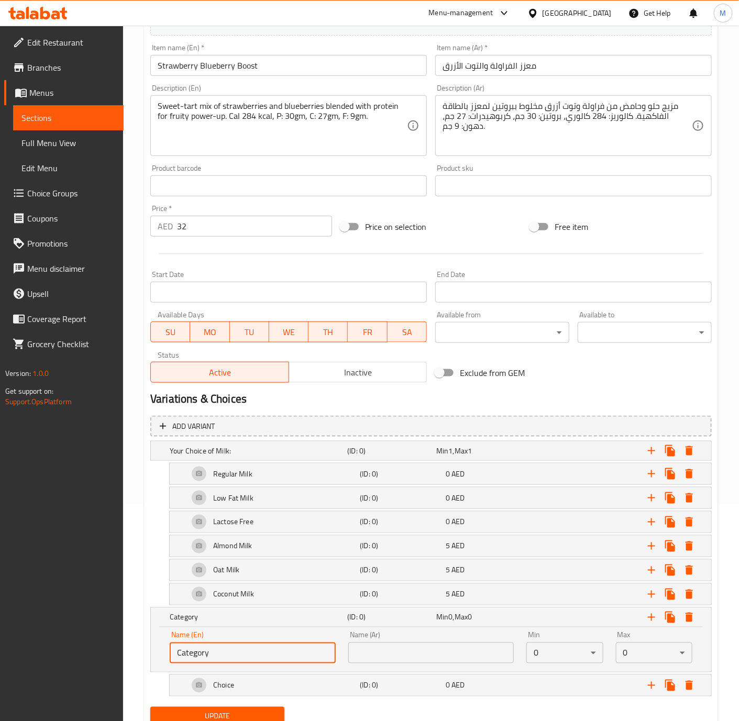
click at [247, 657] on input "Category" at bounding box center [253, 653] width 166 height 21
paste input "hoice of Add Ons"
type input "Choice of Add Ons:"
click at [393, 653] on input "text" at bounding box center [431, 653] width 166 height 21
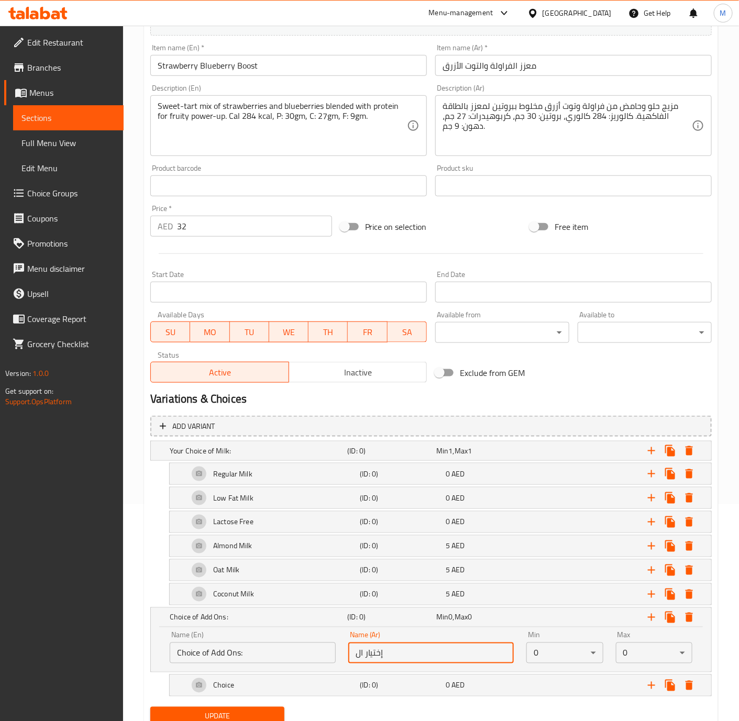
type input "إختيار الإضافات:"
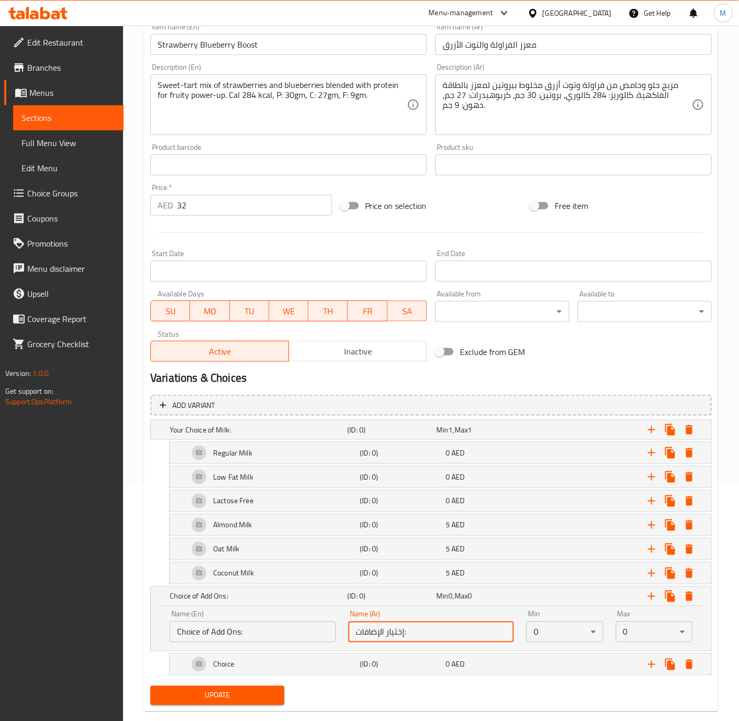
scroll to position [262, 0]
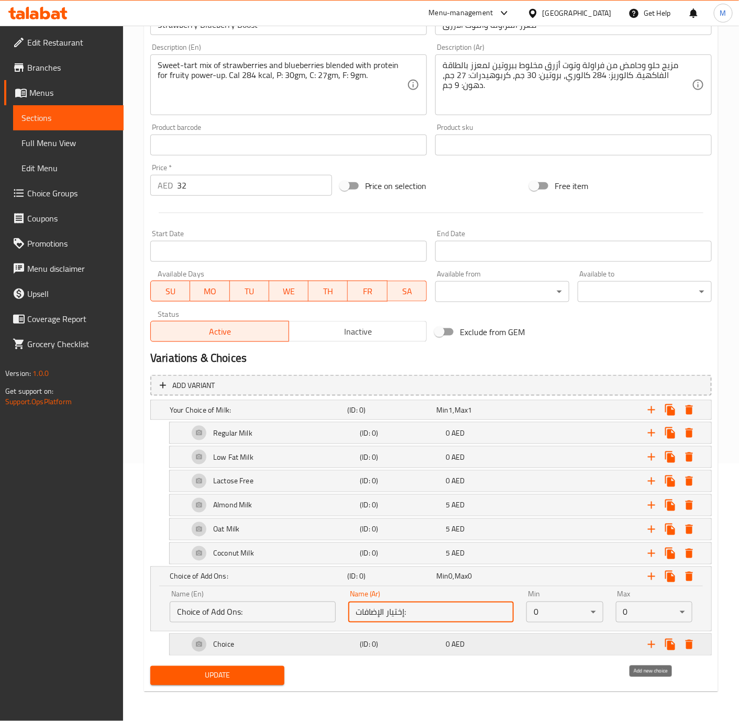
click at [652, 646] on icon "Expand" at bounding box center [651, 645] width 13 height 13
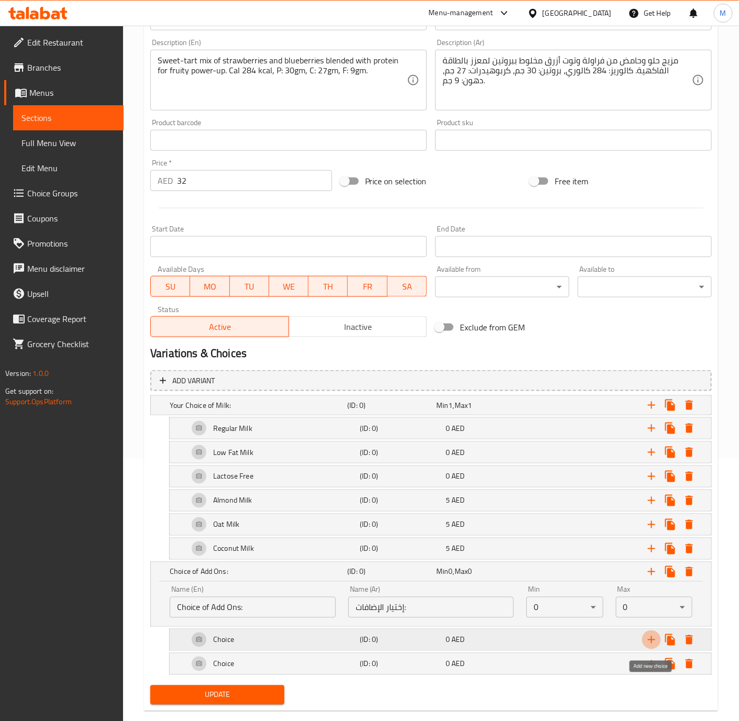
click at [652, 646] on icon "Expand" at bounding box center [651, 640] width 13 height 13
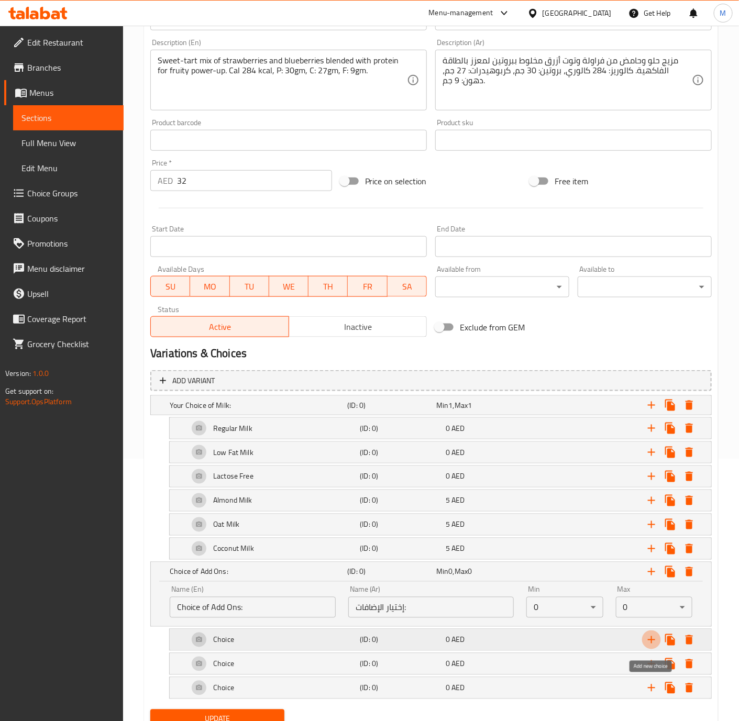
click at [652, 646] on icon "Expand" at bounding box center [651, 640] width 13 height 13
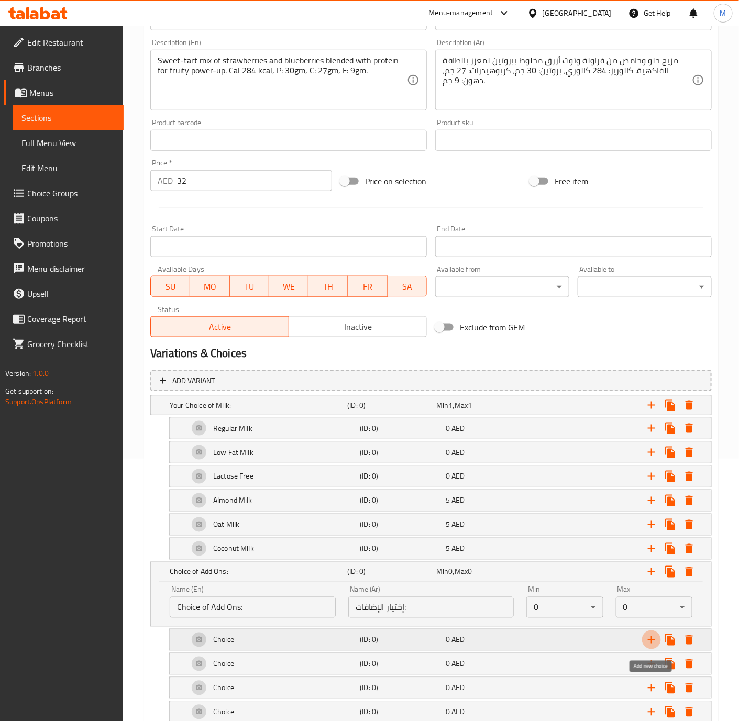
click at [652, 646] on icon "Expand" at bounding box center [651, 640] width 13 height 13
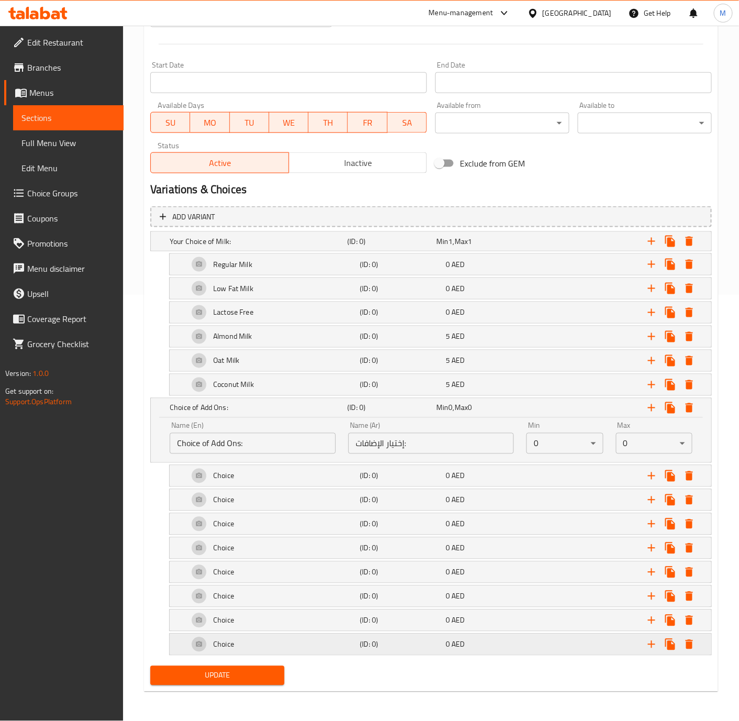
click at [240, 249] on div "Choice" at bounding box center [257, 241] width 178 height 15
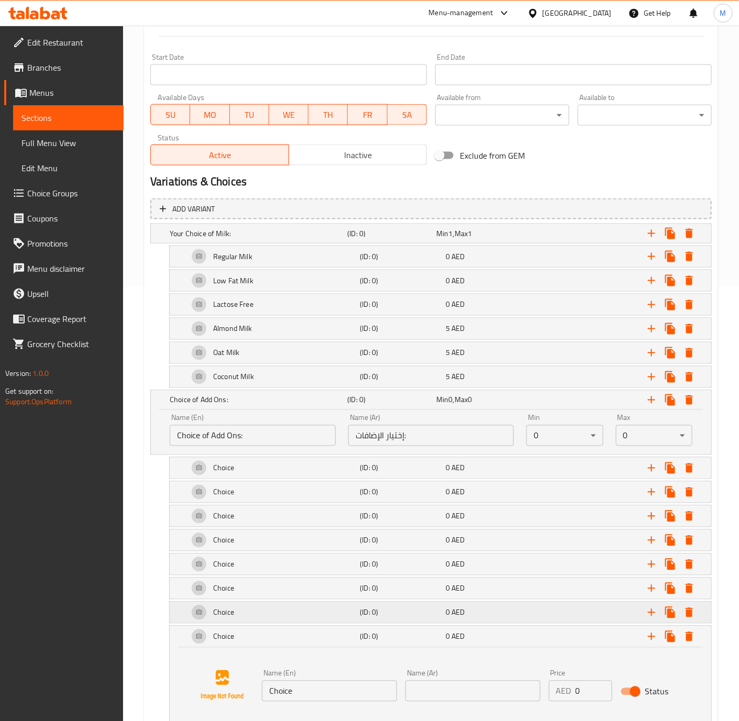
click at [234, 262] on h5 "Choice" at bounding box center [232, 256] width 39 height 10
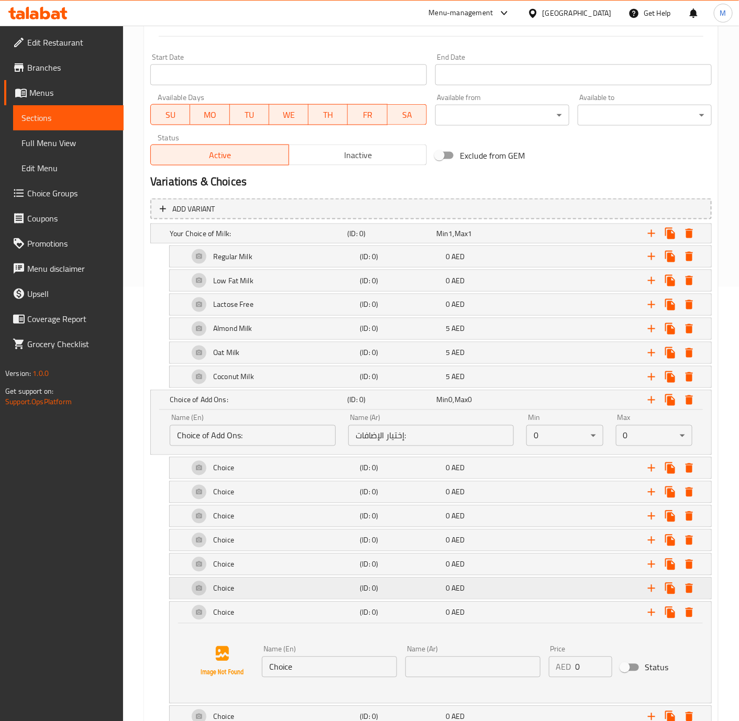
click at [244, 241] on div "Choice" at bounding box center [257, 233] width 178 height 15
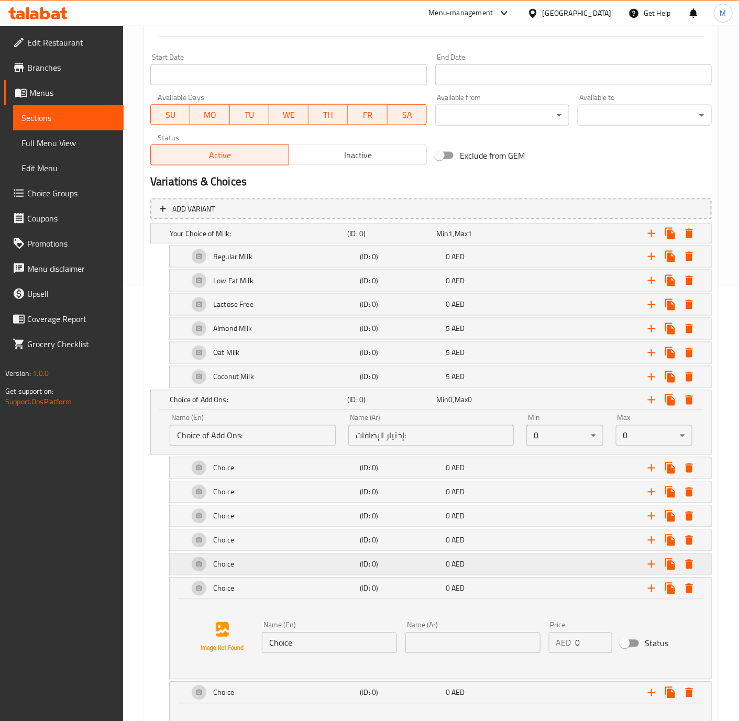
click at [246, 241] on div "Choice" at bounding box center [257, 233] width 178 height 15
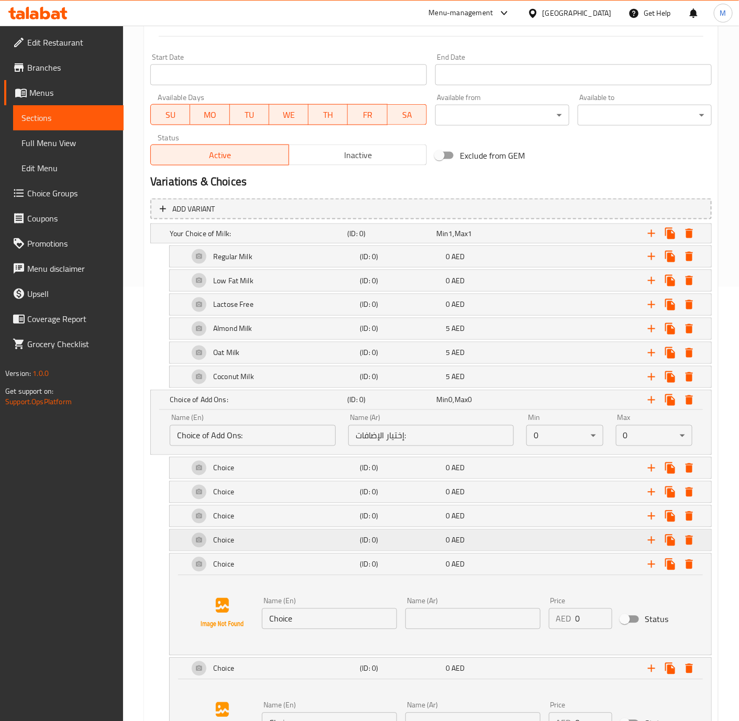
click at [247, 241] on div "Choice" at bounding box center [257, 233] width 178 height 15
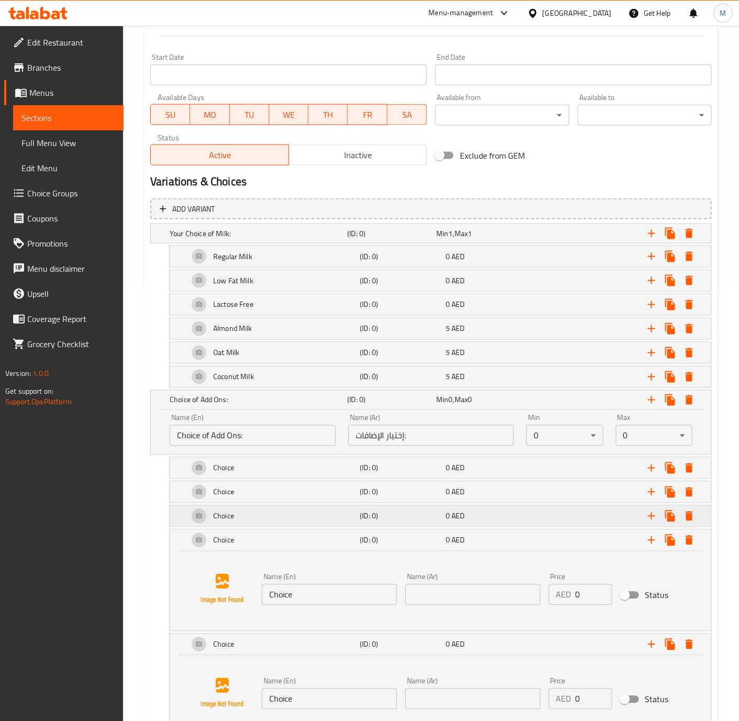
click at [244, 241] on div "Choice" at bounding box center [257, 233] width 178 height 15
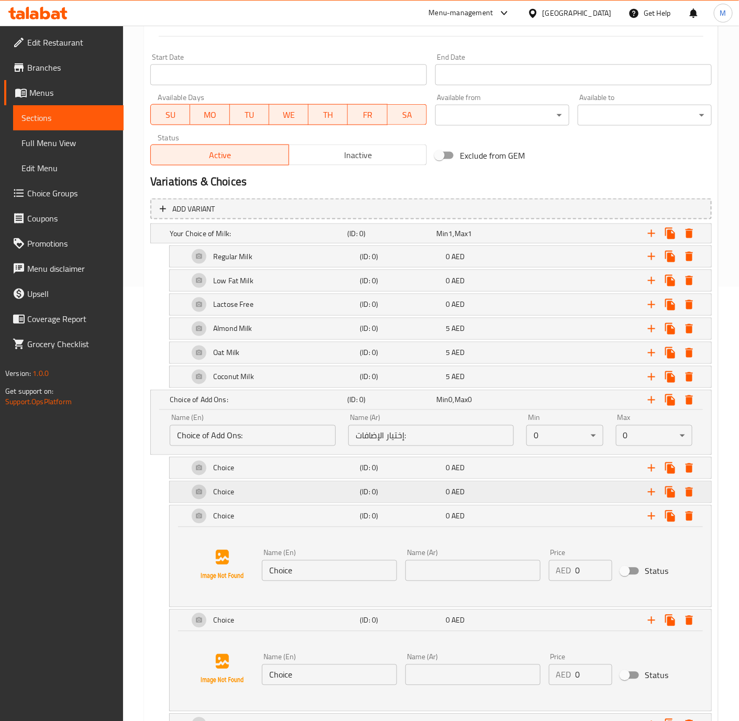
click at [241, 241] on div "Choice" at bounding box center [257, 233] width 178 height 15
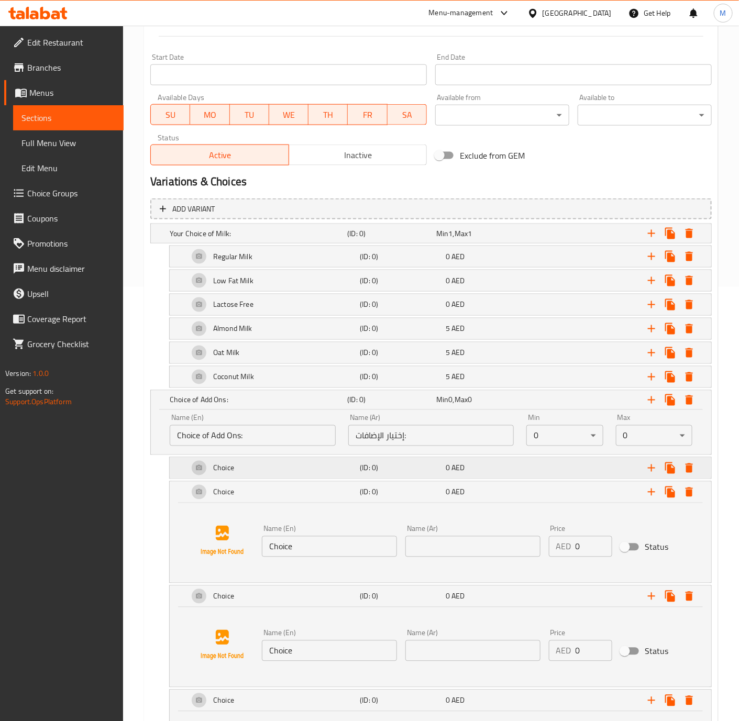
click at [242, 241] on div "Choice" at bounding box center [257, 233] width 178 height 15
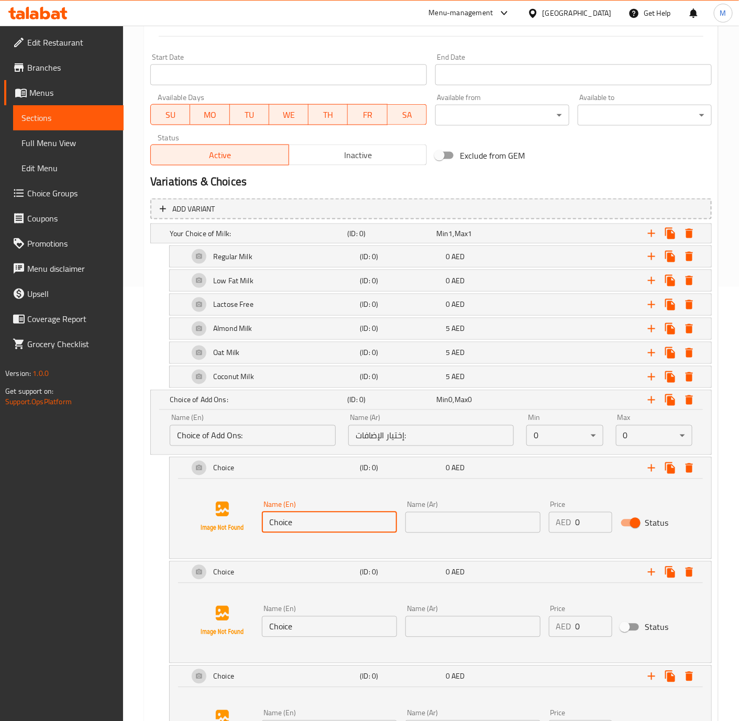
click at [345, 533] on input "Choice" at bounding box center [329, 522] width 135 height 21
paste input "Extra Protein Powder 25g Scoop"
type input "Extra Protein Powder 25g Scoop"
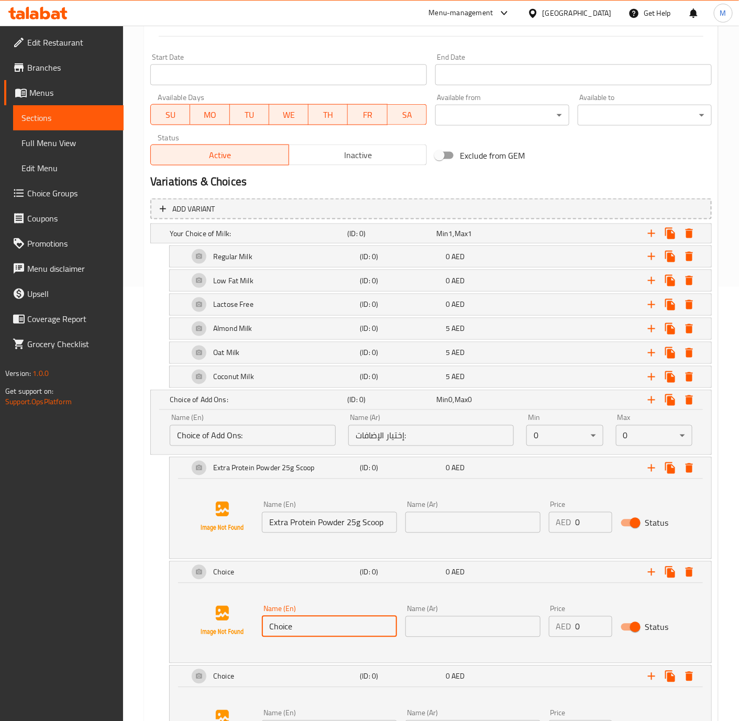
click at [318, 629] on input "Choice" at bounding box center [329, 627] width 135 height 21
paste input "Extra Peanut Butter"
type input "Extra Peanut Butter"
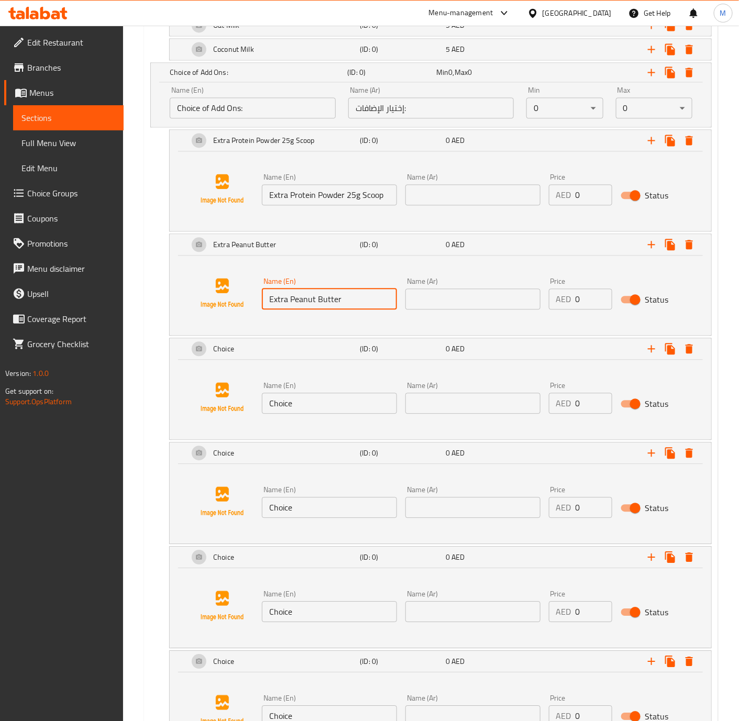
scroll to position [793, 0]
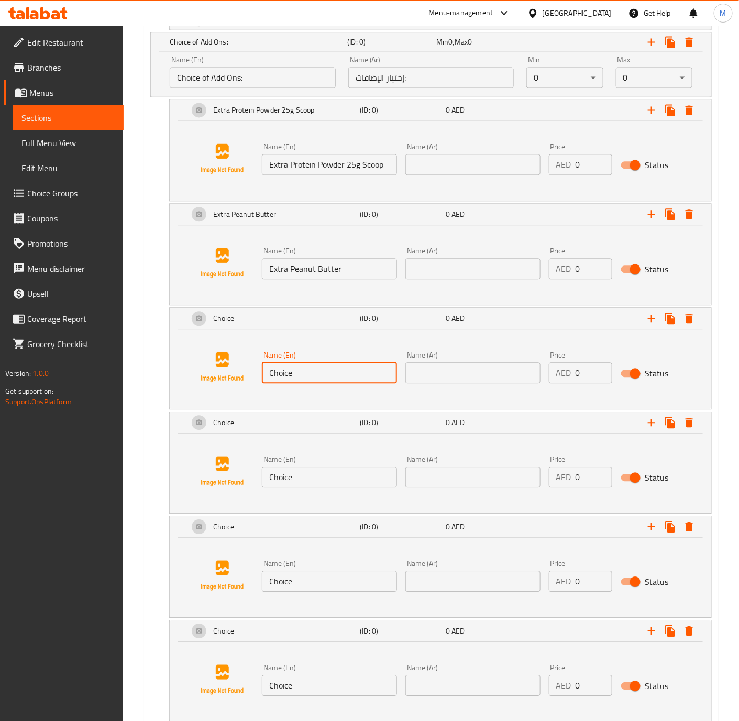
click at [314, 382] on input "Choice" at bounding box center [329, 373] width 135 height 21
paste input "Extra Blueberries 20g"
type input "Extra Blueberries 20g"
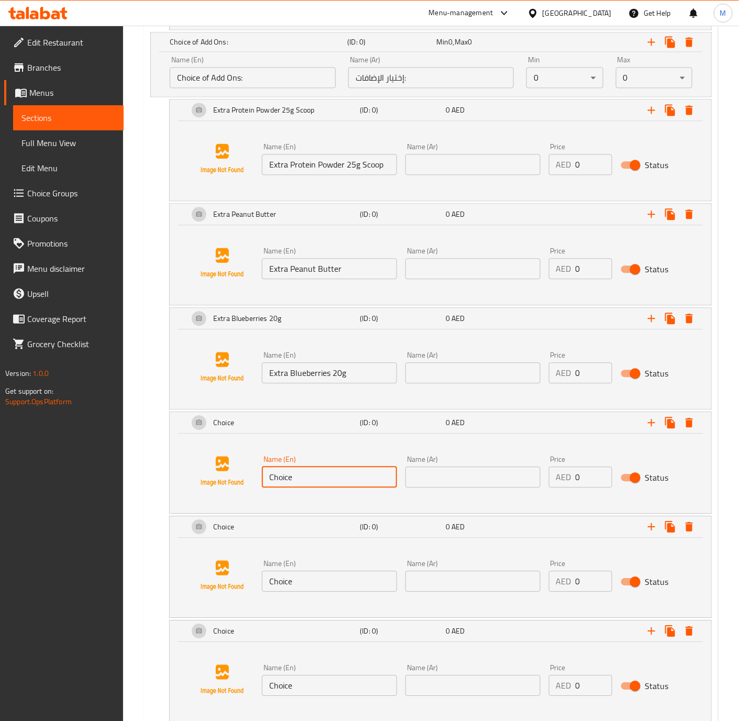
click at [357, 483] on input "Choice" at bounding box center [329, 477] width 135 height 21
paste input "Extra Strawberries 20g"
type input "Extra Strawberries 20g"
click at [316, 571] on div "Name (En) Choice Name (En)" at bounding box center [329, 576] width 135 height 32
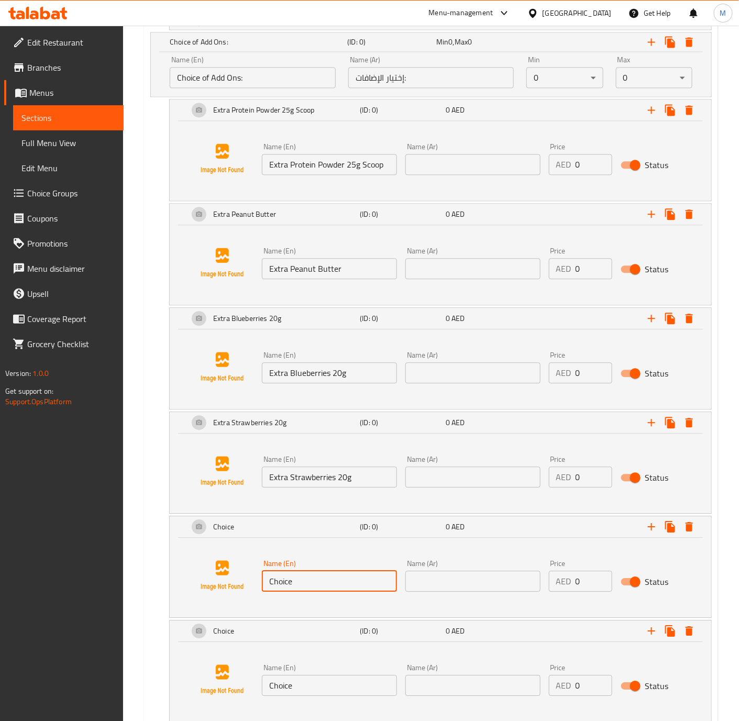
click at [316, 586] on input "Choice" at bounding box center [329, 581] width 135 height 21
click at [316, 591] on input "Choice" at bounding box center [329, 581] width 135 height 21
paste input "Extra Mango Chunks 20g"
type input "Extra Mango Chunks 20g"
click at [327, 695] on input "Choice" at bounding box center [329, 685] width 135 height 21
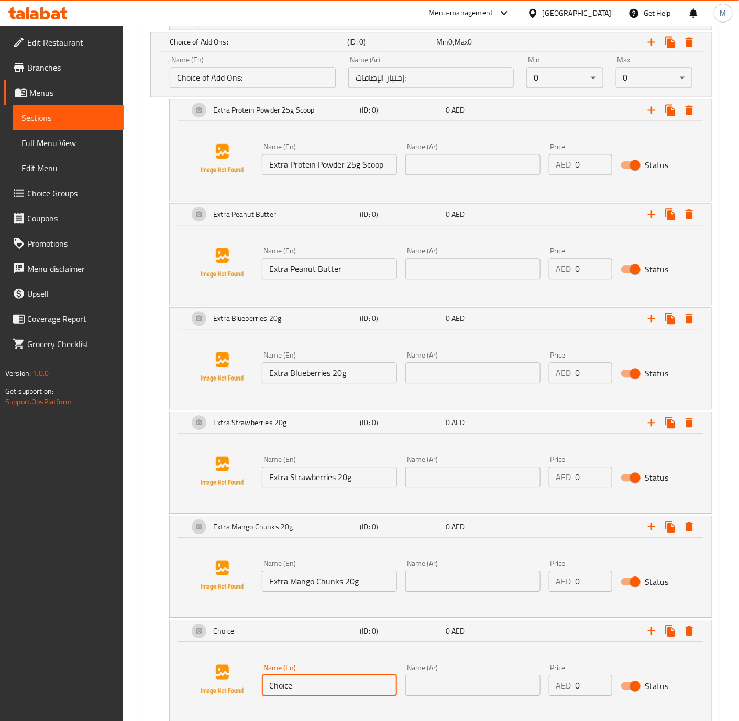
paste input "Extra Banana 20g"
type input "Extra Banana 20g"
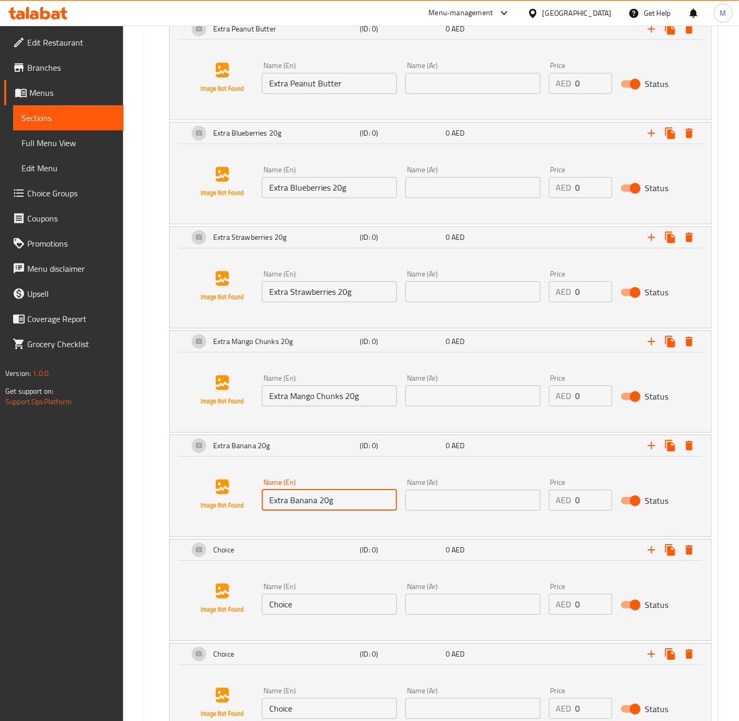
scroll to position [1076, 0]
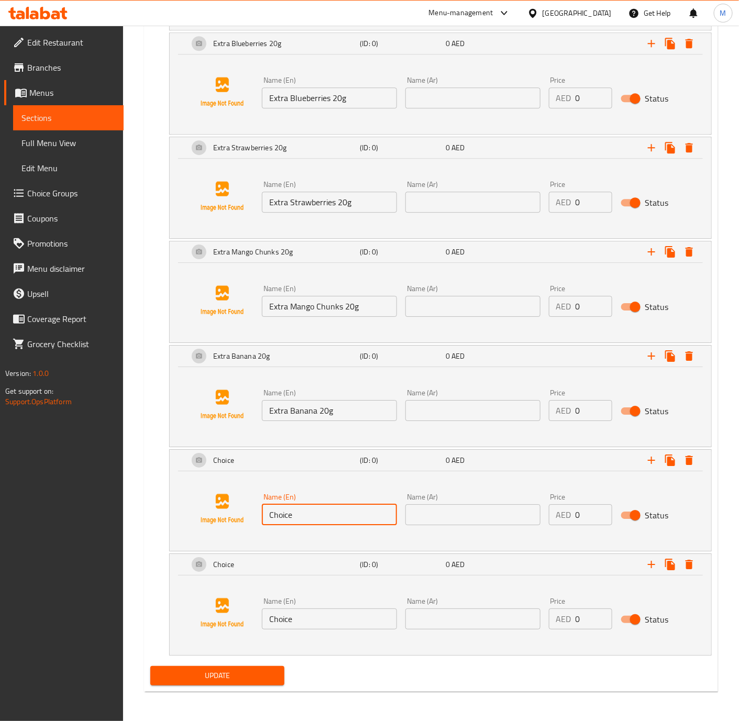
click at [297, 505] on input "Choice" at bounding box center [329, 514] width 135 height 21
paste input "Extra Blue Spirulina 5g"
type input "Extra Blue Spirulina 5g"
click at [316, 618] on input "Choice" at bounding box center [329, 619] width 135 height 21
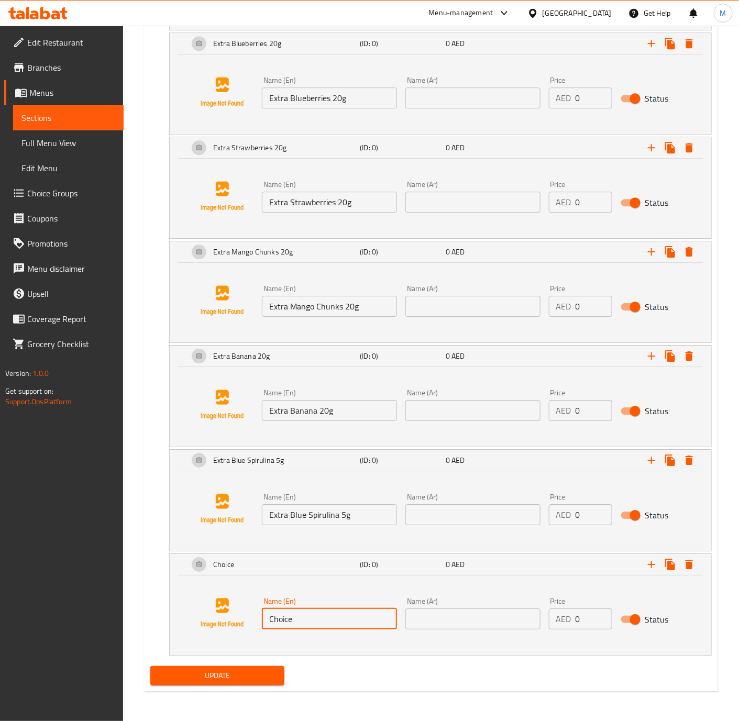
paste input "Extra [MEDICAL_DATA] 5g"
type input "Extra [MEDICAL_DATA] 5g"
click at [653, 561] on icon "Expand" at bounding box center [651, 564] width 13 height 13
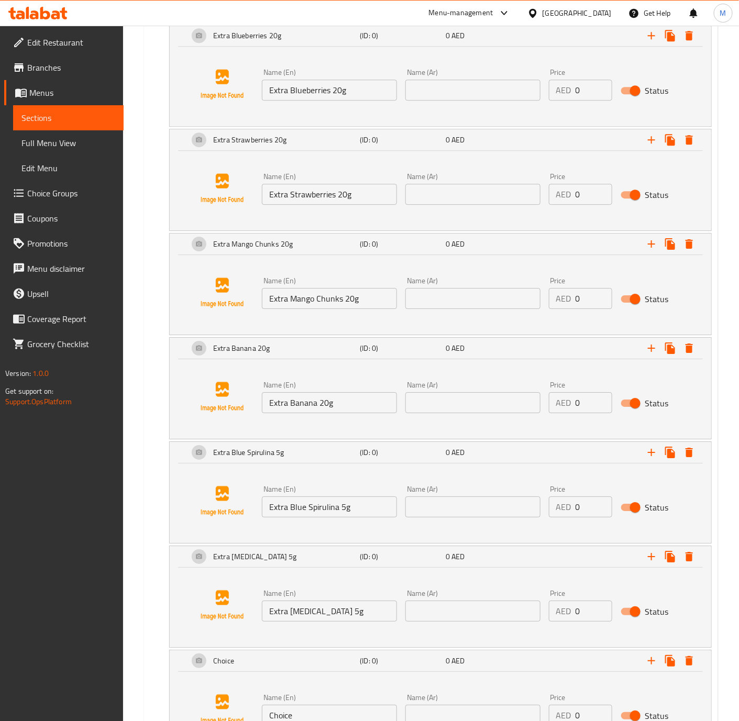
scroll to position [1180, 0]
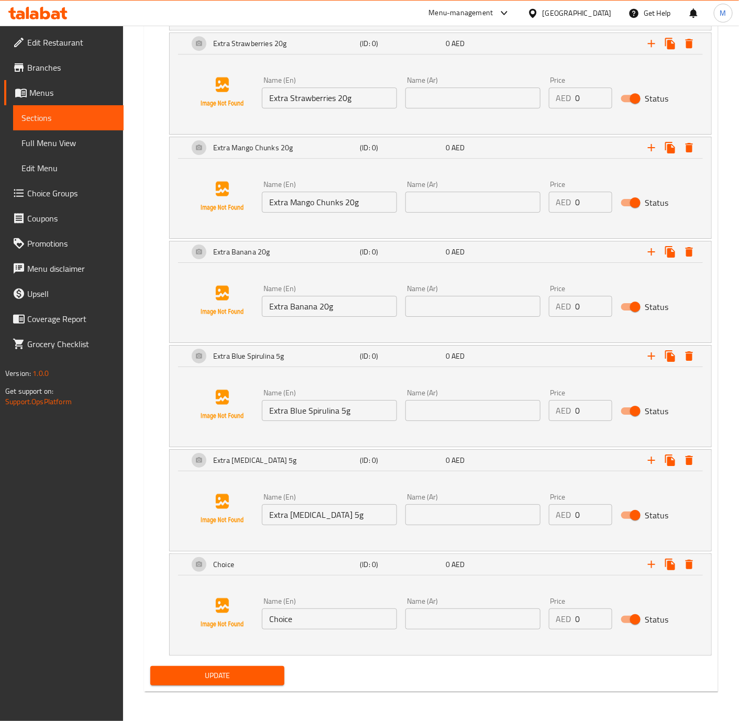
click at [302, 611] on input "Choice" at bounding box center [329, 619] width 135 height 21
paste input "Extra Single Espresso"
type input "Extra Single Espresso"
click at [452, 618] on input "text" at bounding box center [472, 619] width 135 height 21
type input "سنجل إسبرسو إضافي"
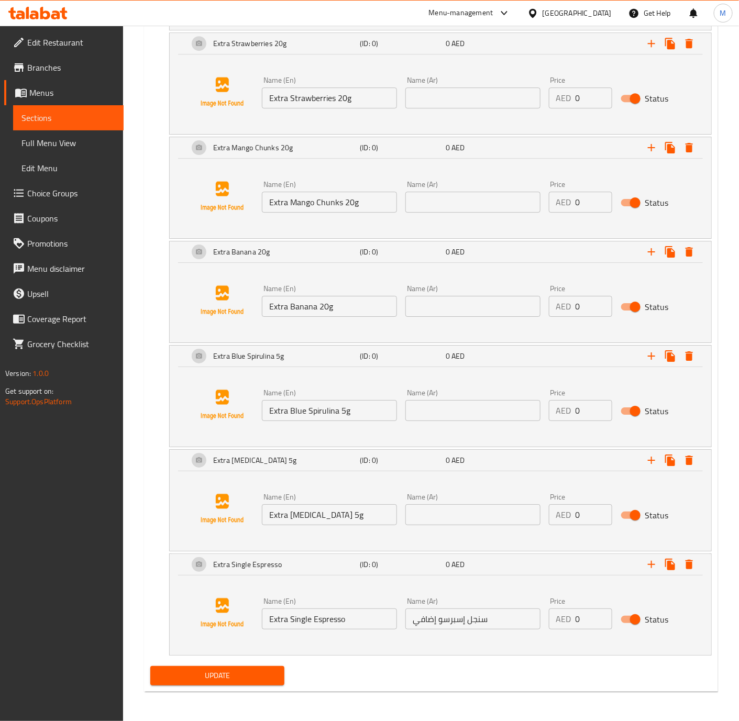
click at [474, 533] on div "Name (En) Extra [MEDICAL_DATA] 5g Name (En) Name (Ar) Name (Ar) Price AED 0 Pri…" at bounding box center [440, 509] width 517 height 80
click at [475, 521] on input "text" at bounding box center [472, 514] width 135 height 21
type input "فحم نشط إضافي 5 جرام"
click at [470, 413] on input "text" at bounding box center [472, 410] width 135 height 21
type input "سبيرولينا زرقاء إضافية 5 جرام"
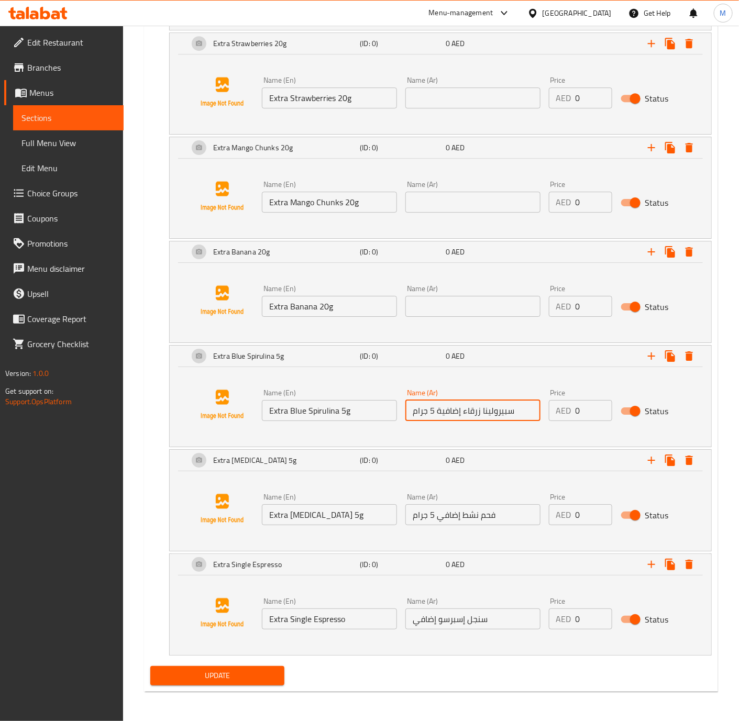
click at [474, 299] on input "text" at bounding box center [472, 306] width 135 height 21
type input "موز إضافي 20 جرام"
click at [481, 202] on input "text" at bounding box center [472, 202] width 135 height 21
type input "قطع مانجو إضافية 20 جرام"
click at [464, 107] on div "Name (Ar) Name (Ar)" at bounding box center [473, 92] width 144 height 40
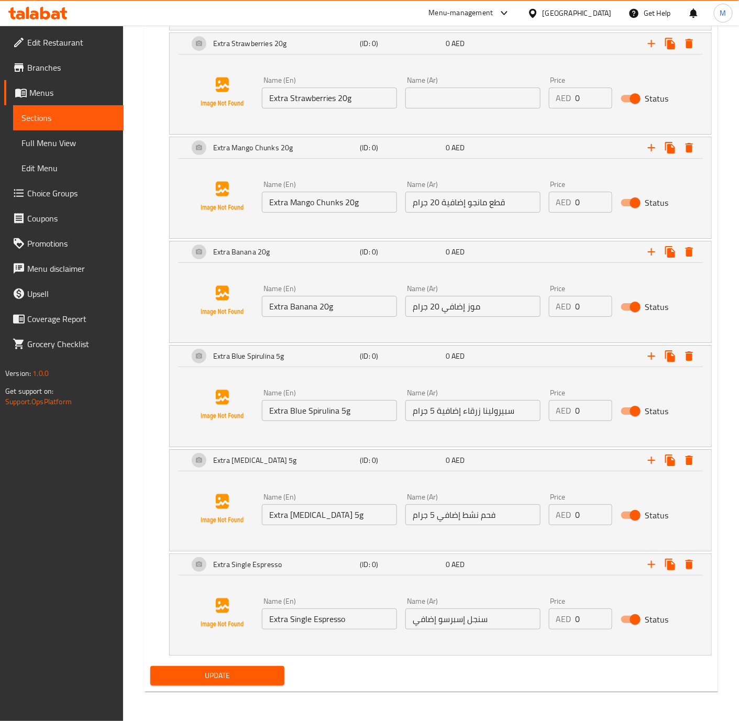
click at [464, 100] on input "text" at bounding box center [472, 97] width 135 height 21
type input "فراولة إضافية 20 جرام"
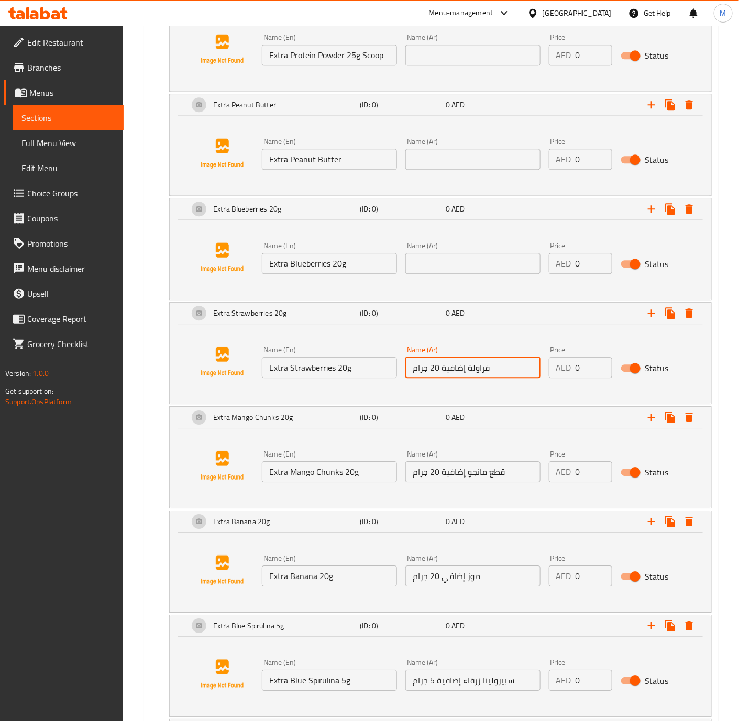
scroll to position [859, 0]
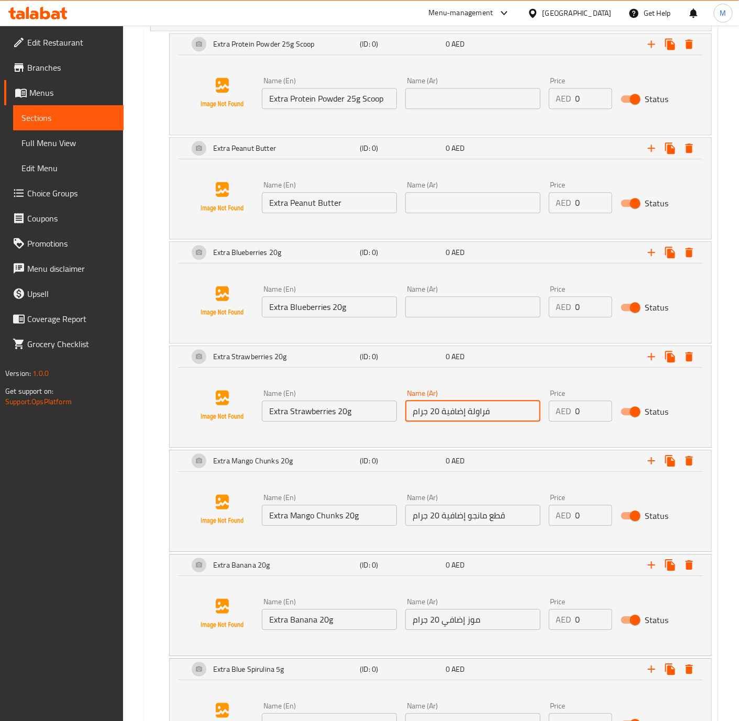
click at [458, 310] on input "text" at bounding box center [472, 307] width 135 height 21
type input "توت أزرق إضافي 20 جرام"
click at [460, 203] on input "text" at bounding box center [472, 202] width 135 height 21
click at [436, 210] on input "text" at bounding box center [472, 202] width 135 height 21
type input "زبدة فول سوداني إضافية"
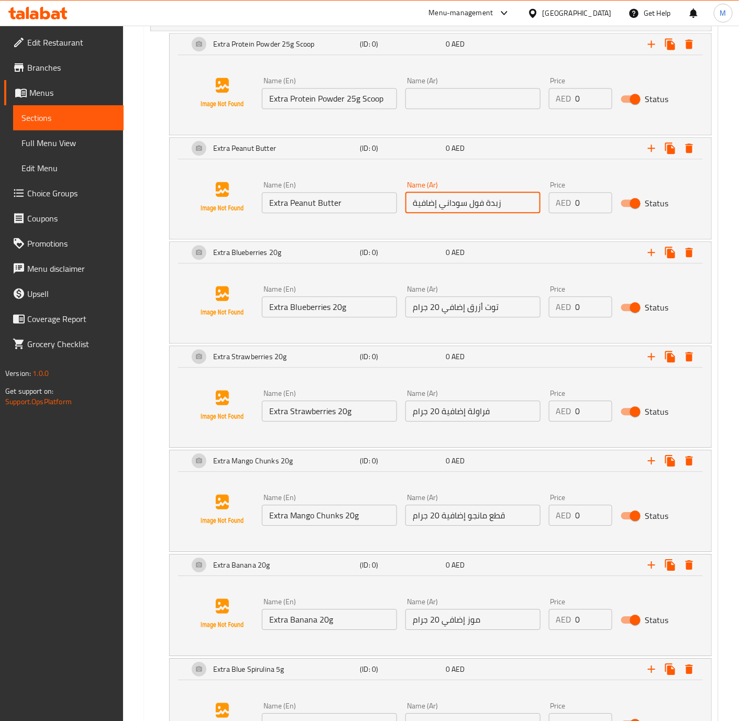
click at [464, 109] on input "text" at bounding box center [472, 98] width 135 height 21
type input "ملعقة مسحوق بروتين إضافي 25 جرام"
drag, startPoint x: 576, startPoint y: 107, endPoint x: 569, endPoint y: 106, distance: 6.5
click at [569, 106] on div "AED 0 Price" at bounding box center [580, 98] width 63 height 21
type input "11"
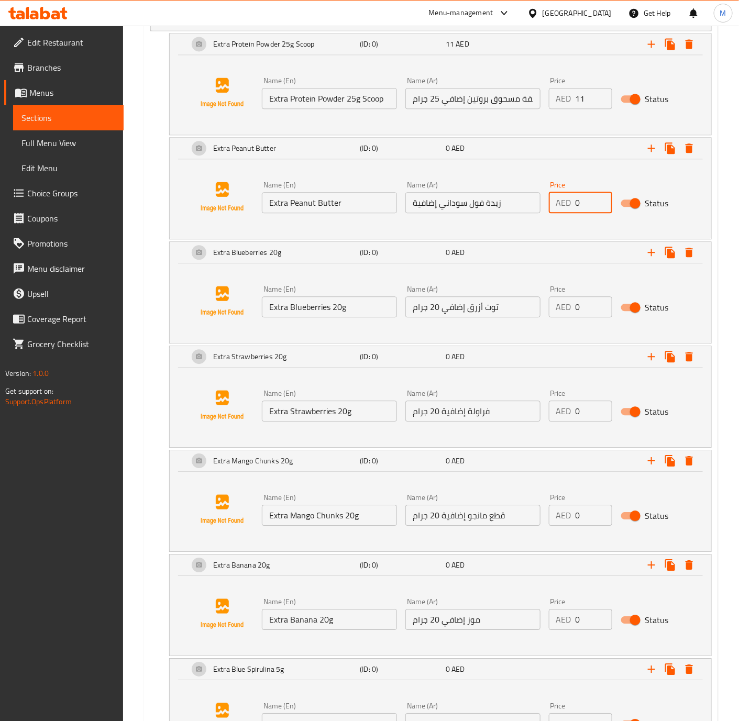
drag, startPoint x: 588, startPoint y: 206, endPoint x: 582, endPoint y: 207, distance: 6.4
click at [582, 207] on input "0" at bounding box center [594, 202] width 37 height 21
drag, startPoint x: 590, startPoint y: 210, endPoint x: 558, endPoint y: 210, distance: 31.4
click at [558, 210] on div "AED 03 Price" at bounding box center [580, 202] width 63 height 21
type input "3"
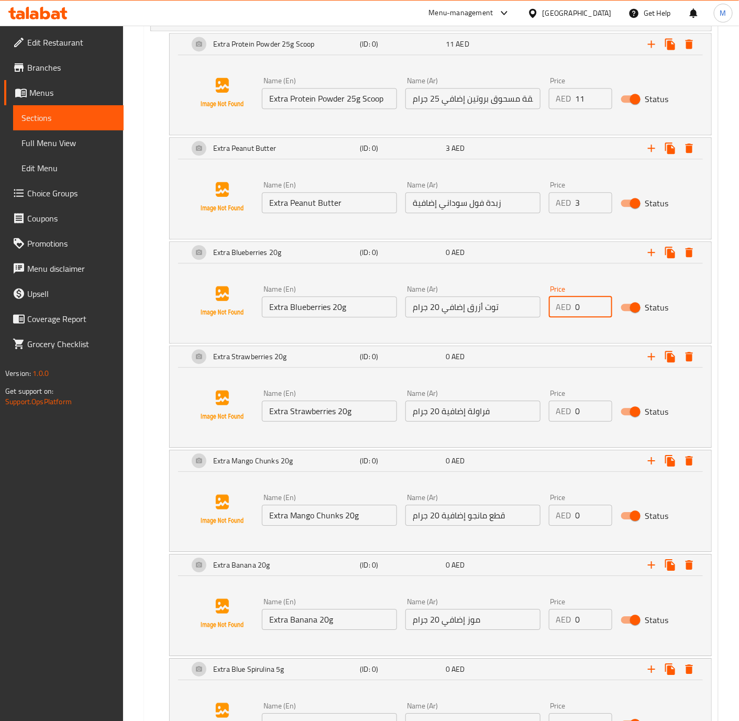
drag, startPoint x: 582, startPoint y: 310, endPoint x: 560, endPoint y: 312, distance: 22.6
click at [560, 312] on div "AED 0 Price" at bounding box center [580, 307] width 63 height 21
type input "6"
drag, startPoint x: 580, startPoint y: 421, endPoint x: 562, endPoint y: 421, distance: 18.3
click at [562, 421] on div "AED 0 Price" at bounding box center [580, 411] width 63 height 21
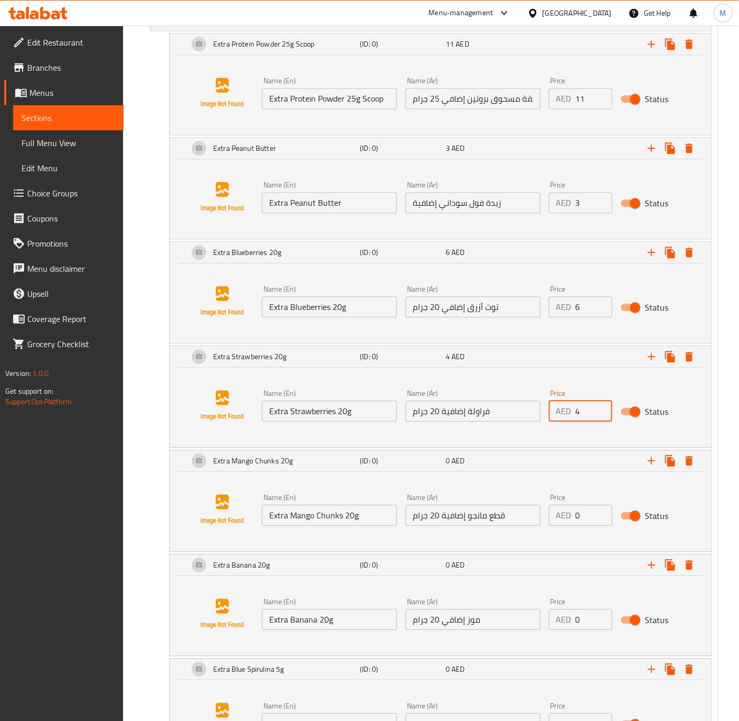
type input "4"
drag, startPoint x: 591, startPoint y: 524, endPoint x: 561, endPoint y: 523, distance: 30.4
click at [561, 523] on div "AED 0 Price" at bounding box center [580, 515] width 63 height 21
type input "6"
drag, startPoint x: 588, startPoint y: 624, endPoint x: 577, endPoint y: 626, distance: 11.1
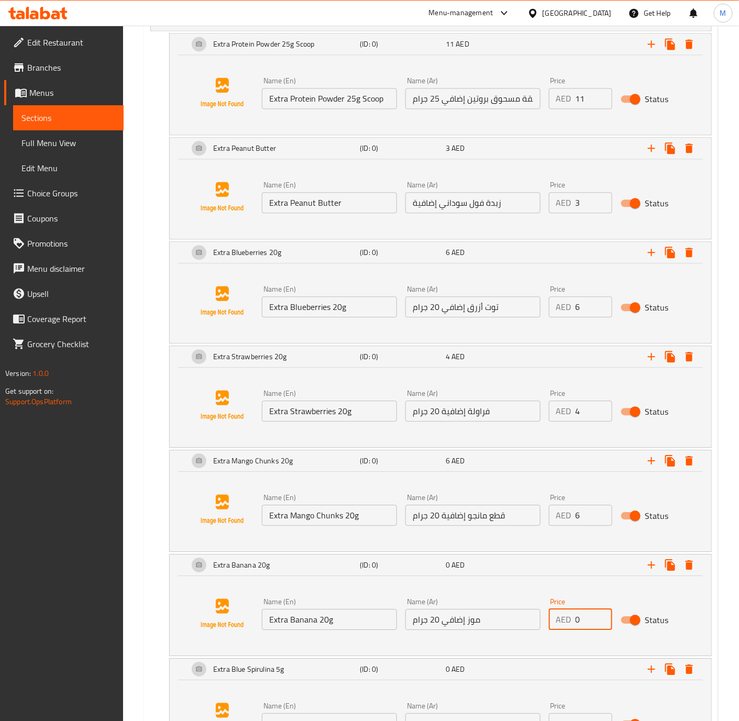
click at [577, 626] on input "0" at bounding box center [594, 619] width 37 height 21
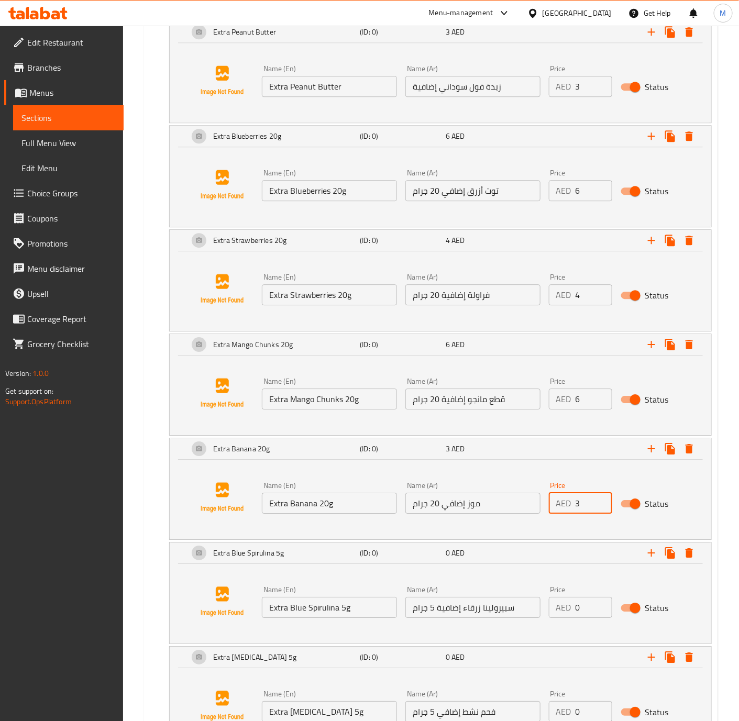
scroll to position [1143, 0]
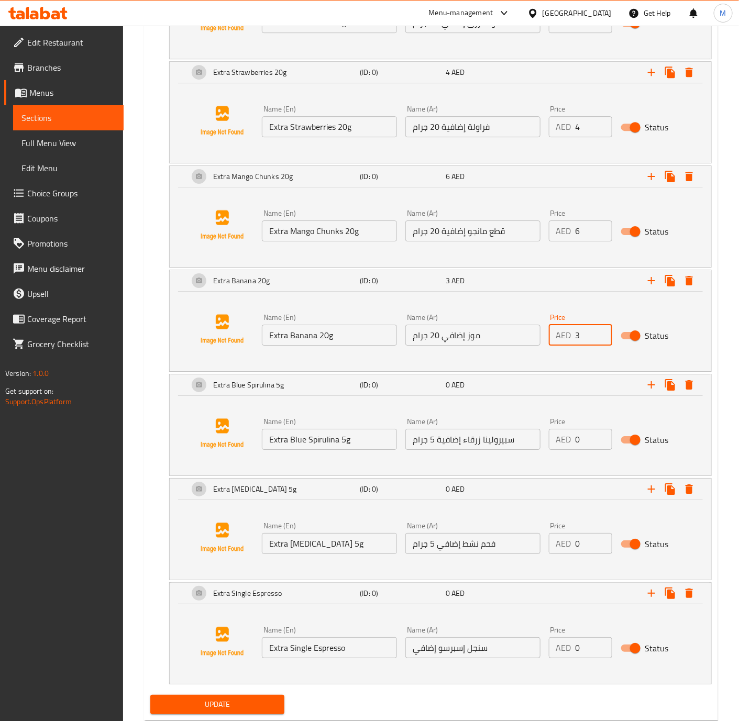
type input "3"
drag, startPoint x: 589, startPoint y: 442, endPoint x: 572, endPoint y: 443, distance: 17.3
click at [573, 443] on div "AED 0 Price" at bounding box center [580, 439] width 63 height 21
type input "8"
drag, startPoint x: 582, startPoint y: 553, endPoint x: 552, endPoint y: 558, distance: 30.7
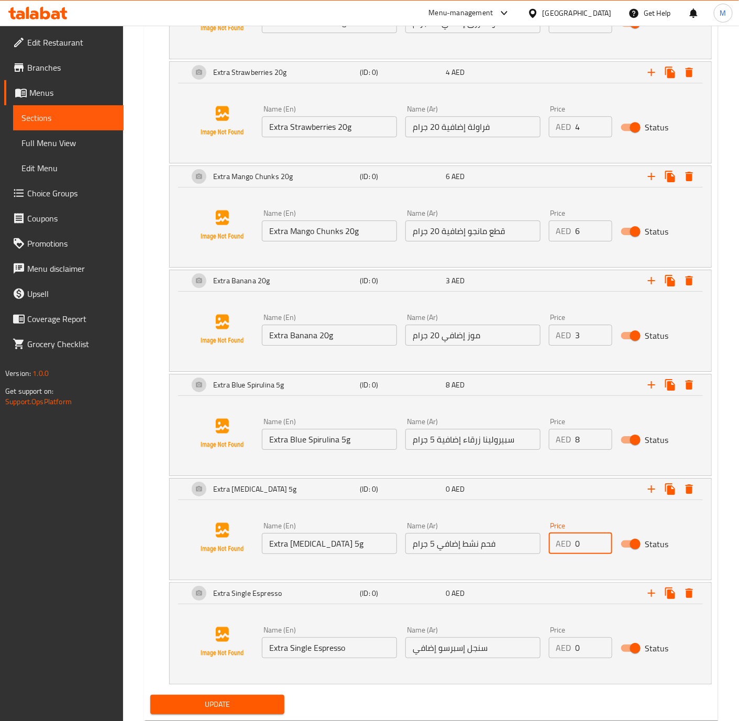
click at [550, 553] on div "AED 0 Price" at bounding box center [580, 543] width 63 height 21
type input "6"
drag, startPoint x: 588, startPoint y: 650, endPoint x: 558, endPoint y: 694, distance: 53.2
click at [553, 651] on div "AED 0 Price" at bounding box center [580, 648] width 63 height 21
type input "3"
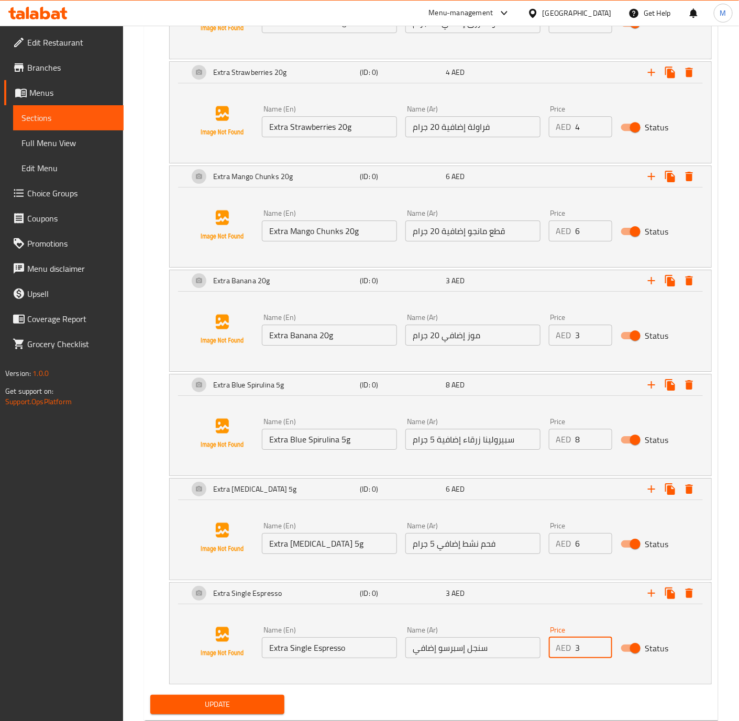
click at [254, 708] on span "Update" at bounding box center [217, 704] width 117 height 13
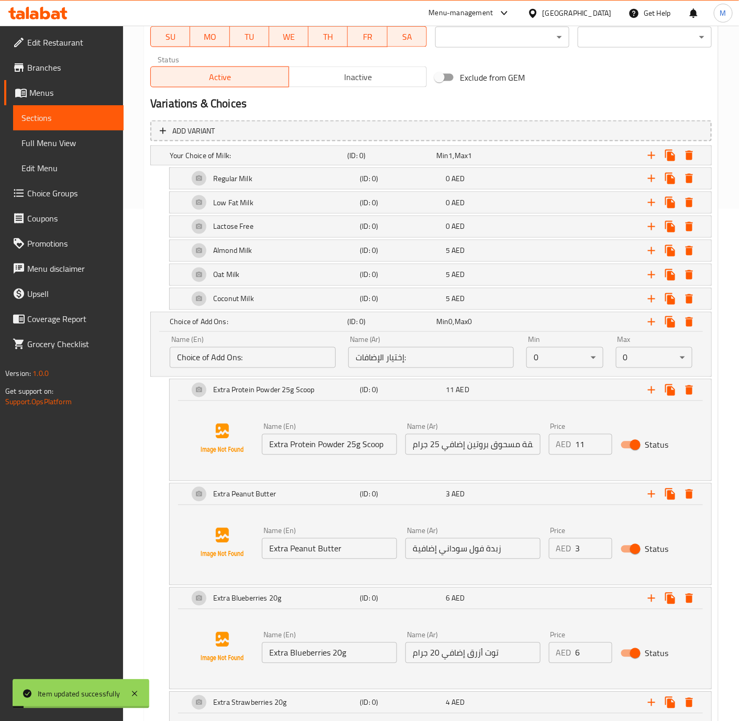
scroll to position [0, 0]
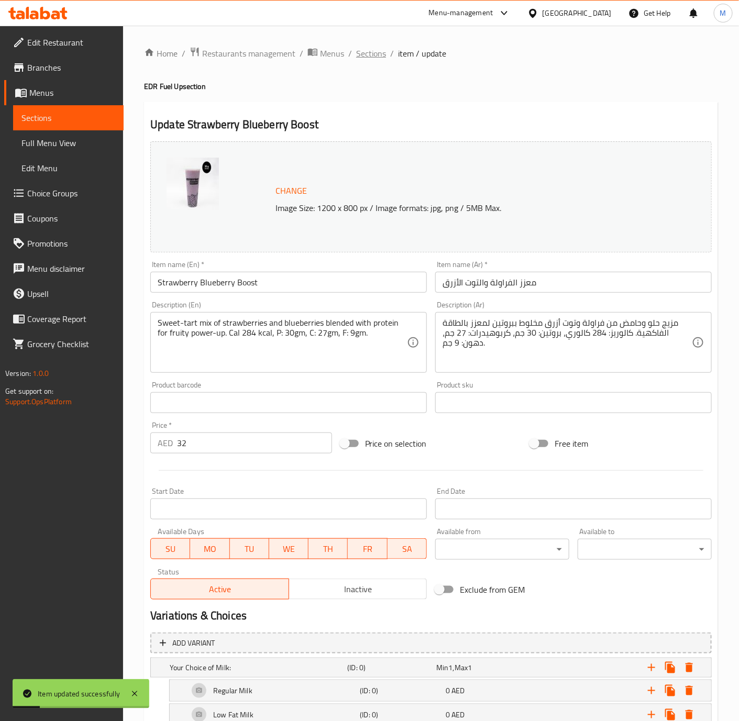
click at [376, 51] on span "Sections" at bounding box center [371, 53] width 30 height 13
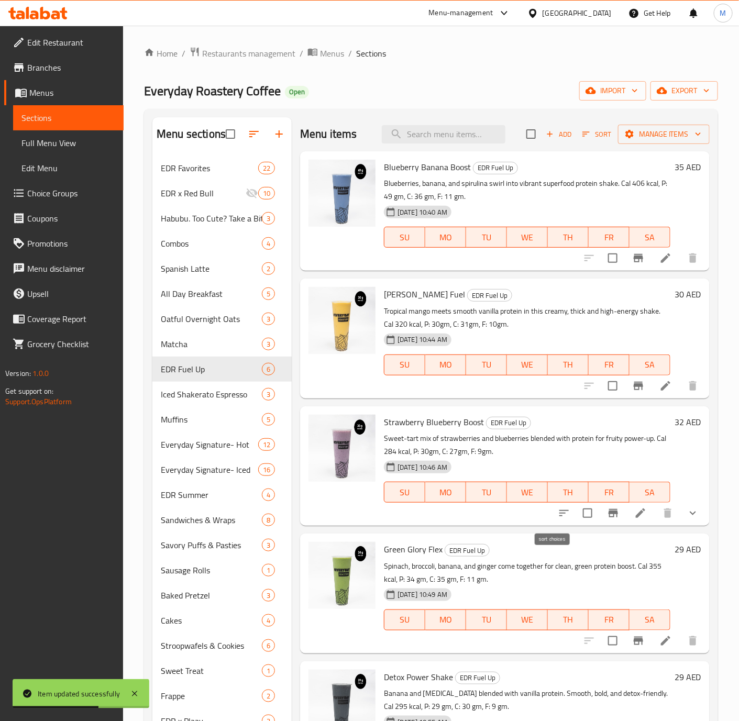
click at [558, 509] on icon "sort-choices" at bounding box center [564, 513] width 13 height 13
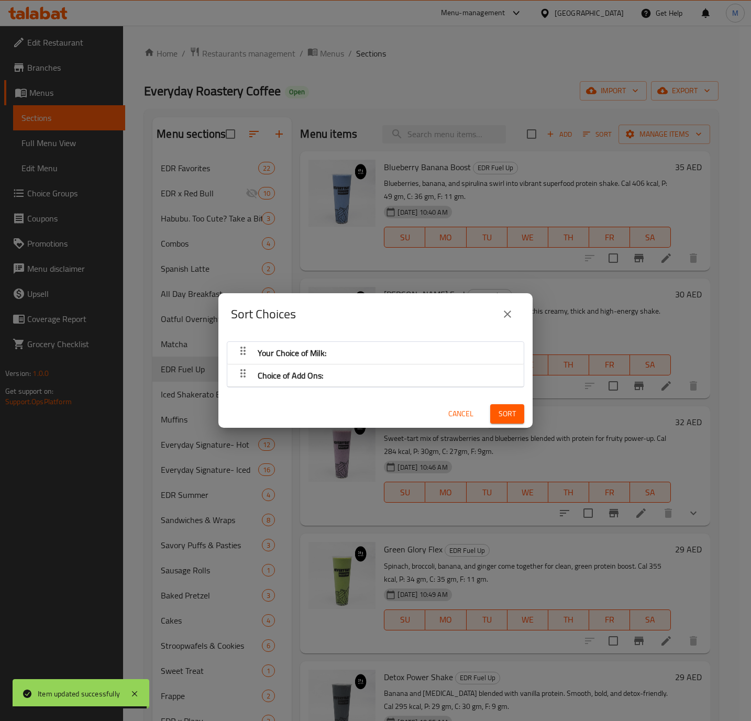
click at [610, 511] on div "Sort Choices Your Choice of Milk: Choice of Add Ons: Cancel Sort" at bounding box center [375, 360] width 751 height 721
click at [448, 412] on span "Cancel" at bounding box center [460, 414] width 25 height 13
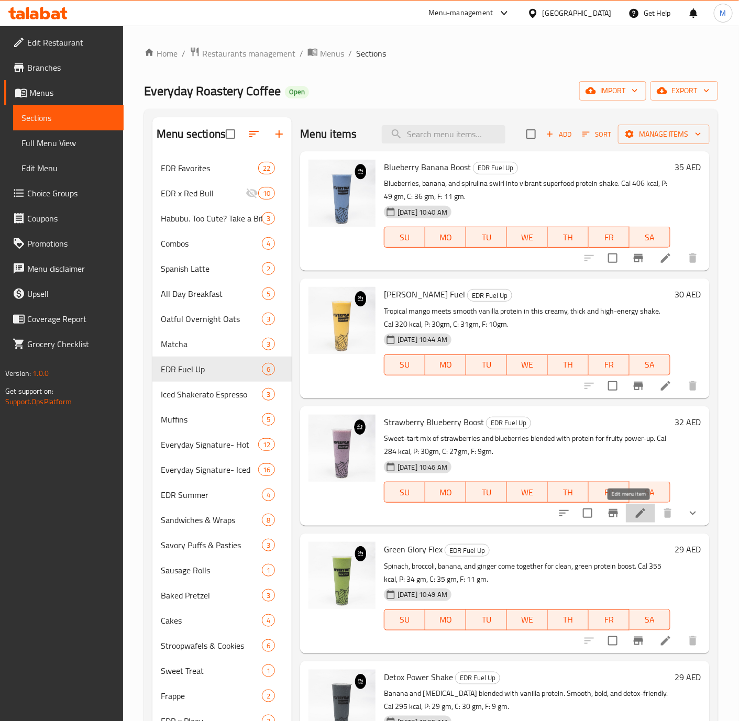
click at [636, 514] on icon at bounding box center [640, 513] width 9 height 9
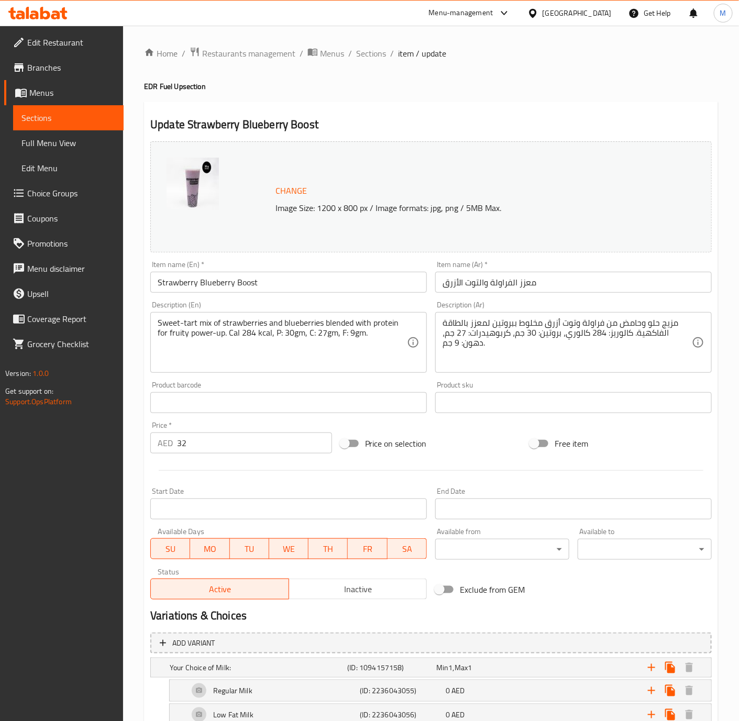
click at [367, 59] on span "Sections" at bounding box center [371, 53] width 30 height 13
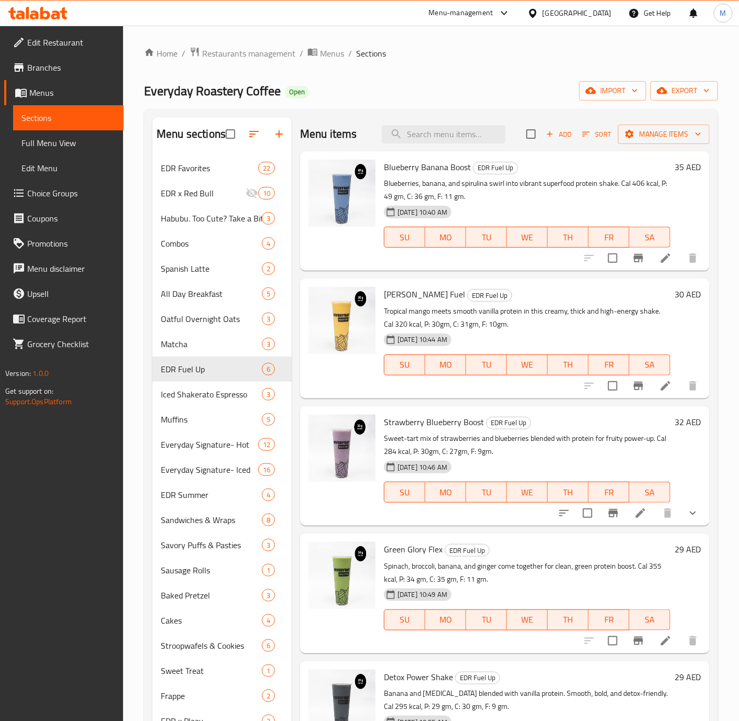
click at [610, 330] on div "[DATE] 10:44 AM SU MO TU WE TH FR SA" at bounding box center [527, 358] width 295 height 57
click at [255, 135] on icon "button" at bounding box center [253, 134] width 9 height 6
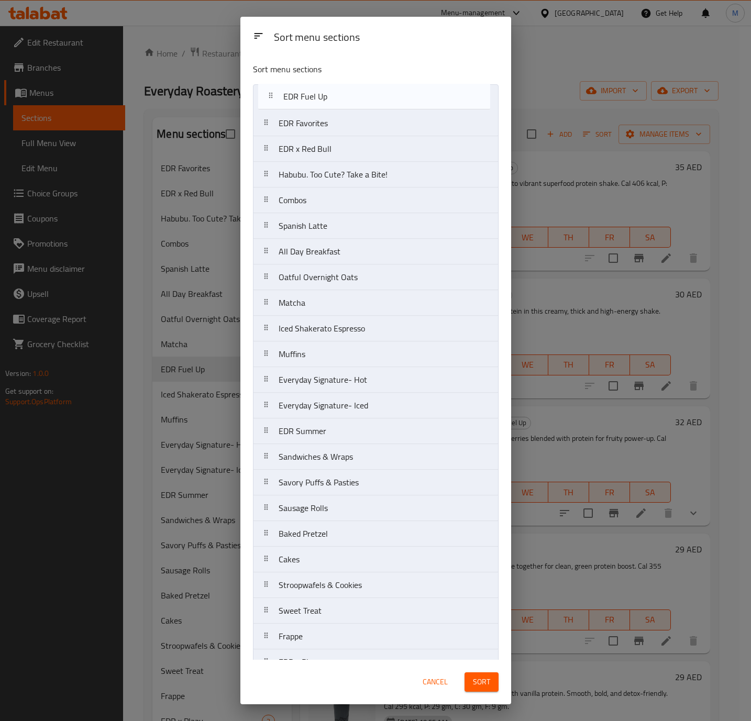
drag, startPoint x: 269, startPoint y: 311, endPoint x: 273, endPoint y: 98, distance: 213.3
click at [273, 98] on nav "EDR Favorites EDR x Red Bull Habubu. Too Cute? Take a Bite! Combos Spanish Latt…" at bounding box center [376, 444] width 246 height 720
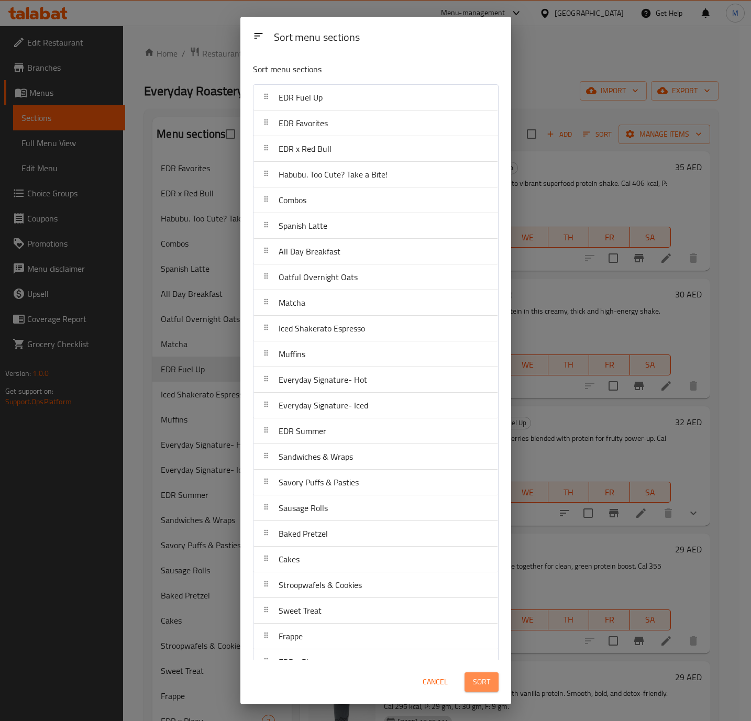
click at [480, 679] on span "Sort" at bounding box center [481, 682] width 17 height 13
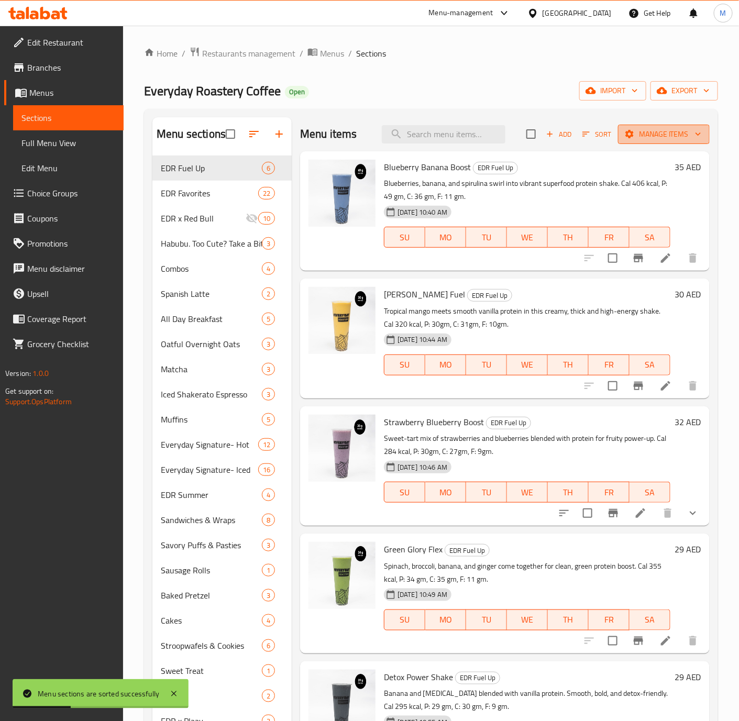
click at [654, 129] on span "Manage items" at bounding box center [664, 134] width 75 height 13
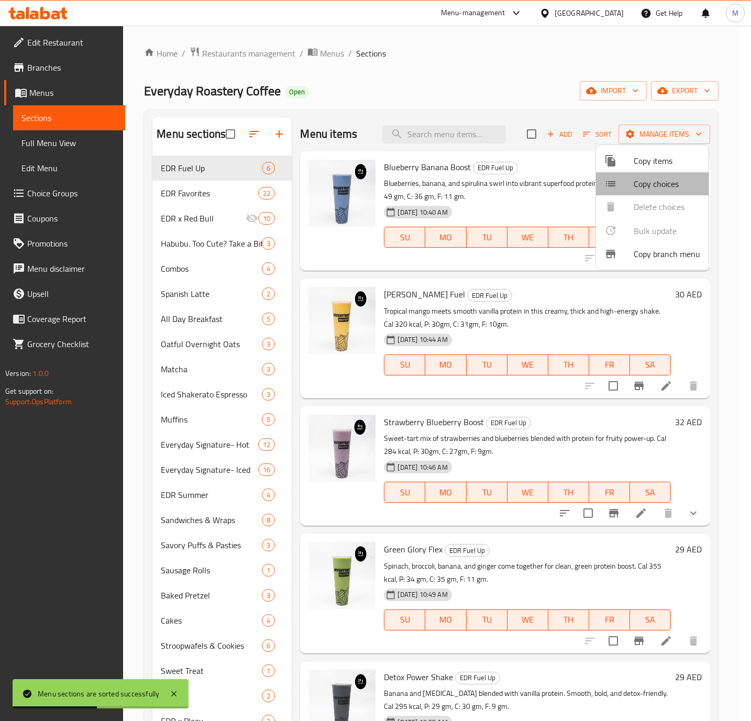
click at [659, 181] on span "Copy choices" at bounding box center [667, 184] width 67 height 13
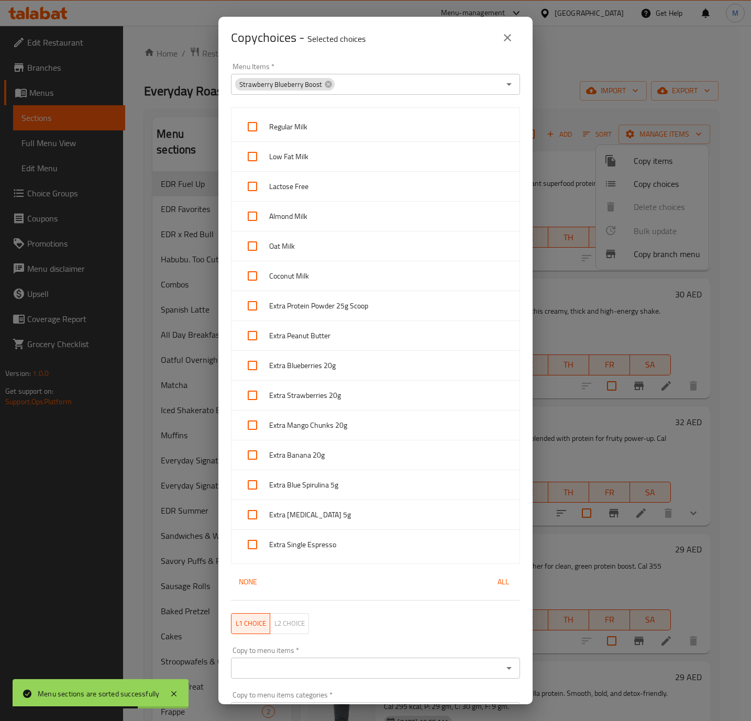
click at [332, 132] on span "Regular Milk" at bounding box center [390, 126] width 242 height 13
checkbox input "true"
click at [321, 151] on span "Low Fat Milk" at bounding box center [390, 156] width 242 height 13
checkbox input "true"
click at [491, 586] on span "All" at bounding box center [503, 582] width 25 height 13
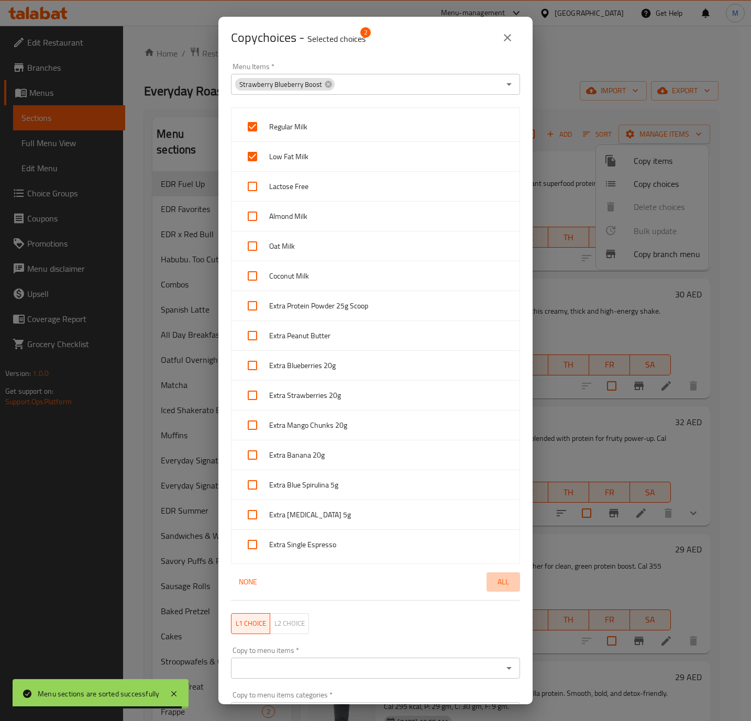
checkbox input "true"
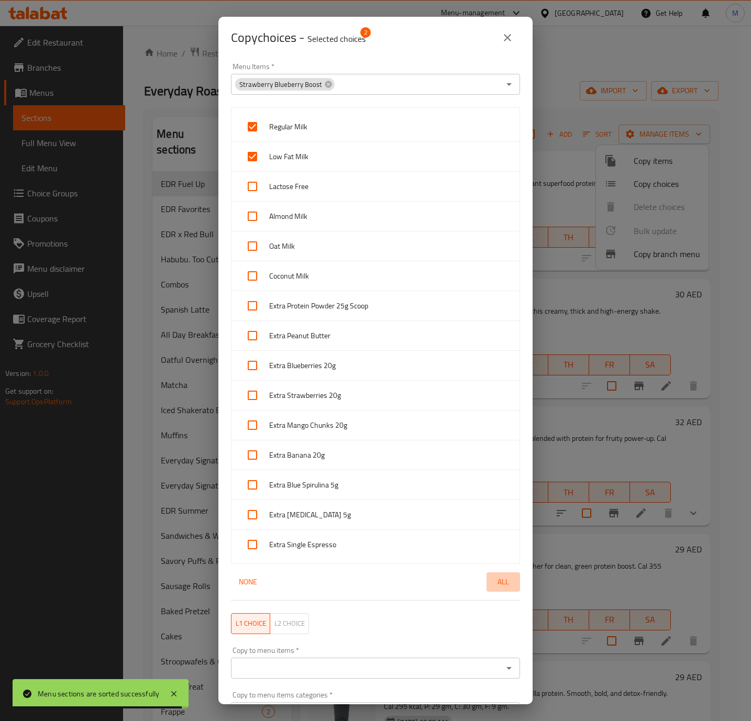
checkbox input "true"
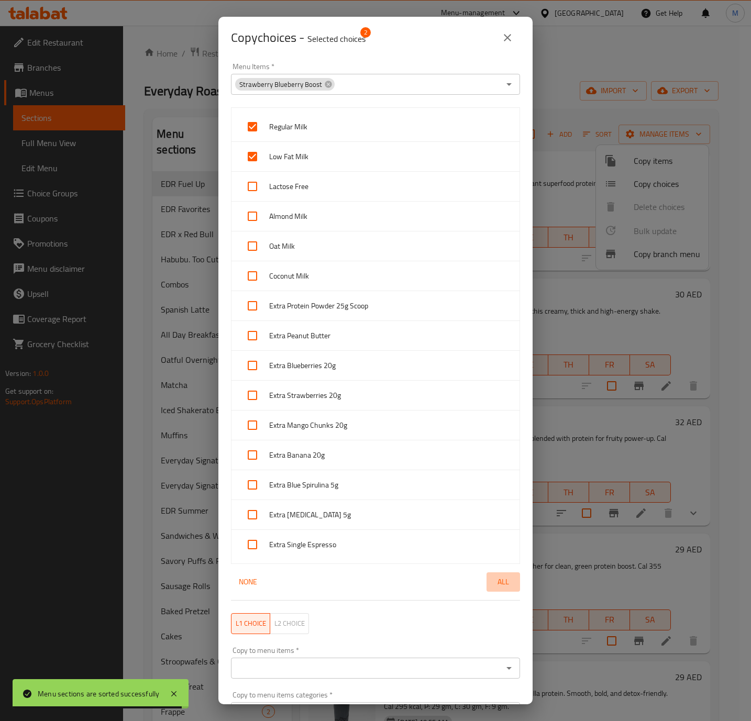
checkbox input "true"
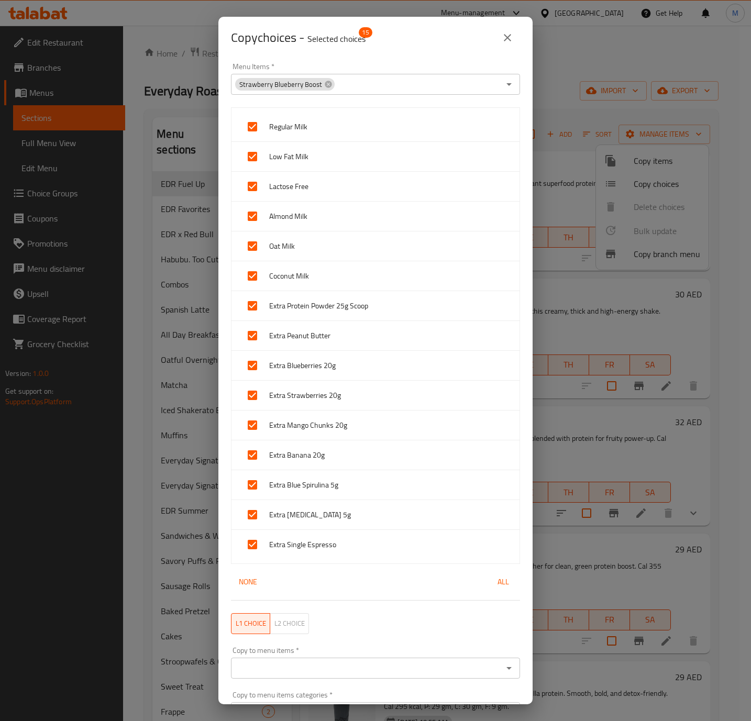
click at [332, 670] on input "Copy to menu items   *" at bounding box center [367, 668] width 266 height 15
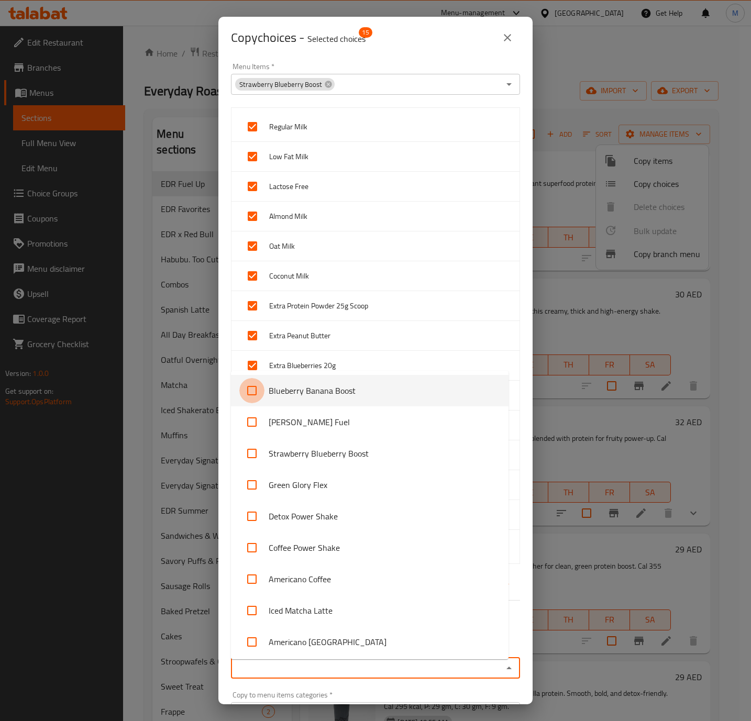
click at [255, 389] on input "checkbox" at bounding box center [251, 390] width 25 height 25
checkbox input "true"
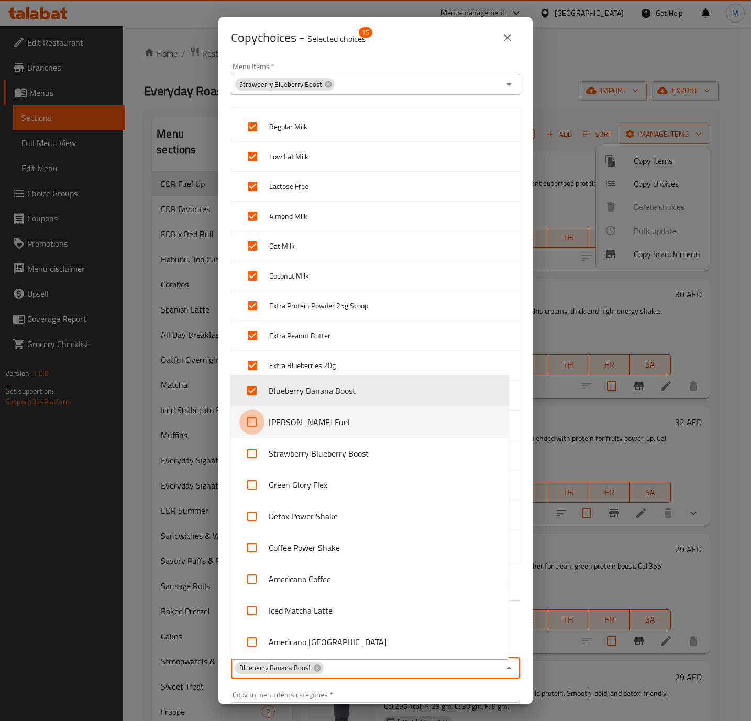
click at [255, 417] on input "checkbox" at bounding box center [251, 422] width 25 height 25
checkbox input "true"
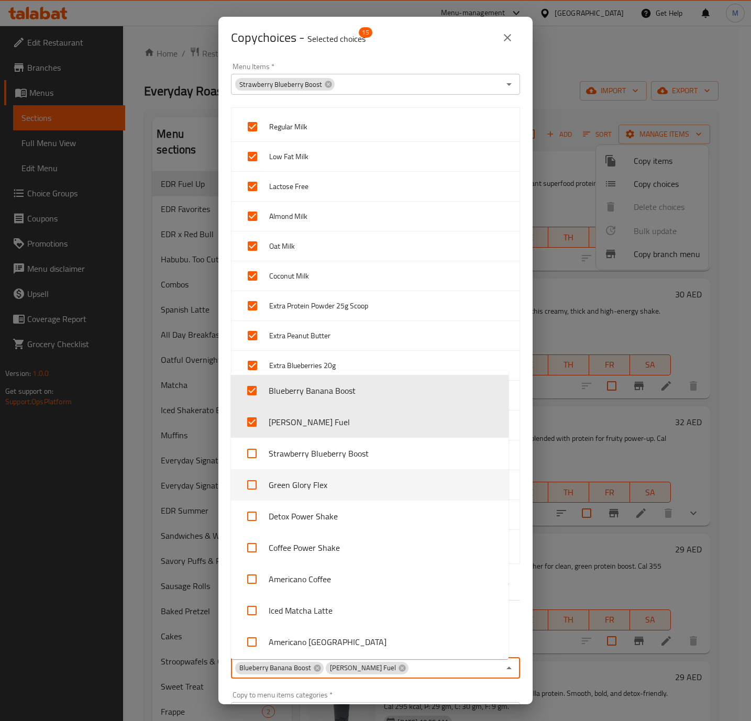
click at [251, 484] on input "checkbox" at bounding box center [251, 485] width 25 height 25
checkbox input "true"
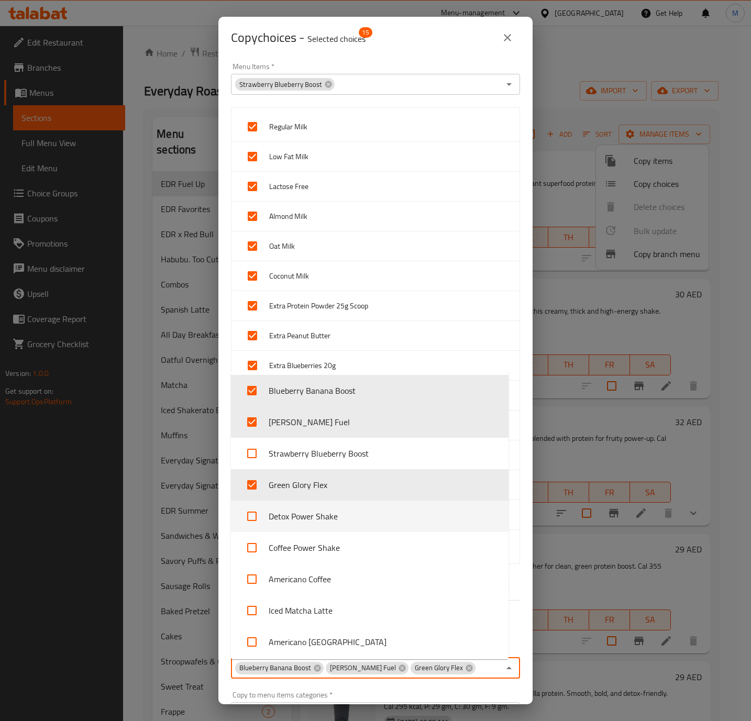
click at [249, 508] on input "checkbox" at bounding box center [251, 516] width 25 height 25
checkbox input "true"
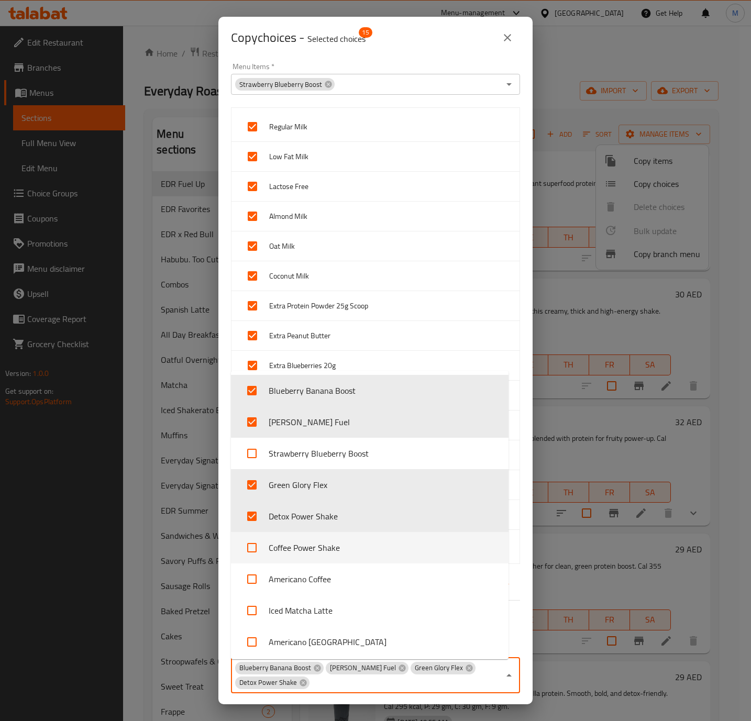
click at [249, 550] on input "checkbox" at bounding box center [251, 547] width 25 height 25
checkbox input "true"
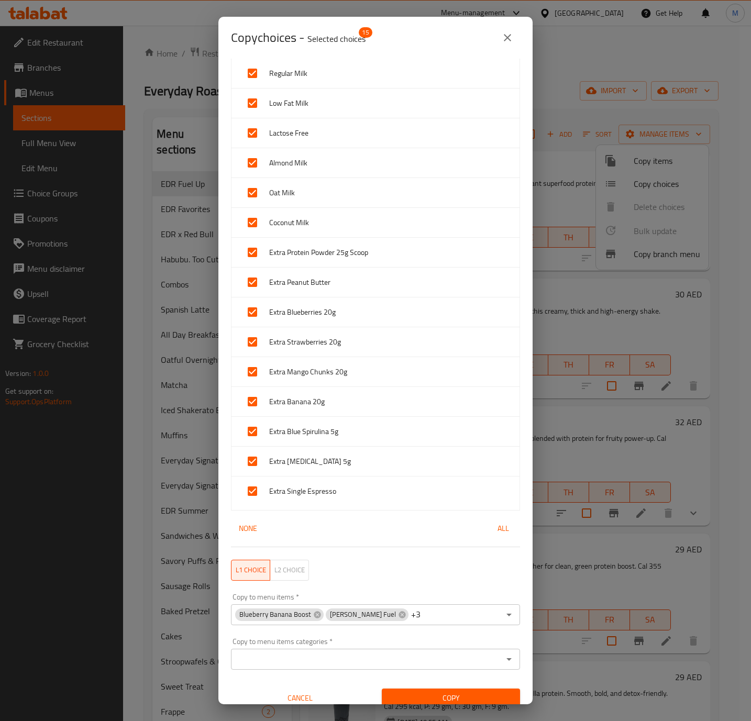
scroll to position [67, 0]
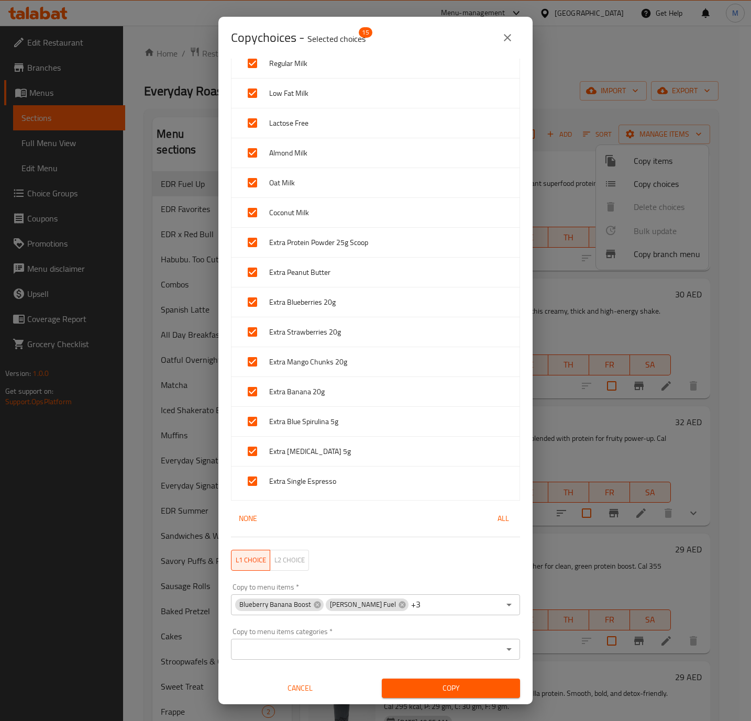
click at [459, 687] on span "Copy" at bounding box center [451, 688] width 122 height 13
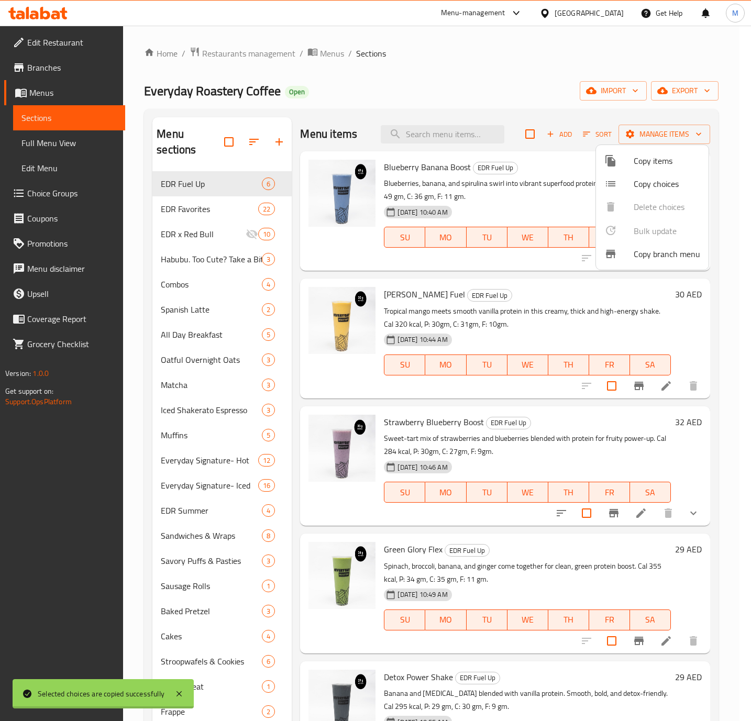
scroll to position [2, 0]
